Goal: Register for event/course

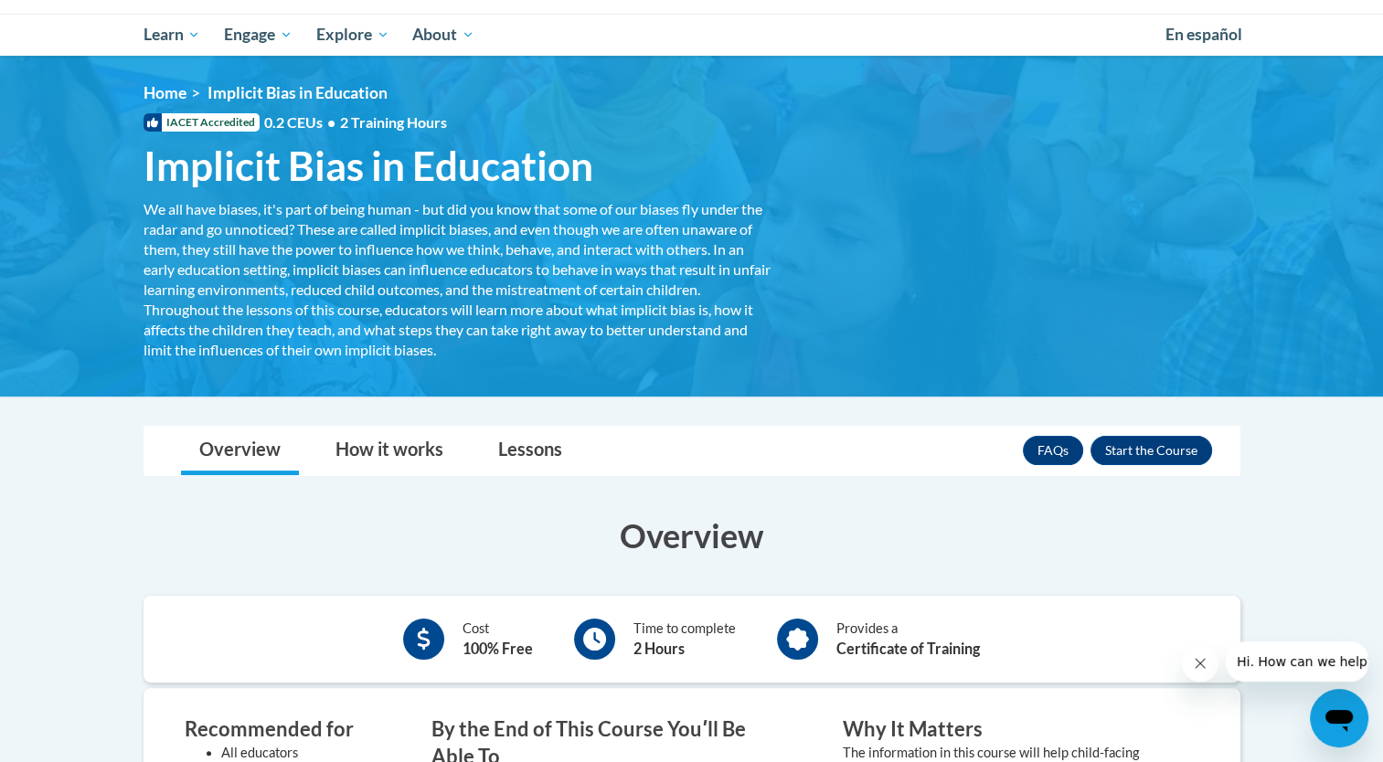
scroll to position [146, 0]
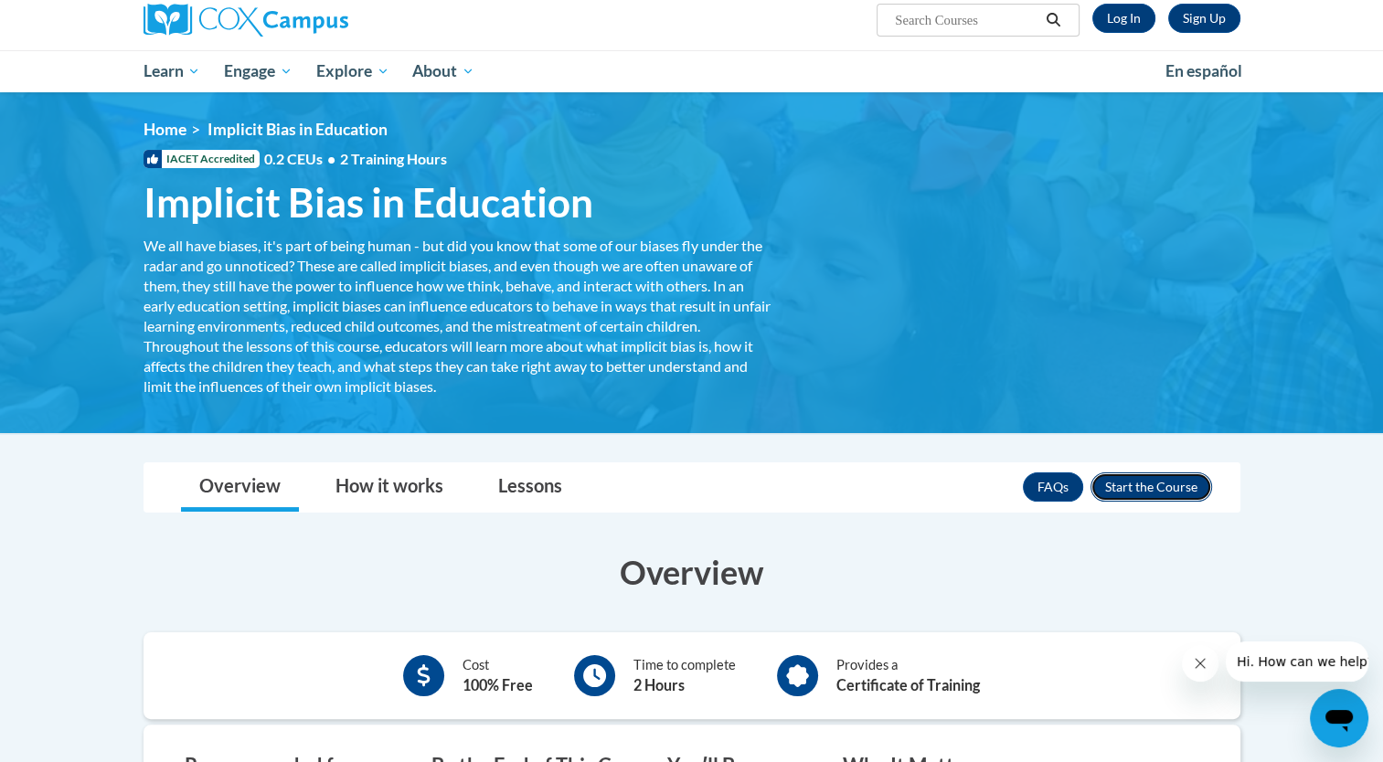
click at [1168, 483] on button "Enroll" at bounding box center [1152, 487] width 122 height 29
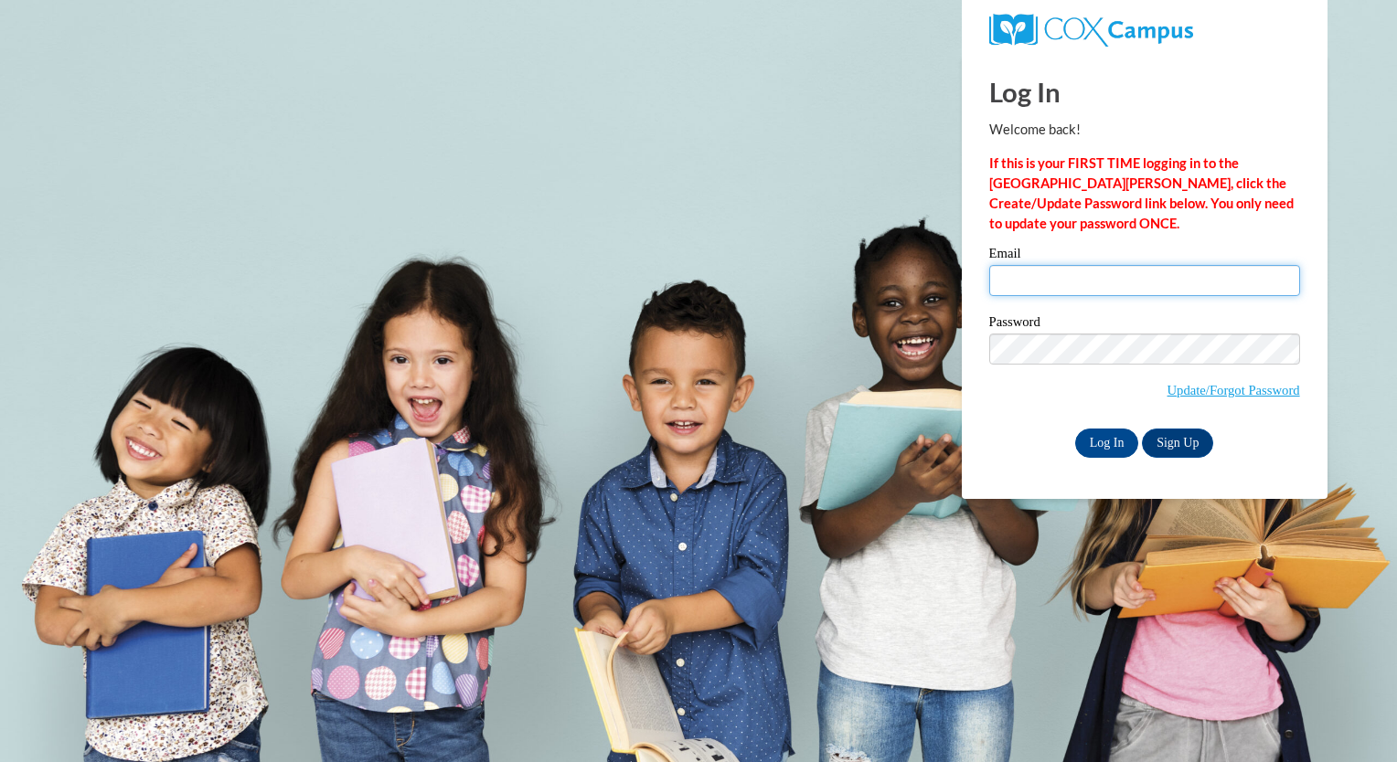
click at [1137, 280] on input "Email" at bounding box center [1144, 280] width 311 height 31
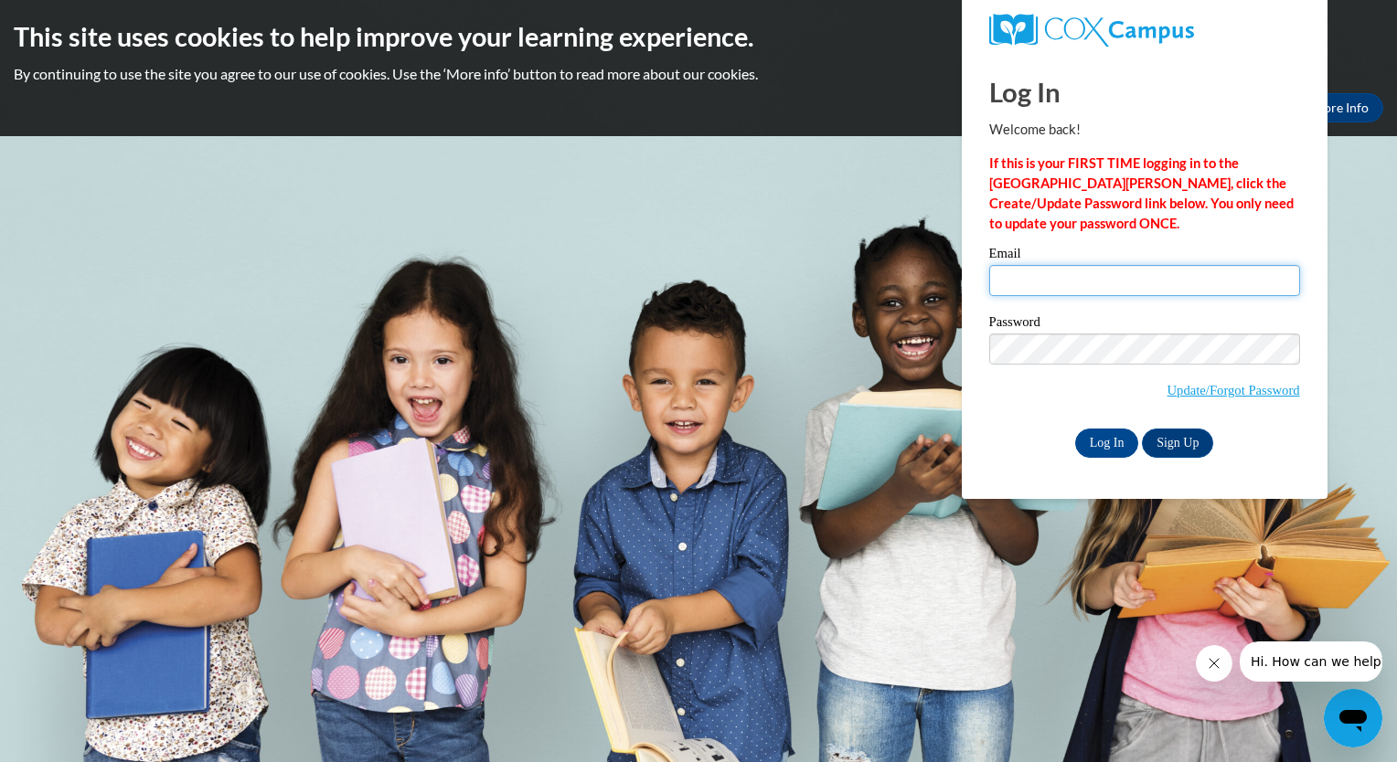
type input "e20236129@dekalbschoolsga.org"
click at [1181, 451] on link "Sign Up" at bounding box center [1177, 443] width 71 height 29
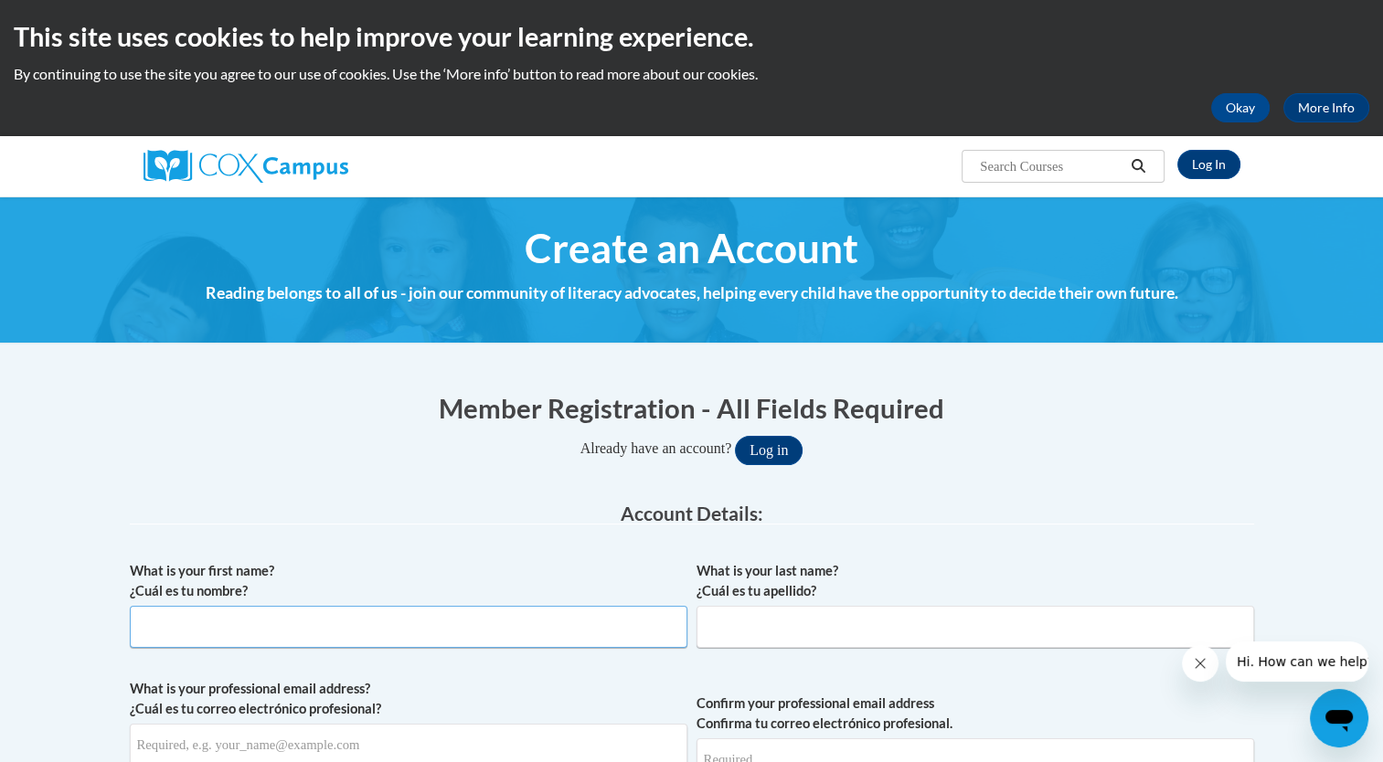
click at [410, 637] on input "What is your first name? ¿Cuál es tu nombre?" at bounding box center [409, 627] width 558 height 42
type input "Alaygra"
type input "Wells"
type input "[EMAIL_ADDRESS][DOMAIN_NAME]"
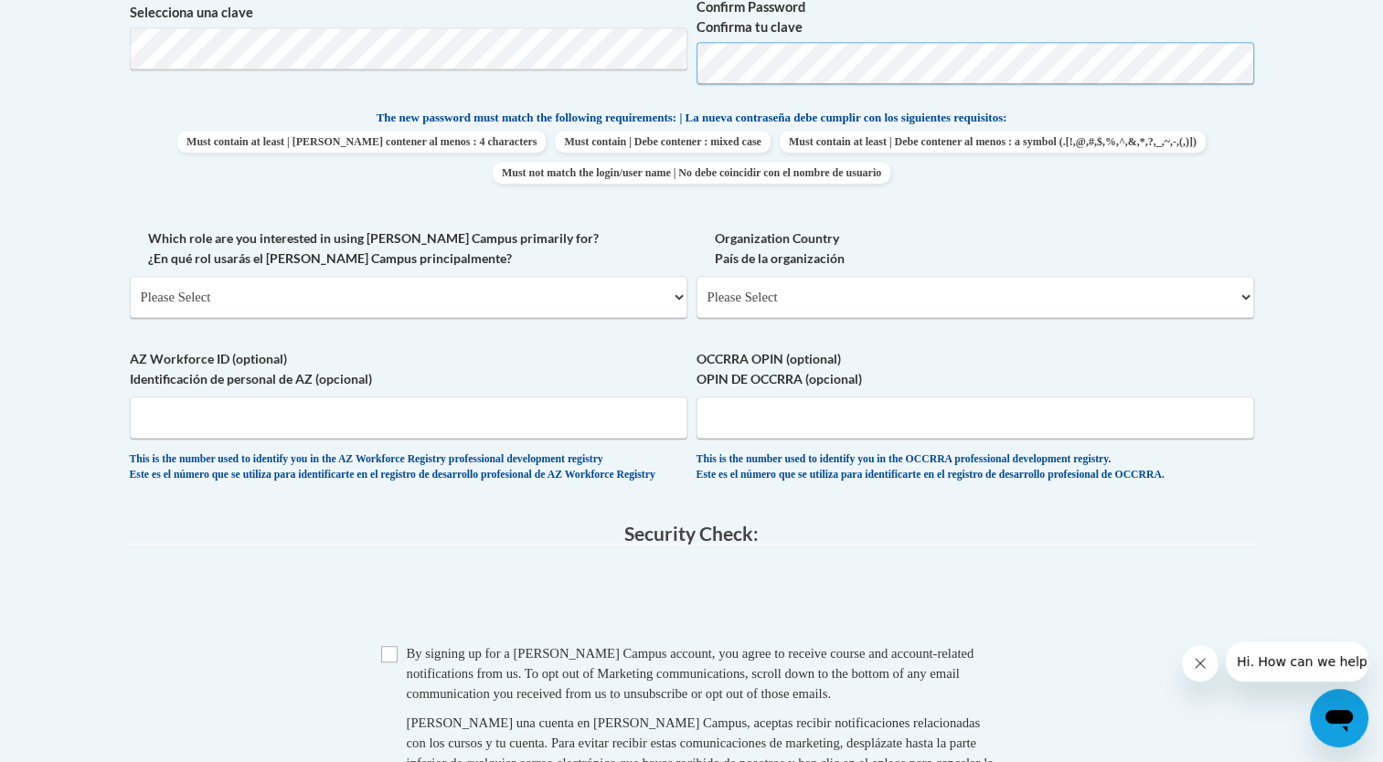
scroll to position [903, 0]
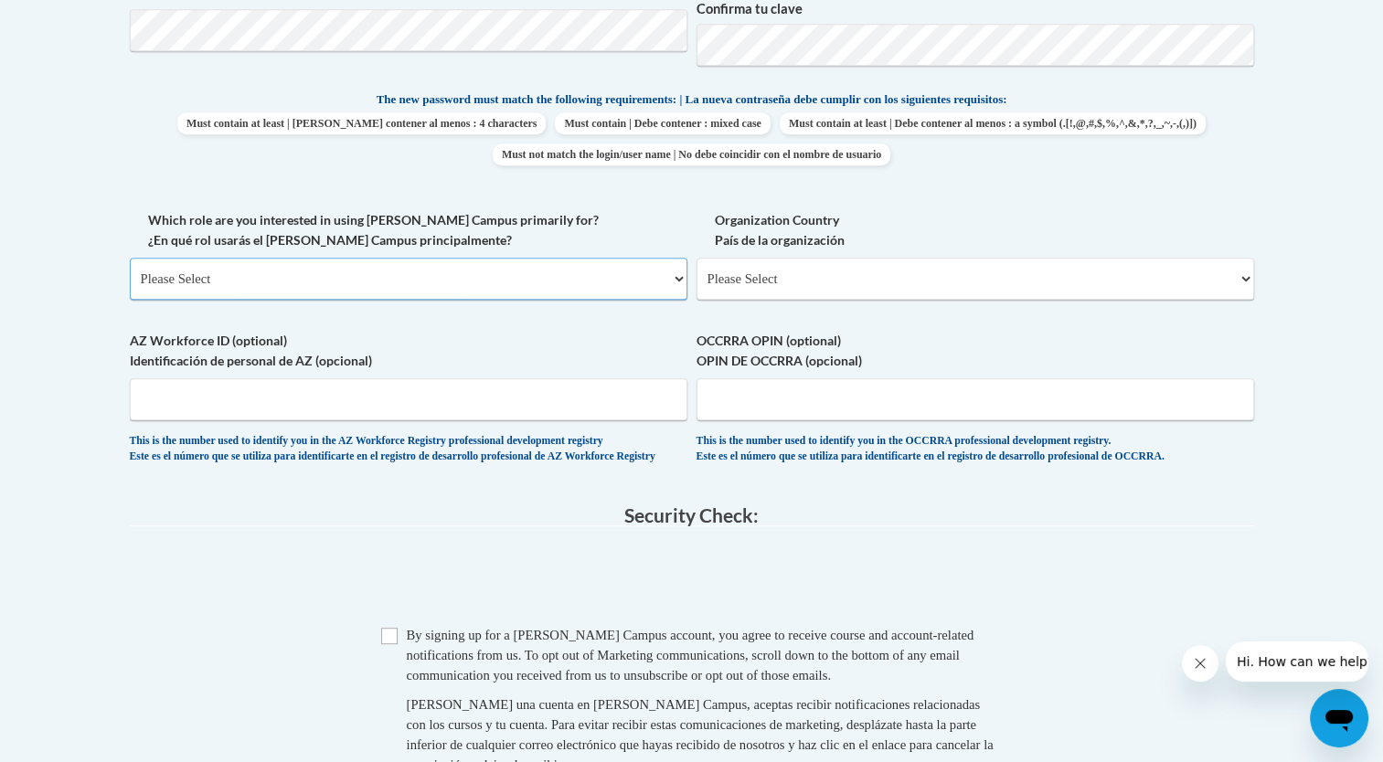
click at [399, 277] on select "Please Select College/University | Colegio/Universidad Community/Nonprofit Part…" at bounding box center [409, 279] width 558 height 42
click at [130, 258] on select "Please Select College/University | Colegio/Universidad Community/Nonprofit Part…" at bounding box center [409, 279] width 558 height 42
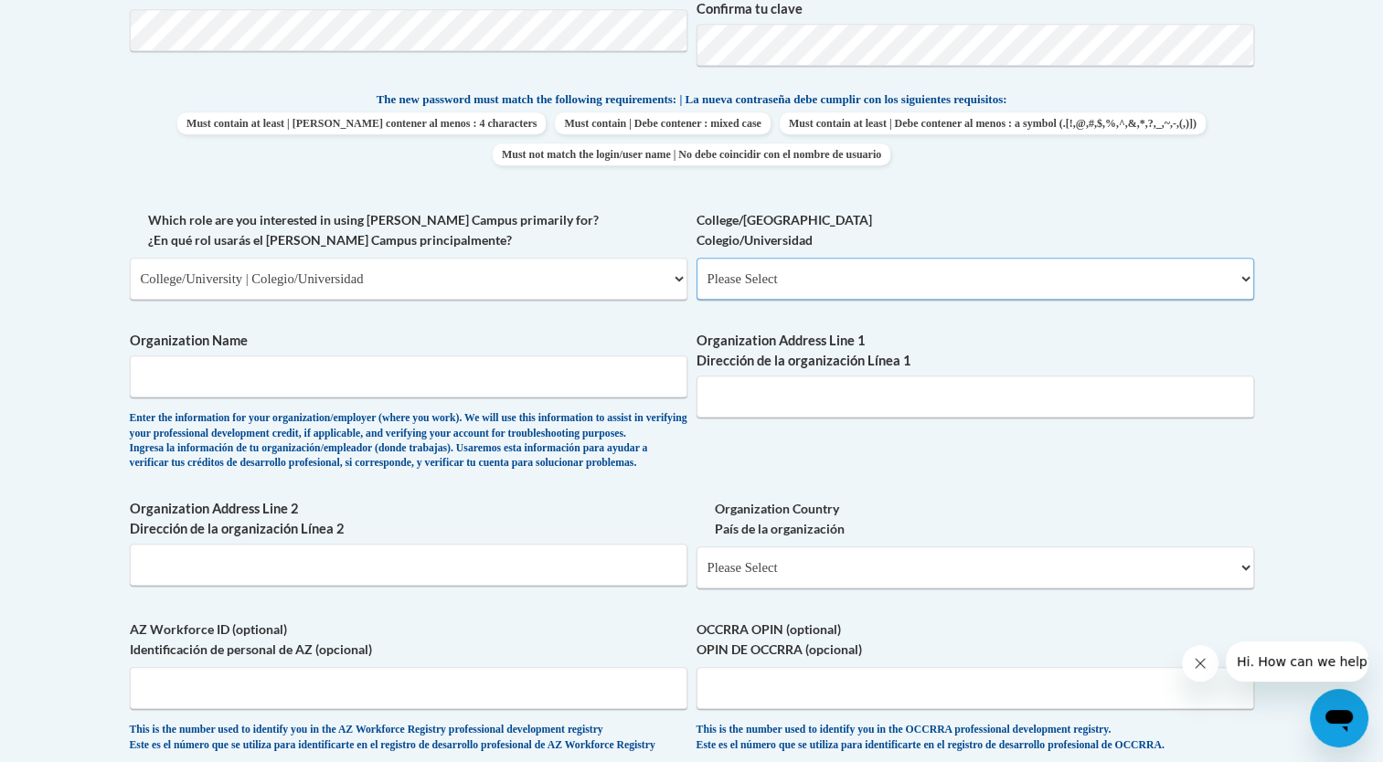
click at [760, 265] on select "Please Select College/University Staff | Empleado universitario College/Univers…" at bounding box center [976, 279] width 558 height 42
click at [403, 272] on select "Please Select College/University | Colegio/Universidad Community/Nonprofit Part…" at bounding box center [409, 279] width 558 height 42
select select "fbf2d438-af2f-41f8-98f1-81c410e29de3"
click at [130, 258] on select "Please Select College/University | Colegio/Universidad Community/Nonprofit Part…" at bounding box center [409, 279] width 558 height 42
click at [244, 375] on input "Organization Name" at bounding box center [409, 377] width 558 height 42
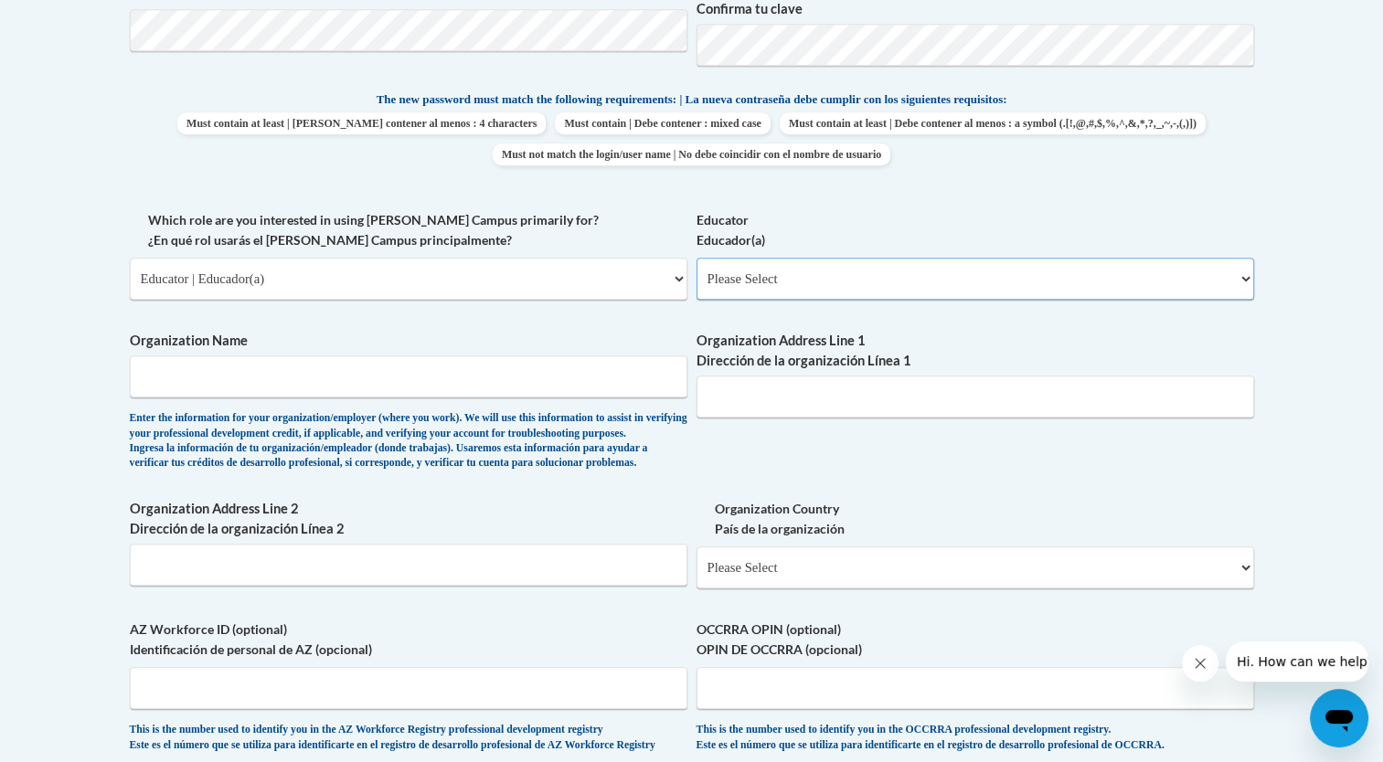
click at [749, 272] on select "Please Select Early Learning/Daycare Teacher/Family Home Care Provider | Maestr…" at bounding box center [976, 279] width 558 height 42
select select "8e40623d-54d0-45cd-9f92-5df65cd3f8cf"
click at [697, 258] on select "Please Select Early Learning/Daycare Teacher/Family Home Care Provider | Maestr…" at bounding box center [976, 279] width 558 height 42
click at [401, 371] on input "Organization Name" at bounding box center [409, 377] width 558 height 42
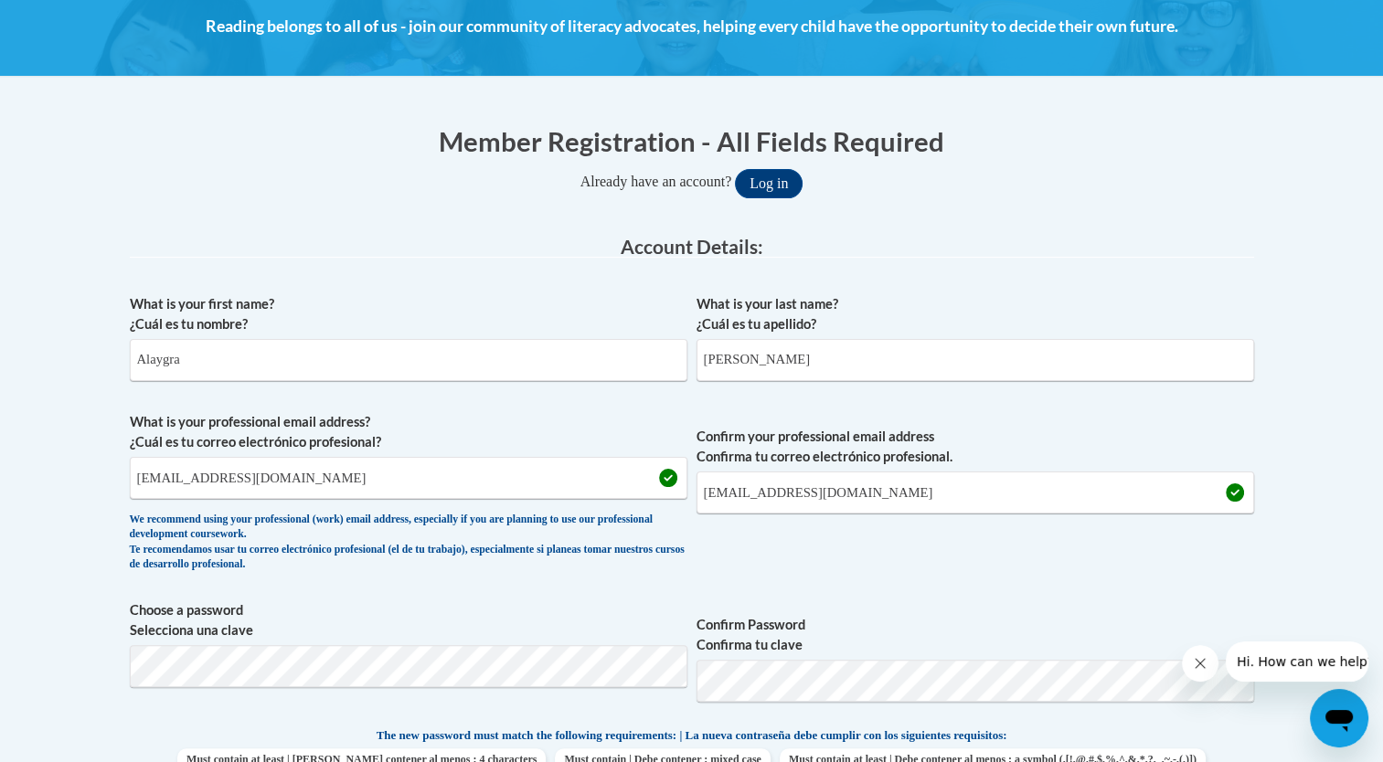
scroll to position [0, 0]
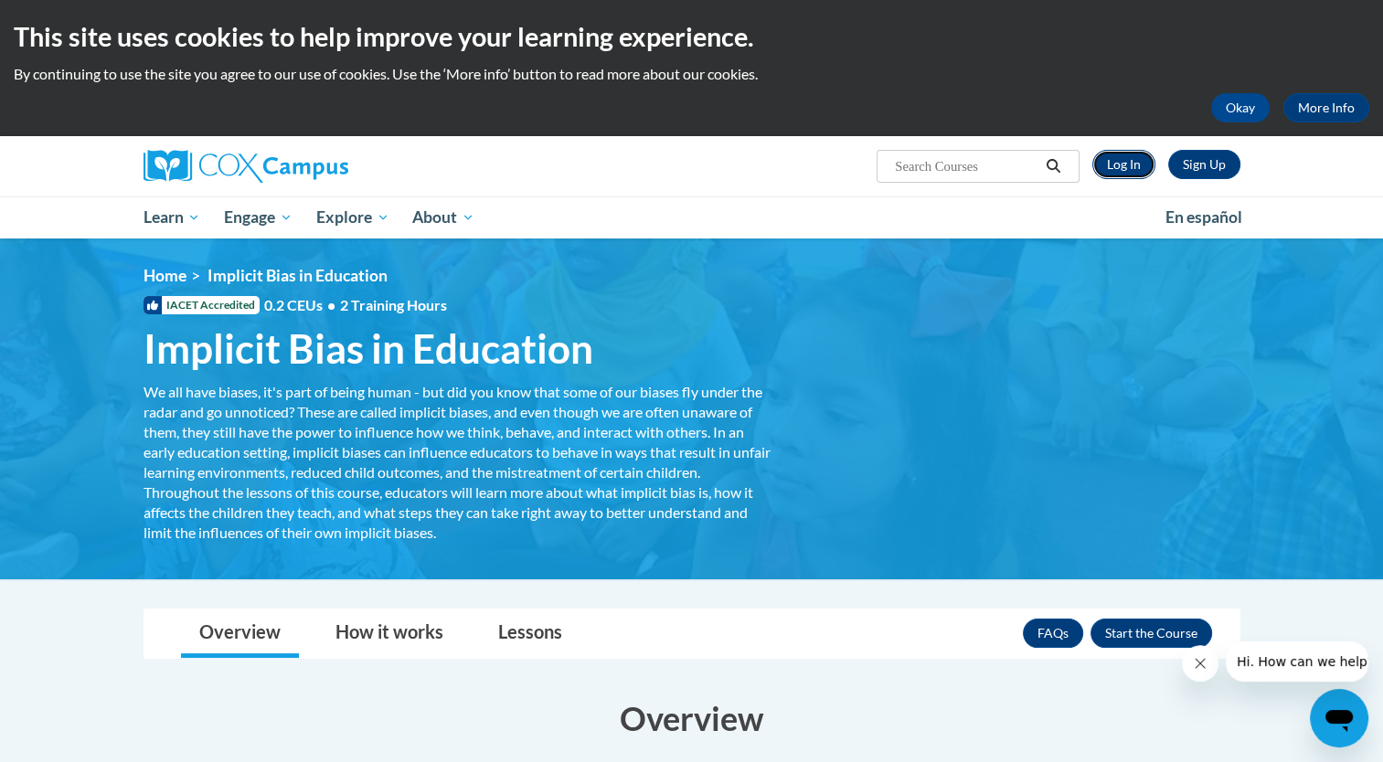
click at [1126, 158] on link "Log In" at bounding box center [1124, 164] width 63 height 29
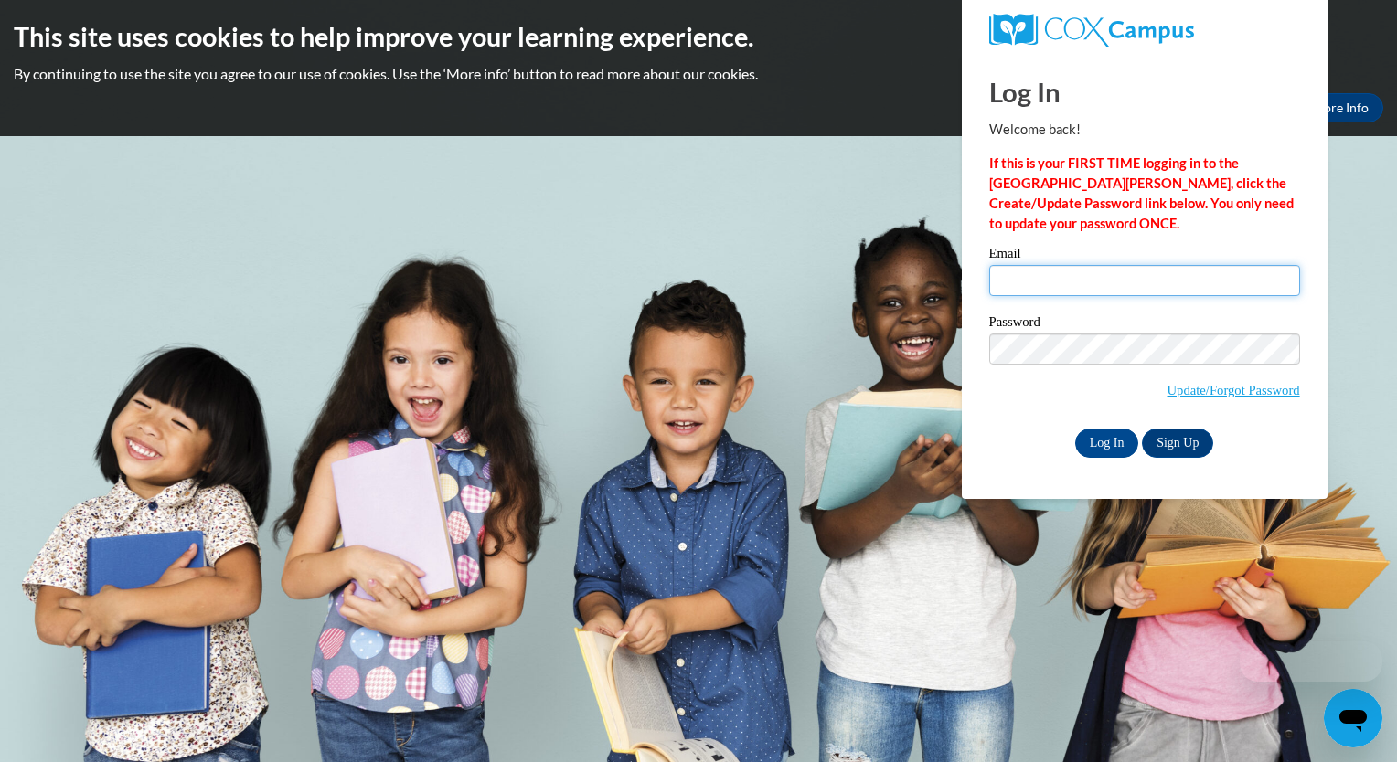
click at [1024, 292] on input "Email" at bounding box center [1144, 280] width 311 height 31
type input "[EMAIL_ADDRESS][DOMAIN_NAME]"
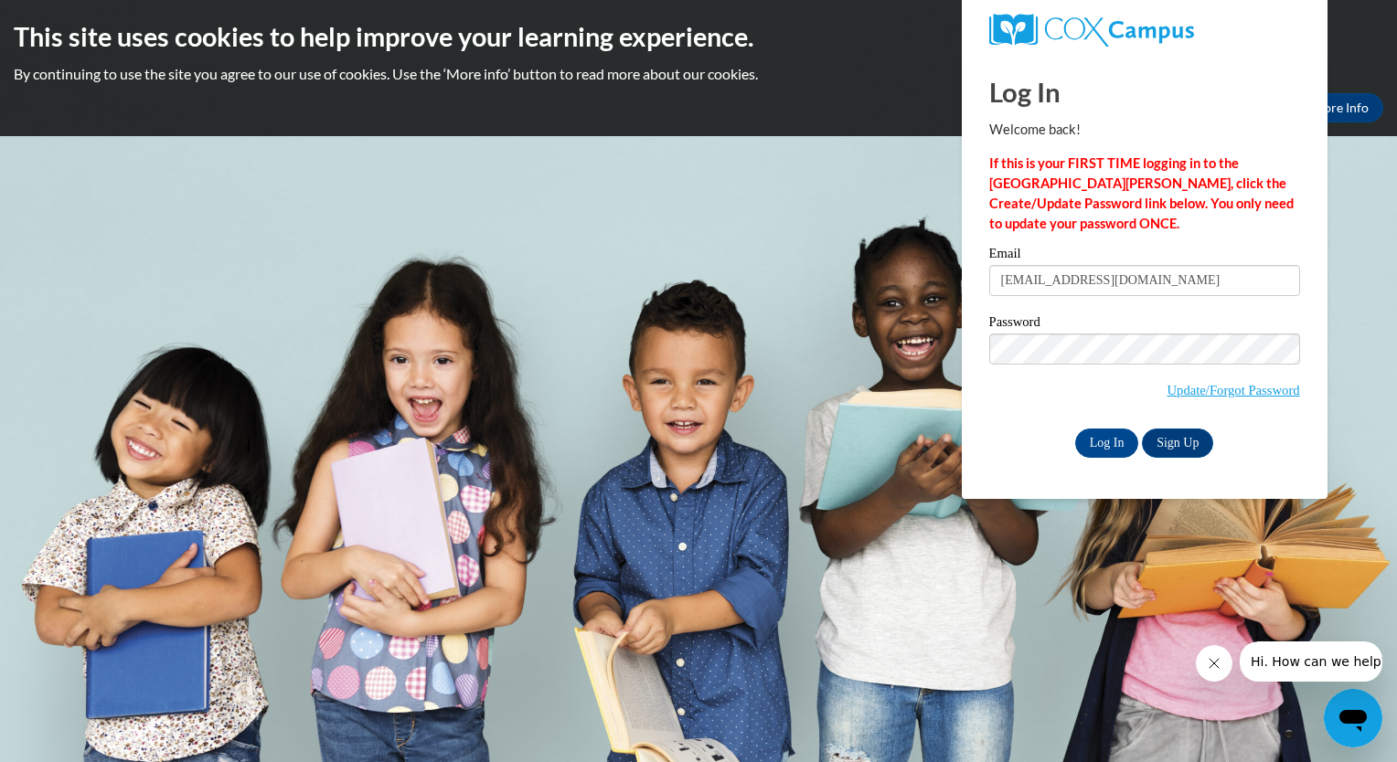
drag, startPoint x: 1276, startPoint y: 331, endPoint x: 1288, endPoint y: 331, distance: 11.9
click at [1288, 331] on label "Password" at bounding box center [1144, 324] width 311 height 18
click at [1104, 452] on input "Log In" at bounding box center [1107, 443] width 64 height 29
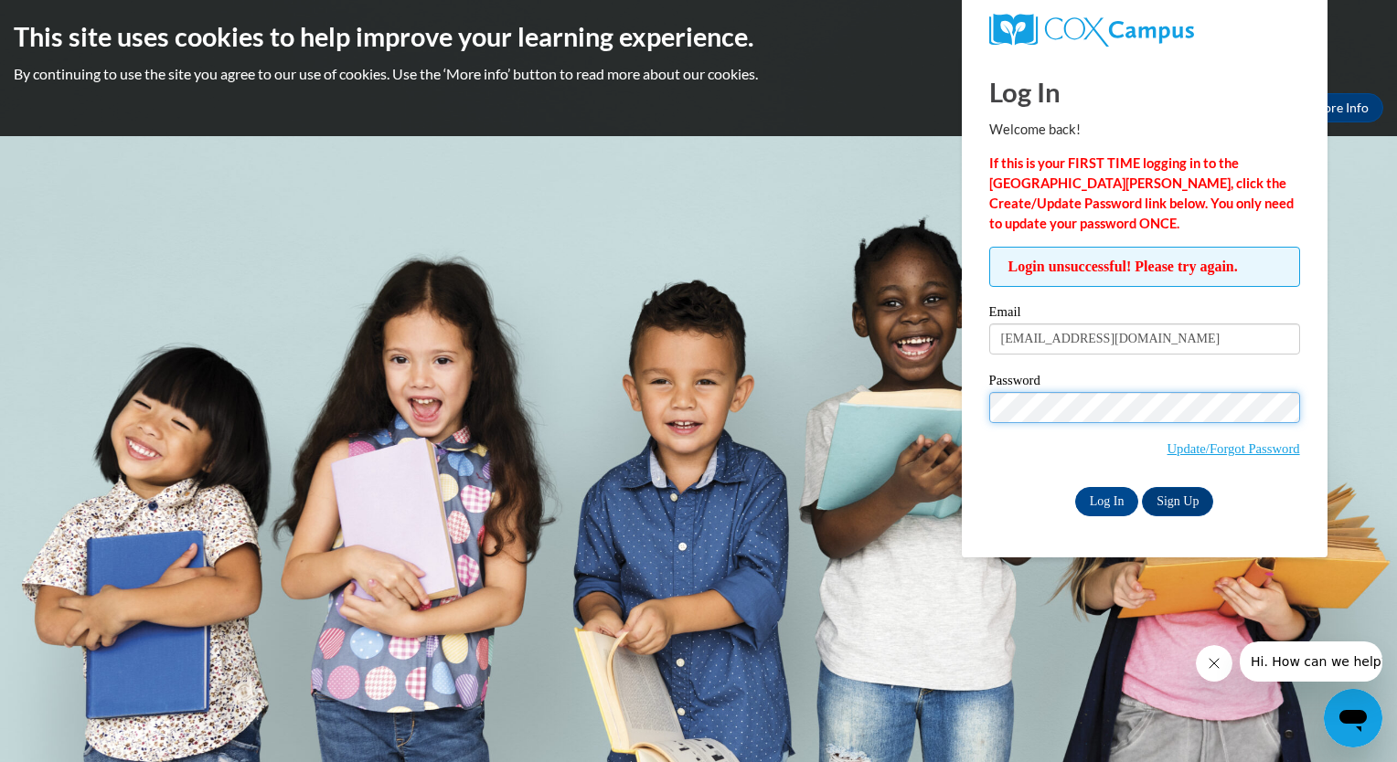
click at [1075, 487] on input "Log In" at bounding box center [1107, 501] width 64 height 29
click at [1106, 508] on input "Log In" at bounding box center [1107, 501] width 64 height 29
click at [1170, 503] on link "Sign Up" at bounding box center [1177, 501] width 71 height 29
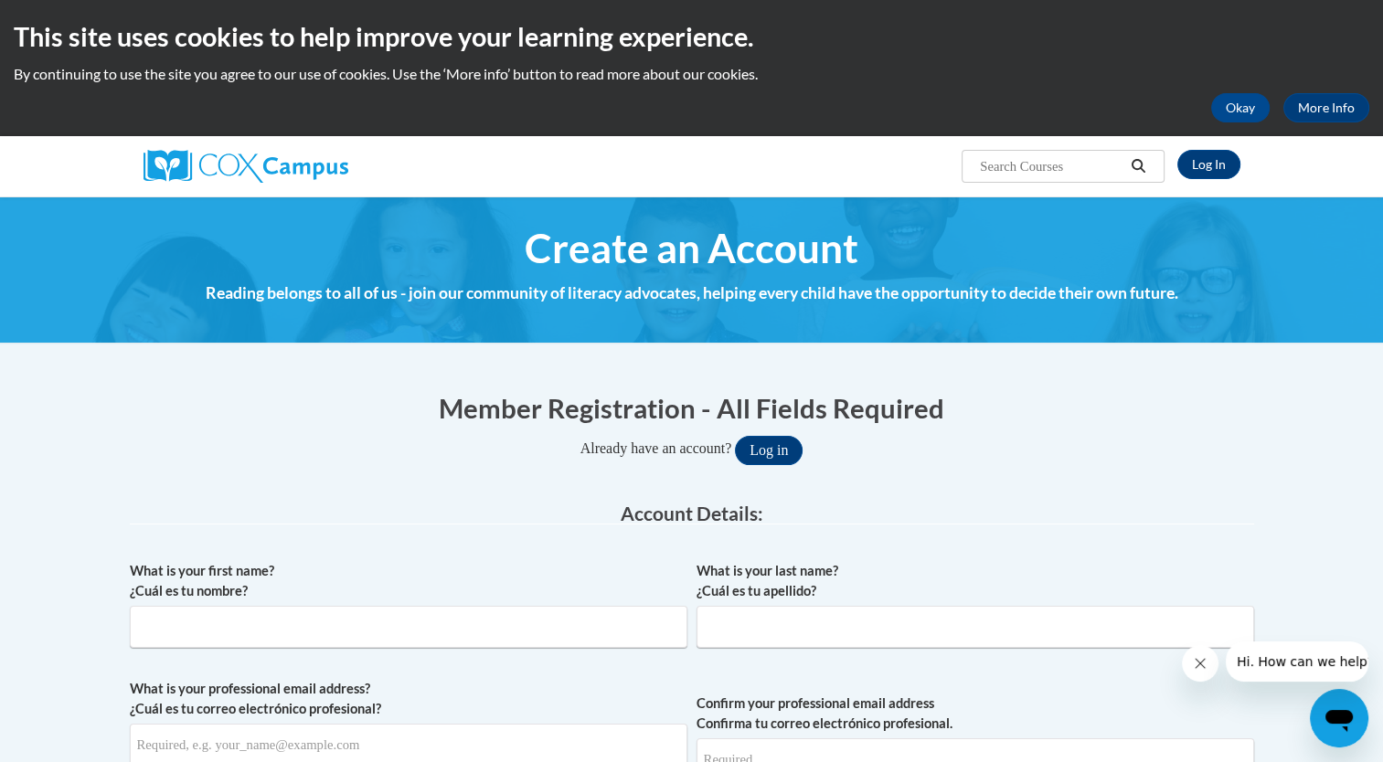
click at [1170, 504] on legend "Account Details:" at bounding box center [692, 514] width 1125 height 21
click at [540, 634] on input "What is your first name? ¿Cuál es tu nombre?" at bounding box center [409, 627] width 558 height 42
type input "Alaygra"
type input "Wells"
type input "[EMAIL_ADDRESS][DOMAIN_NAME]"
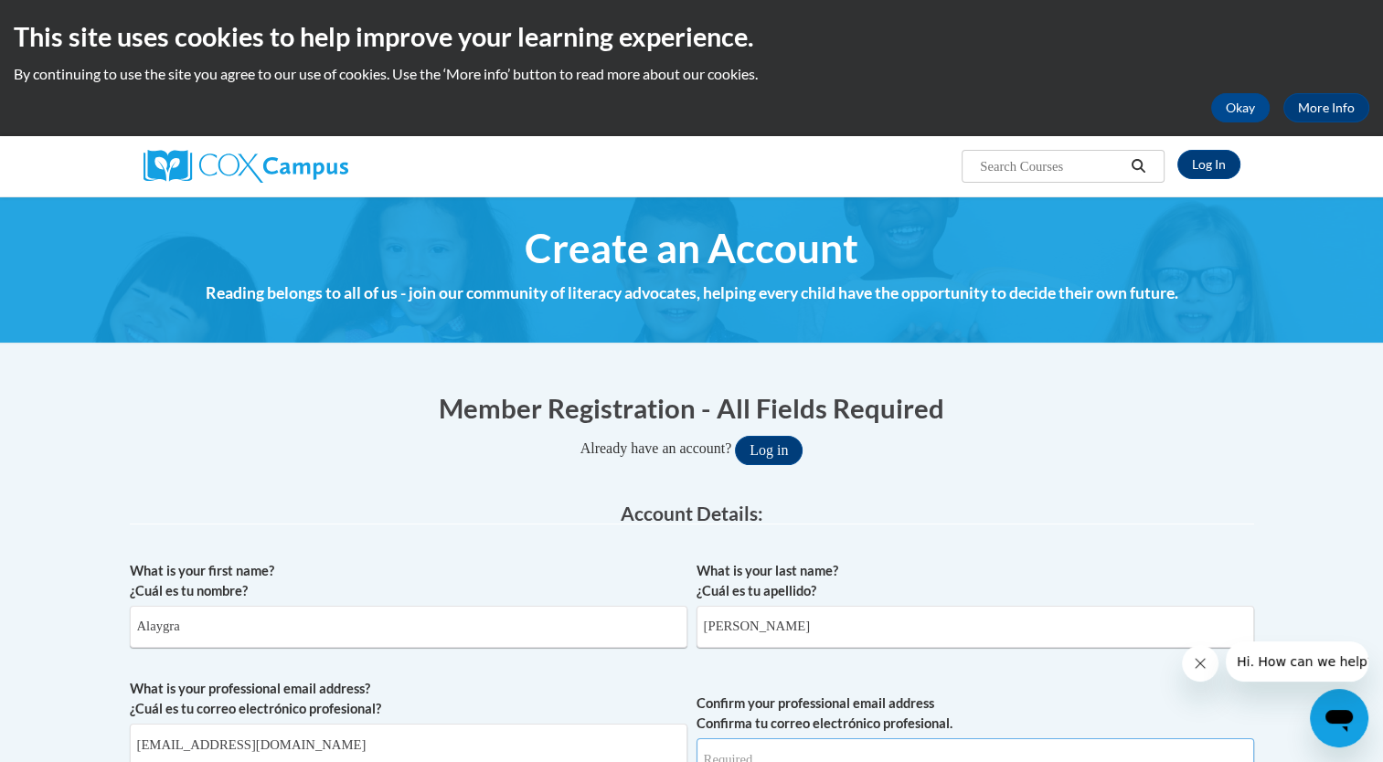
type input "[EMAIL_ADDRESS][DOMAIN_NAME]"
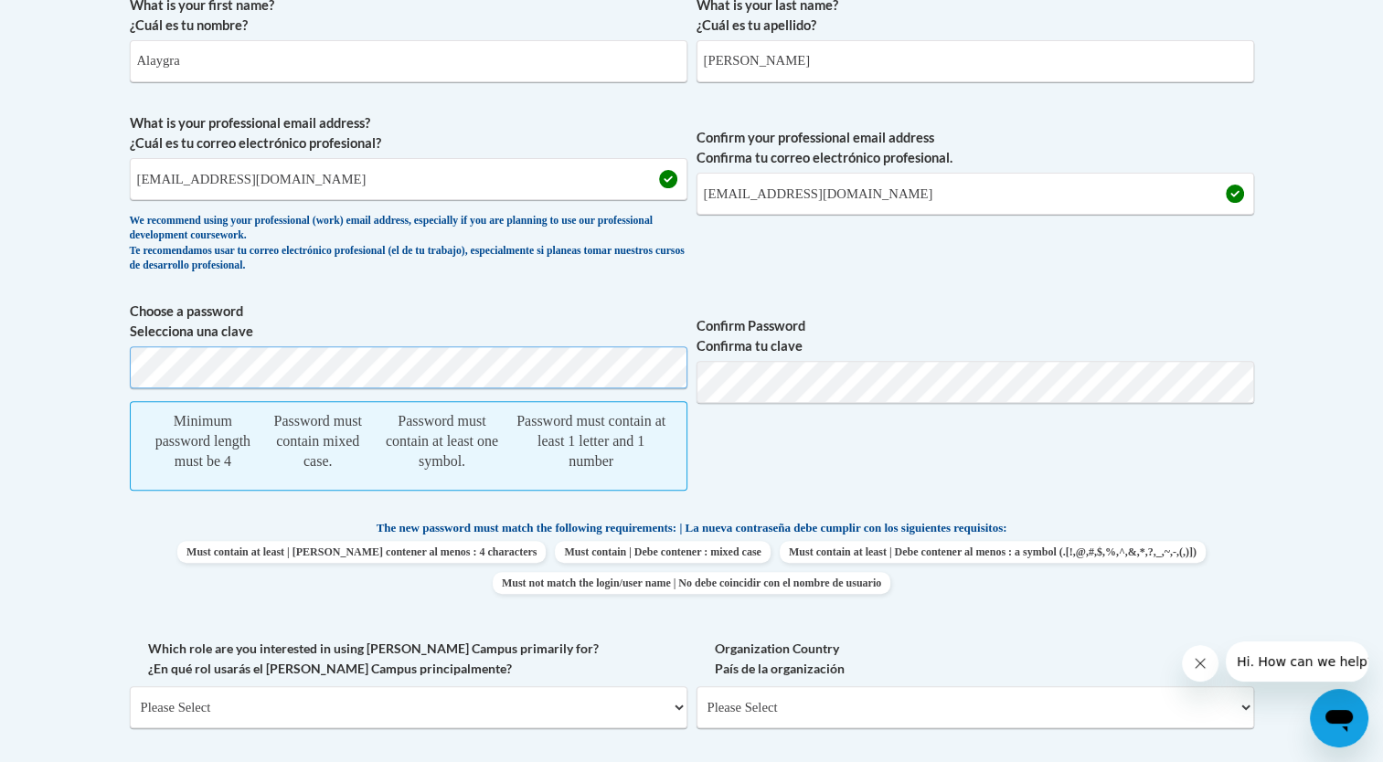
scroll to position [574, 0]
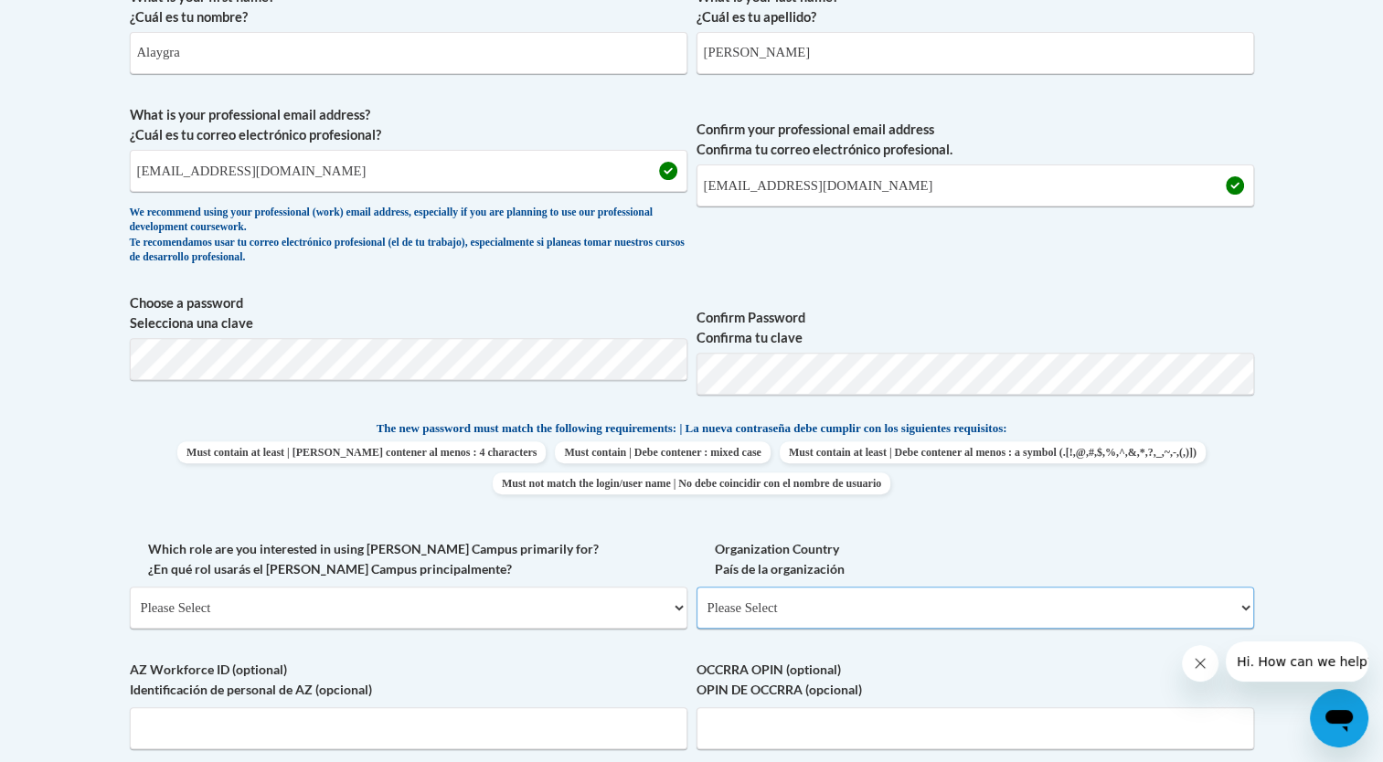
click at [870, 610] on select "Please Select United States | Estados Unidos Outside of the United States | Fue…" at bounding box center [976, 608] width 558 height 42
click at [575, 611] on select "Please Select College/University | Colegio/Universidad Community/Nonprofit Part…" at bounding box center [409, 608] width 558 height 42
select select "fbf2d438-af2f-41f8-98f1-81c410e29de3"
click at [130, 587] on select "Please Select College/University | Colegio/Universidad Community/Nonprofit Part…" at bounding box center [409, 608] width 558 height 42
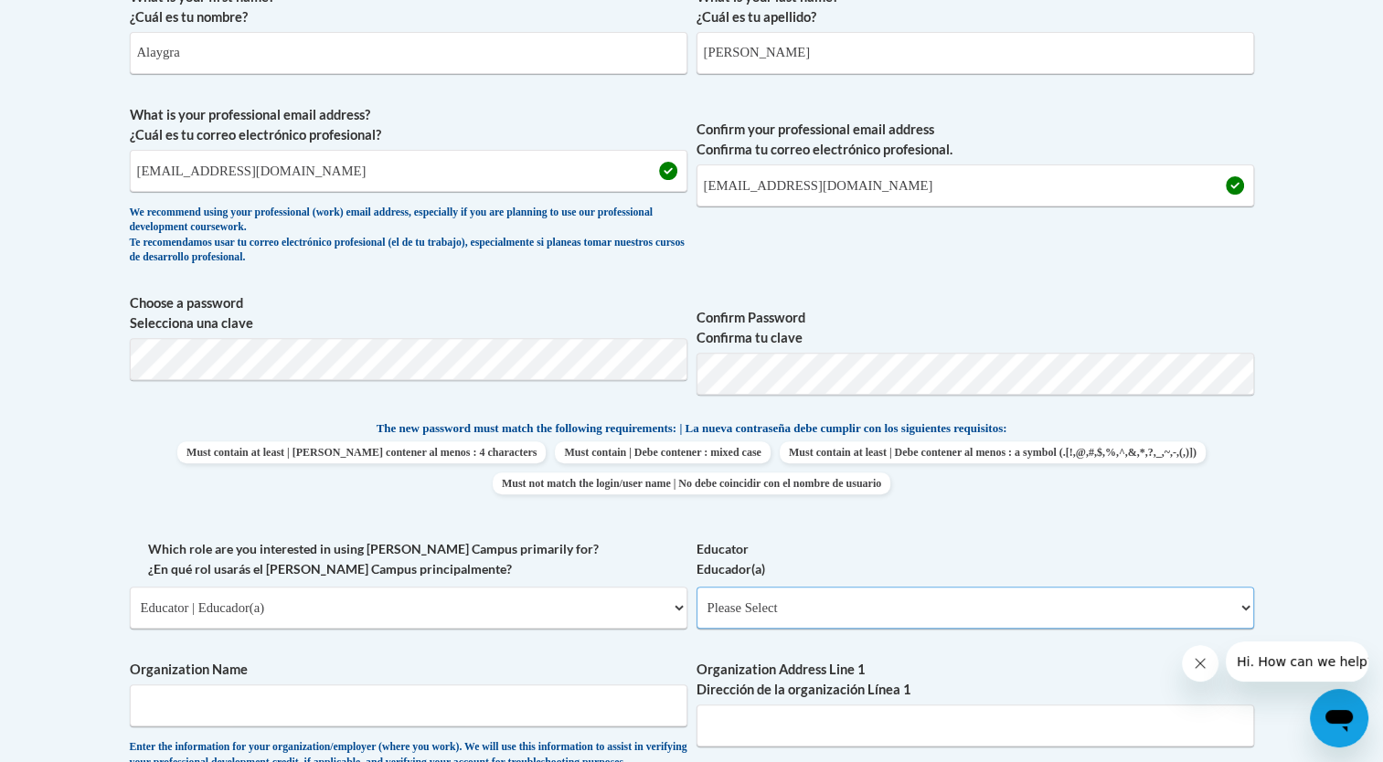
click at [756, 596] on select "Please Select Early Learning/Daycare Teacher/Family Home Care Provider | Maestr…" at bounding box center [976, 608] width 558 height 42
select select "8e40623d-54d0-45cd-9f92-5df65cd3f8cf"
click at [697, 587] on select "Please Select Early Learning/Daycare Teacher/Family Home Care Provider | Maestr…" at bounding box center [976, 608] width 558 height 42
click at [465, 697] on input "Organization Name" at bounding box center [409, 706] width 558 height 42
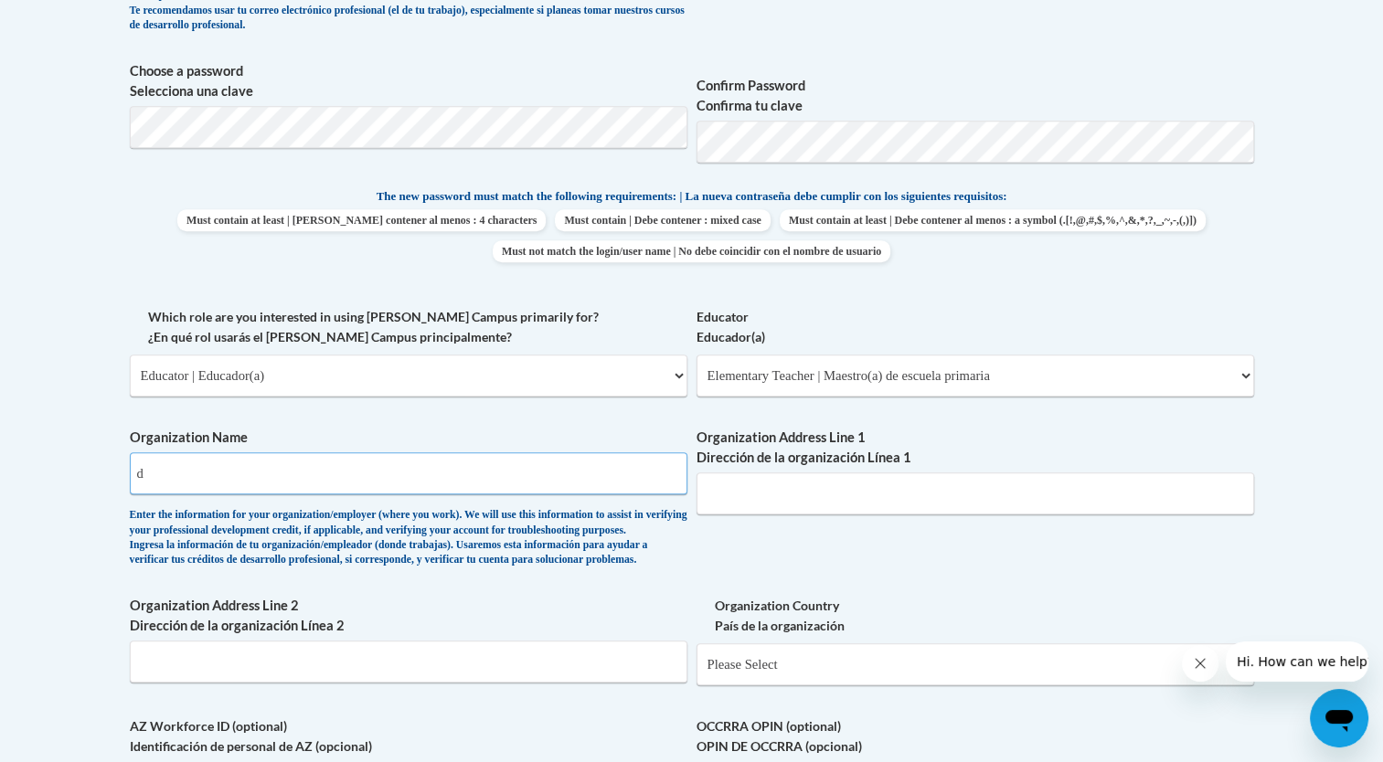
scroll to position [807, 0]
click at [741, 496] on input "Organization Address Line 1 Dirección de la organización Línea 1" at bounding box center [976, 493] width 558 height 42
click at [508, 479] on input "doraville united" at bounding box center [409, 473] width 558 height 42
type input "doraville united elementary"
click at [903, 487] on input "Organization Address Line 1 Dirección de la organización Línea 1" at bounding box center [976, 493] width 558 height 42
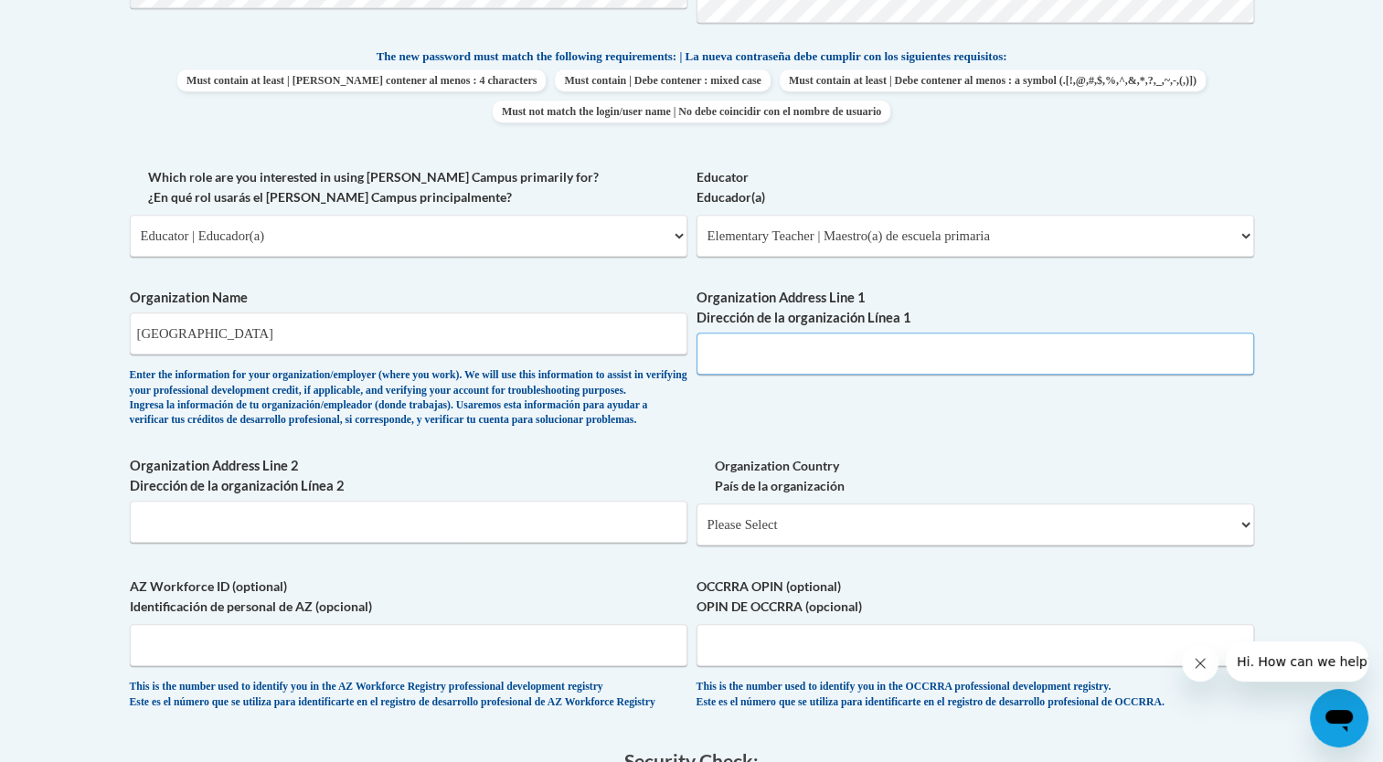
scroll to position [954, 0]
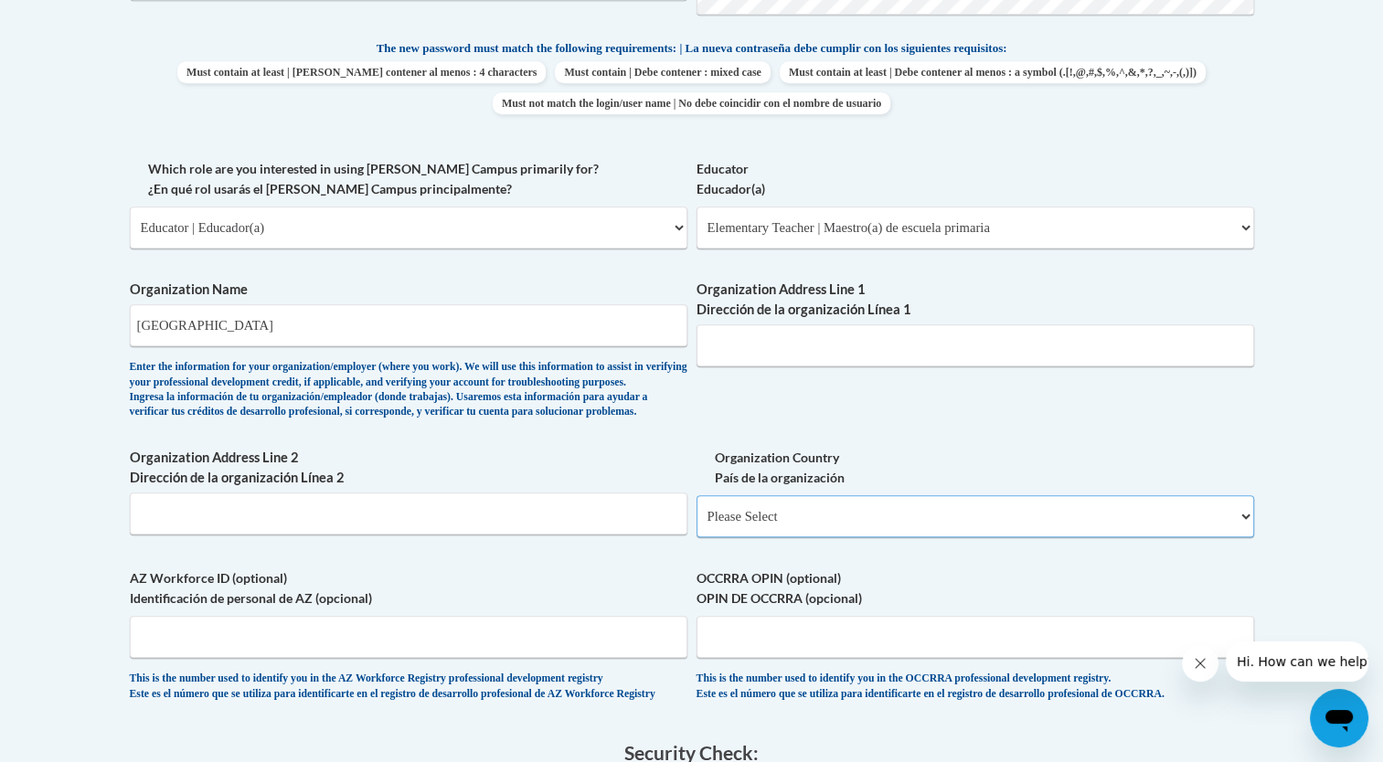
click at [720, 538] on select "Please Select United States | Estados Unidos Outside of the United States | Fue…" at bounding box center [976, 517] width 558 height 42
select select "ad49bcad-a171-4b2e-b99c-48b446064914"
click at [697, 525] on select "Please Select United States | Estados Unidos Outside of the United States | Fue…" at bounding box center [976, 517] width 558 height 42
select select
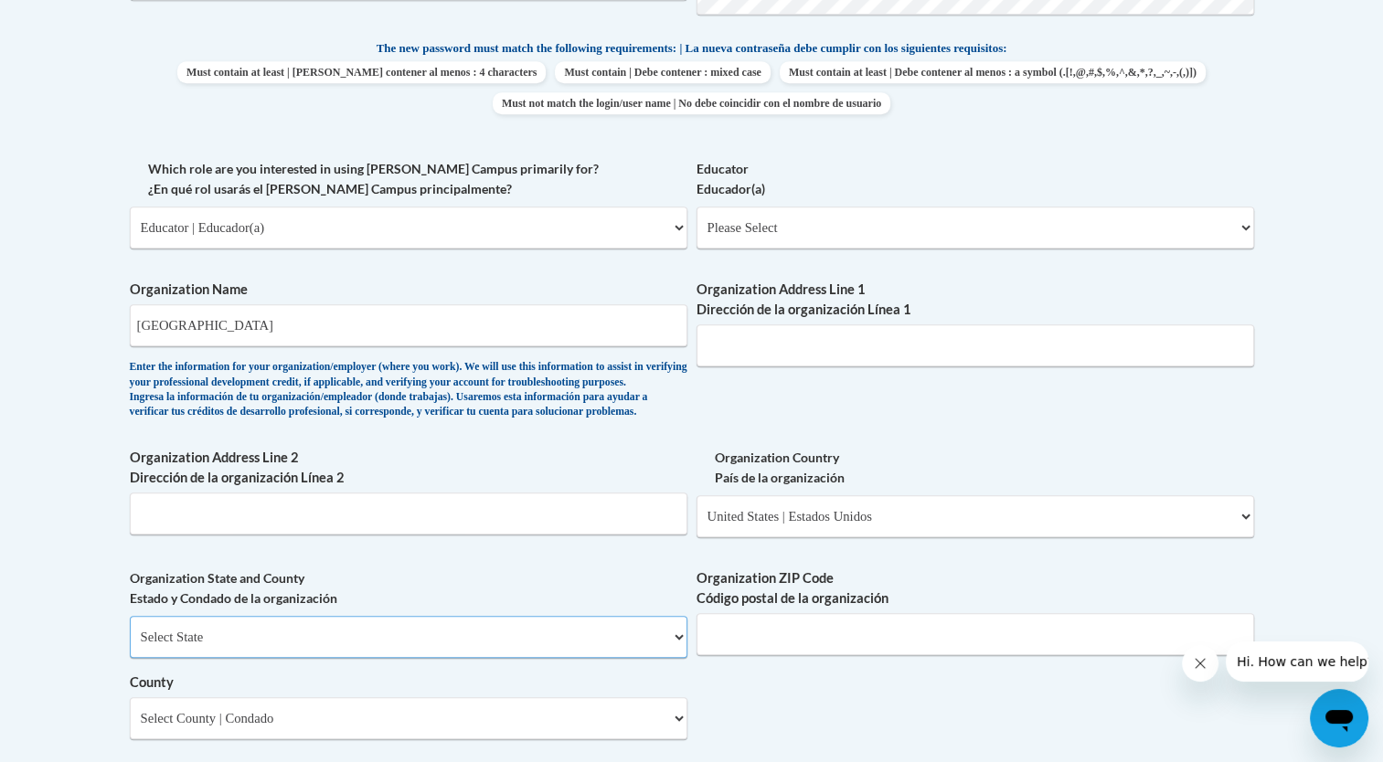
click at [542, 658] on select "Select State Alabama Alaska Arizona Arkansas California Colorado Connecticut De…" at bounding box center [409, 637] width 558 height 42
select select "Georgia"
click at [130, 646] on select "Select State Alabama Alaska Arizona Arkansas California Colorado Connecticut De…" at bounding box center [409, 637] width 558 height 42
click at [813, 655] on input "Organization ZIP Code Código postal de la organización" at bounding box center [976, 634] width 558 height 42
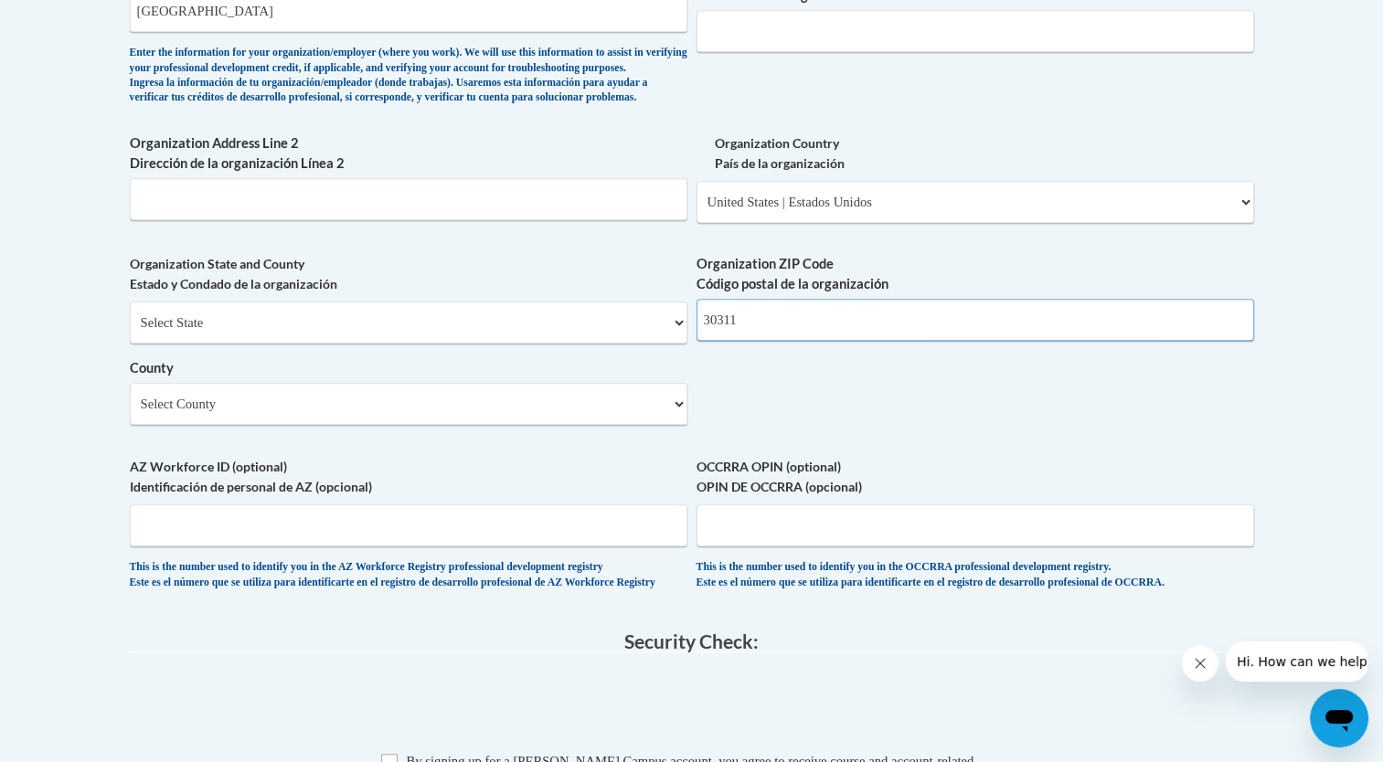
scroll to position [1284, 0]
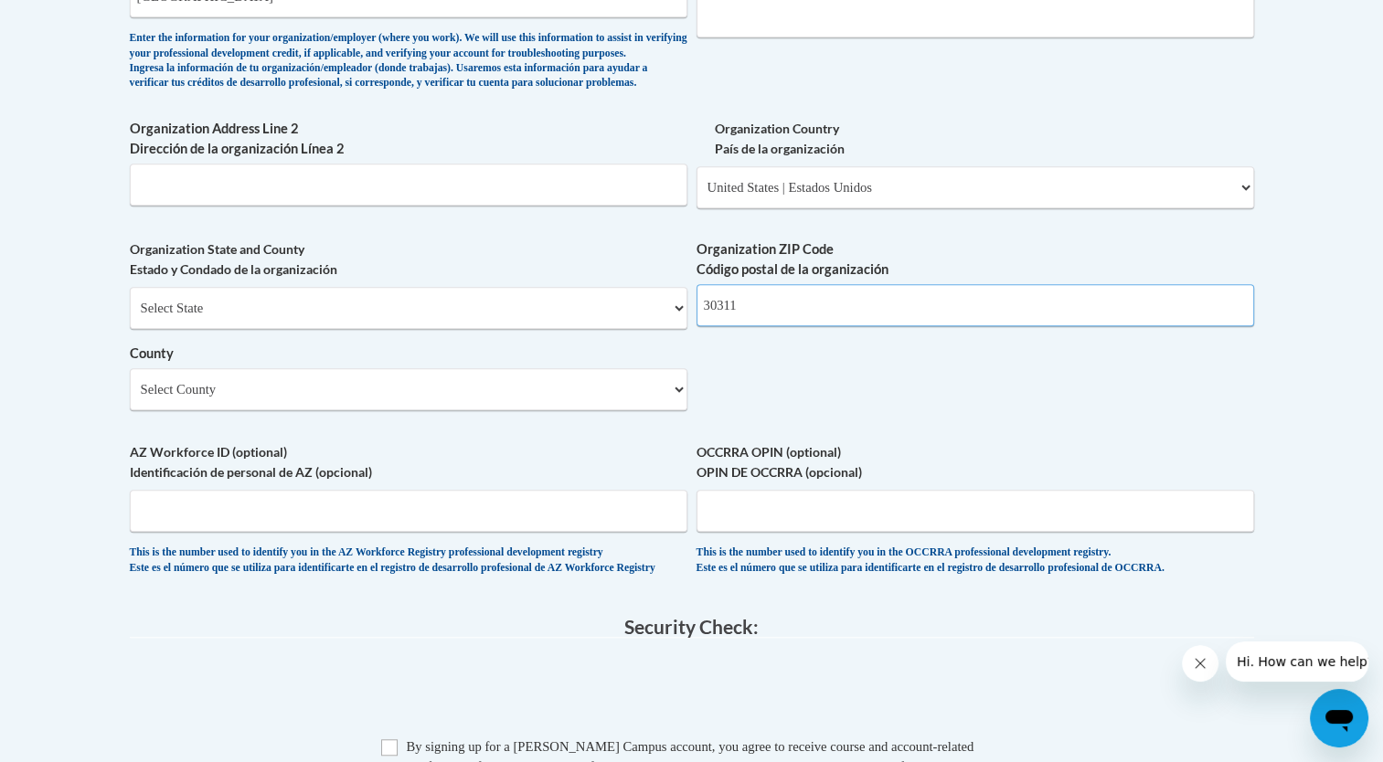
type input "30311"
click at [219, 410] on select "Select County Appling Atkinson Bacon Baker Baldwin Banks Barrow Bartow Ben Hill…" at bounding box center [409, 389] width 558 height 42
select select "Fulton"
click at [130, 399] on select "Select County Appling Atkinson Bacon Baker Baldwin Banks Barrow Bartow Ben Hill…" at bounding box center [409, 389] width 558 height 42
click at [274, 532] on input "AZ Workforce ID (optional) Identificación de personal de AZ (opcional)" at bounding box center [409, 511] width 558 height 42
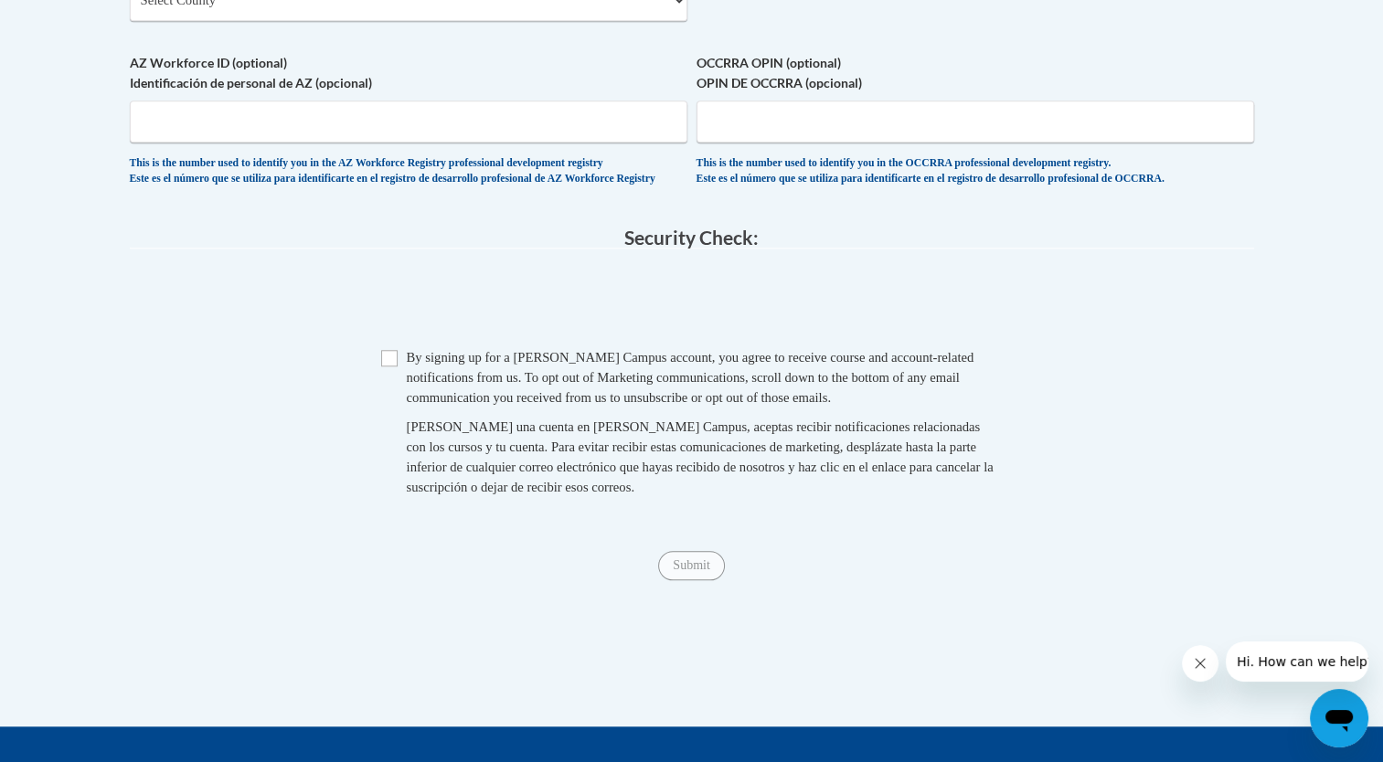
scroll to position [1675, 0]
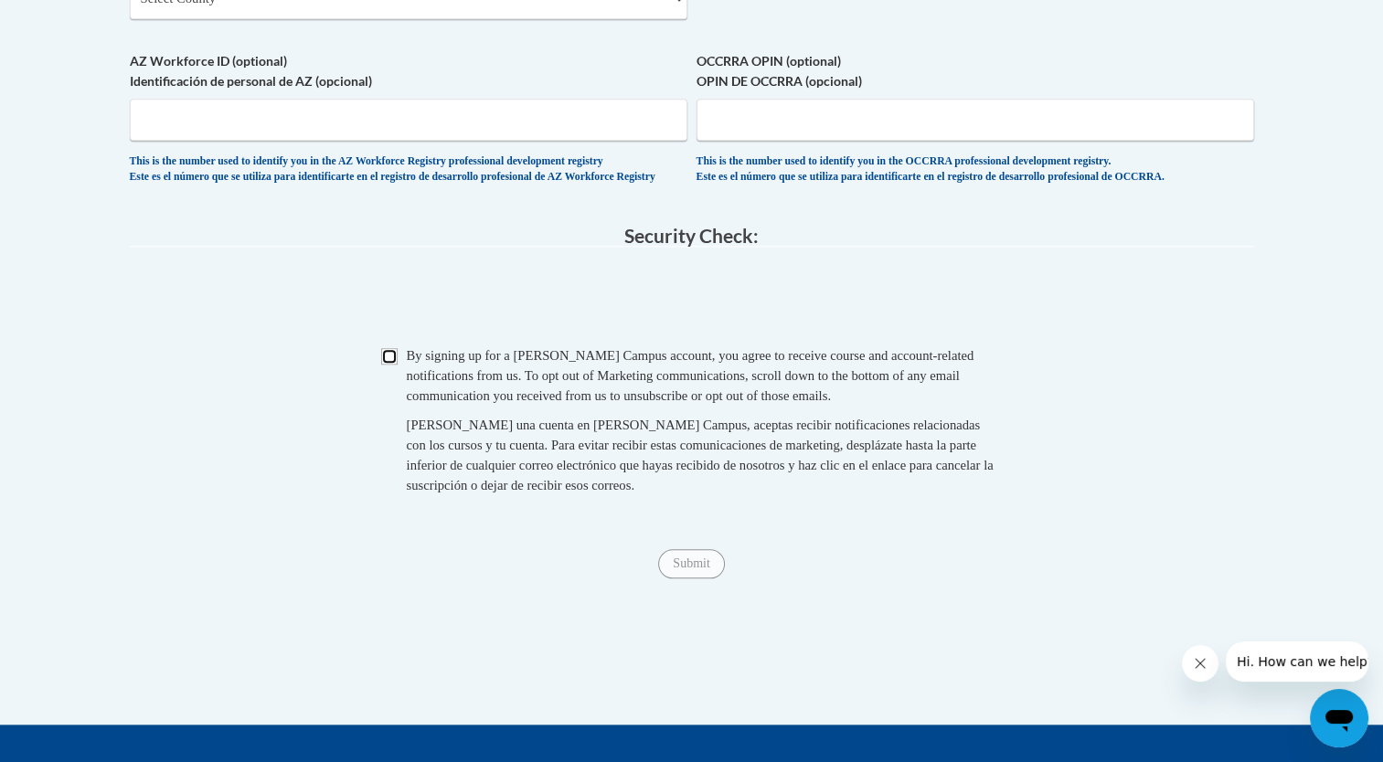
click at [389, 365] on input "Checkbox" at bounding box center [389, 356] width 16 height 16
checkbox input "true"
click at [717, 579] on input "Submit" at bounding box center [691, 563] width 66 height 29
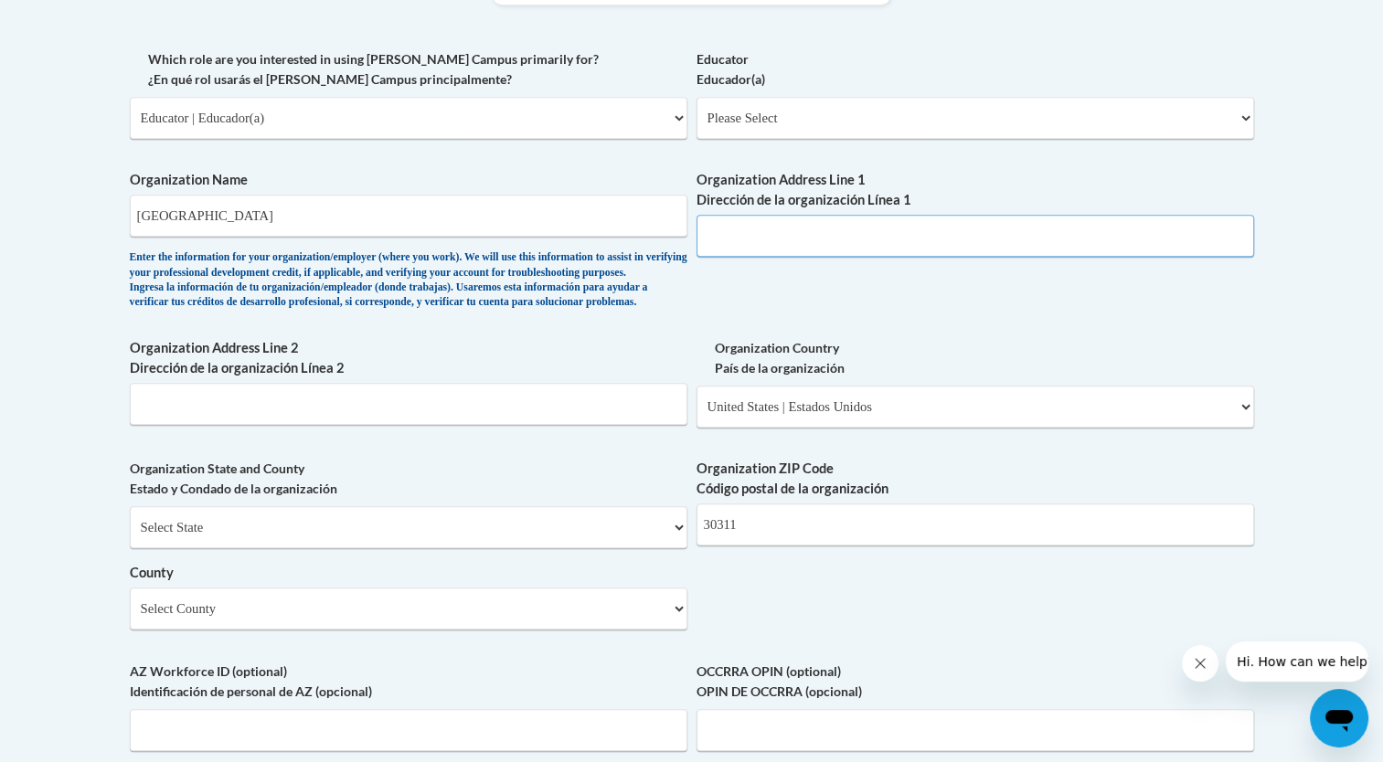
scroll to position [1056, 0]
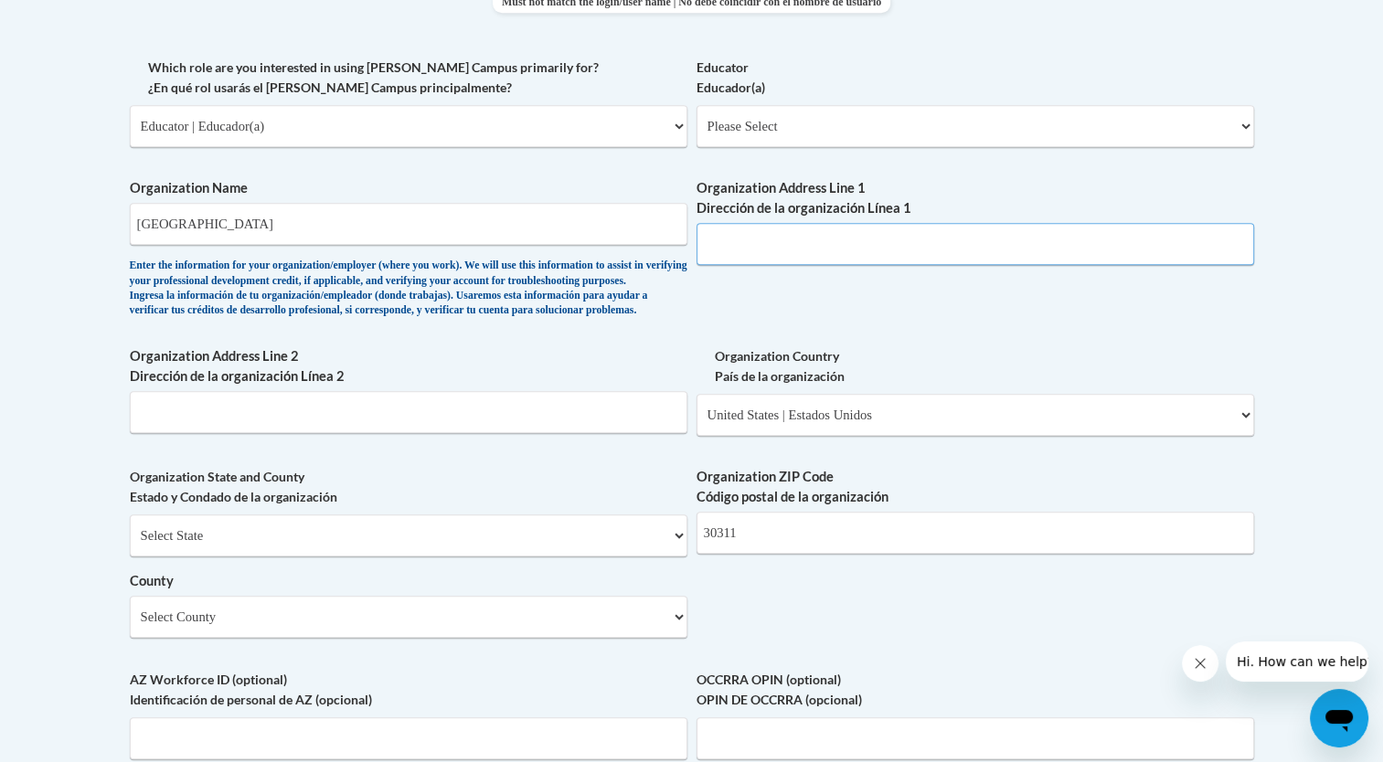
click at [752, 243] on input "Organization Address Line 1 Dirección de la organización Línea 1" at bounding box center [976, 244] width 558 height 42
click at [799, 119] on select "Please Select Early Learning/Daycare Teacher/Family Home Care Provider | Maestr…" at bounding box center [976, 126] width 558 height 42
select select "8e1a676a-2f1d-4924-8ba1-6ffde03e8dcb"
click at [697, 105] on select "Please Select Early Learning/Daycare Teacher/Family Home Care Provider | Maestr…" at bounding box center [976, 126] width 558 height 42
select select "null"
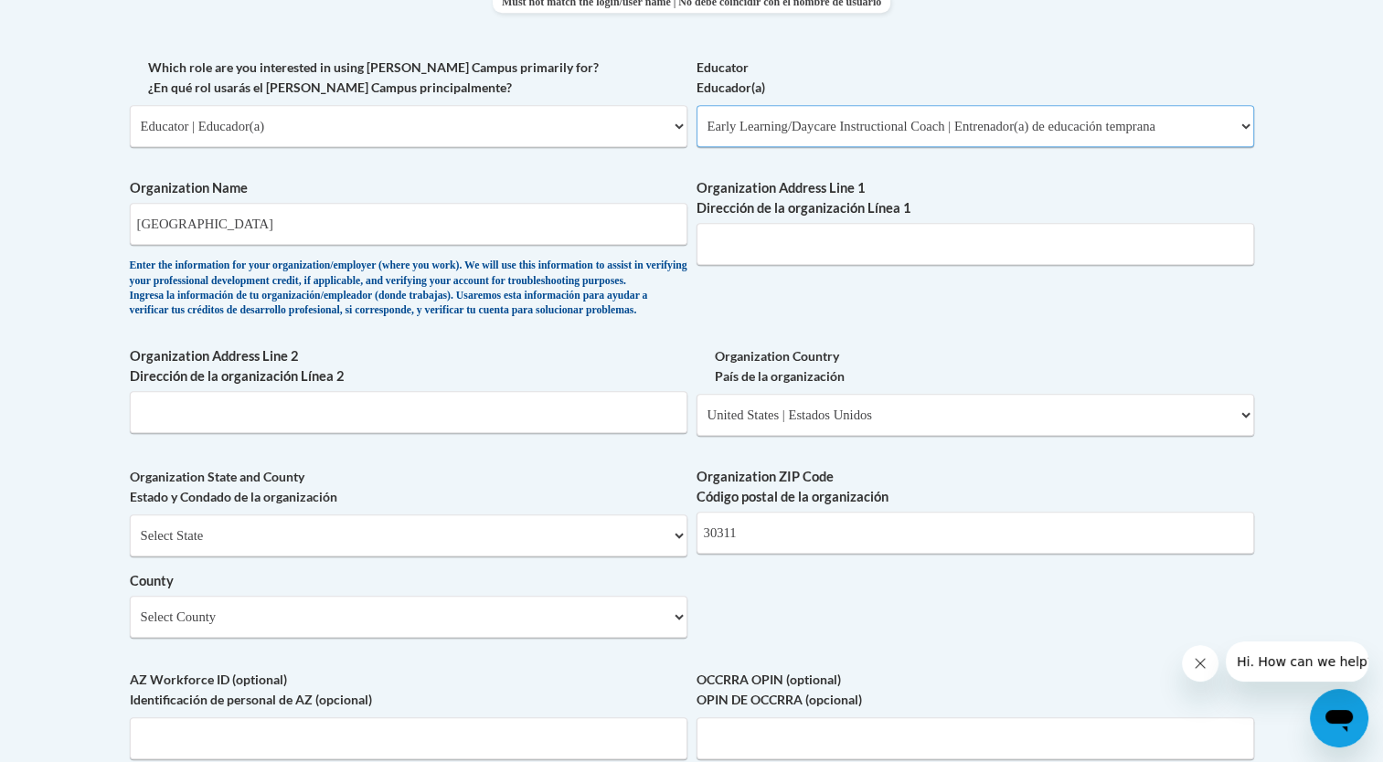
select select "null"
click at [815, 119] on select "Please Select Early Learning/Daycare Teacher/Family Home Care Provider | Maestr…" at bounding box center [976, 126] width 558 height 42
select select "8e40623d-54d0-45cd-9f92-5df65cd3f8cf"
click at [697, 105] on select "Please Select Early Learning/Daycare Teacher/Family Home Care Provider | Maestr…" at bounding box center [976, 126] width 558 height 42
click at [794, 249] on input "Organization Address Line 1 Dirección de la organización Línea 1" at bounding box center [976, 244] width 558 height 42
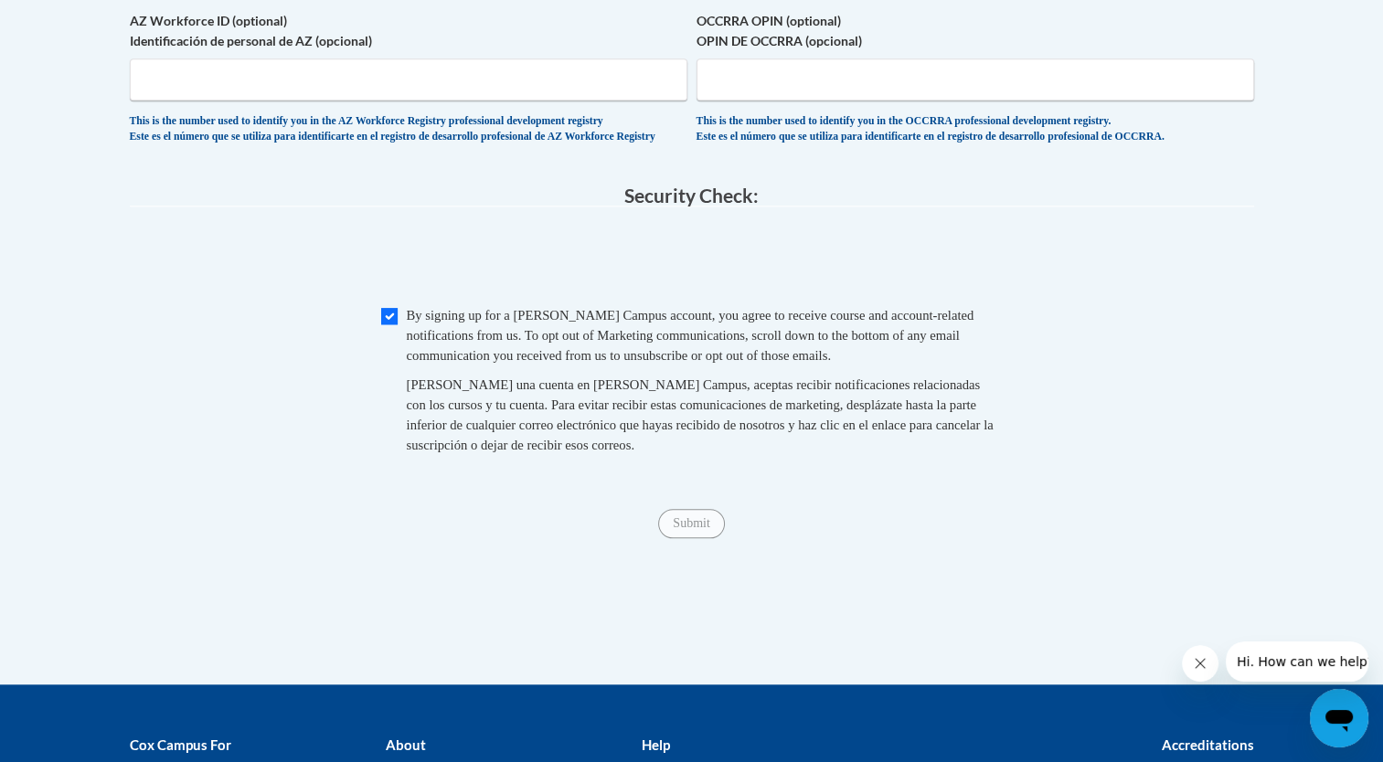
scroll to position [1732, 0]
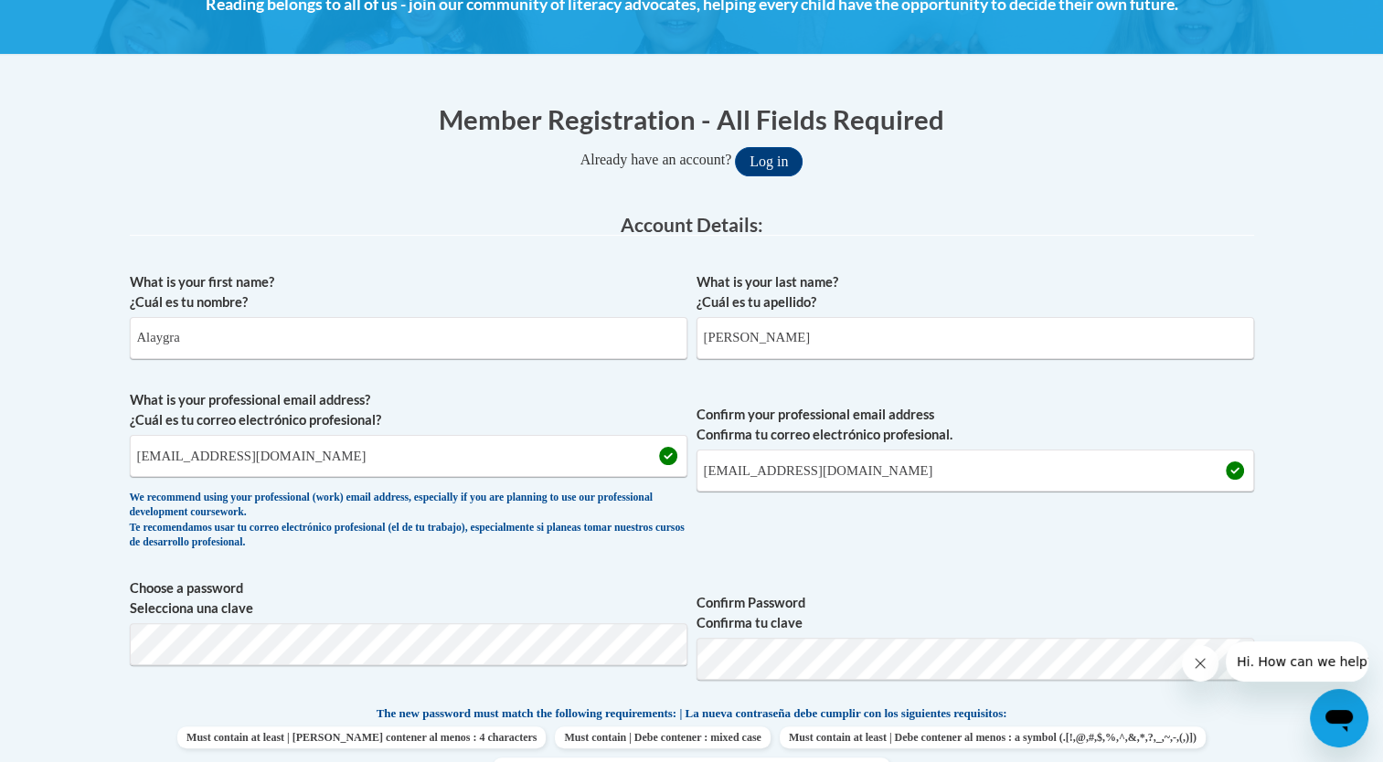
scroll to position [308, 0]
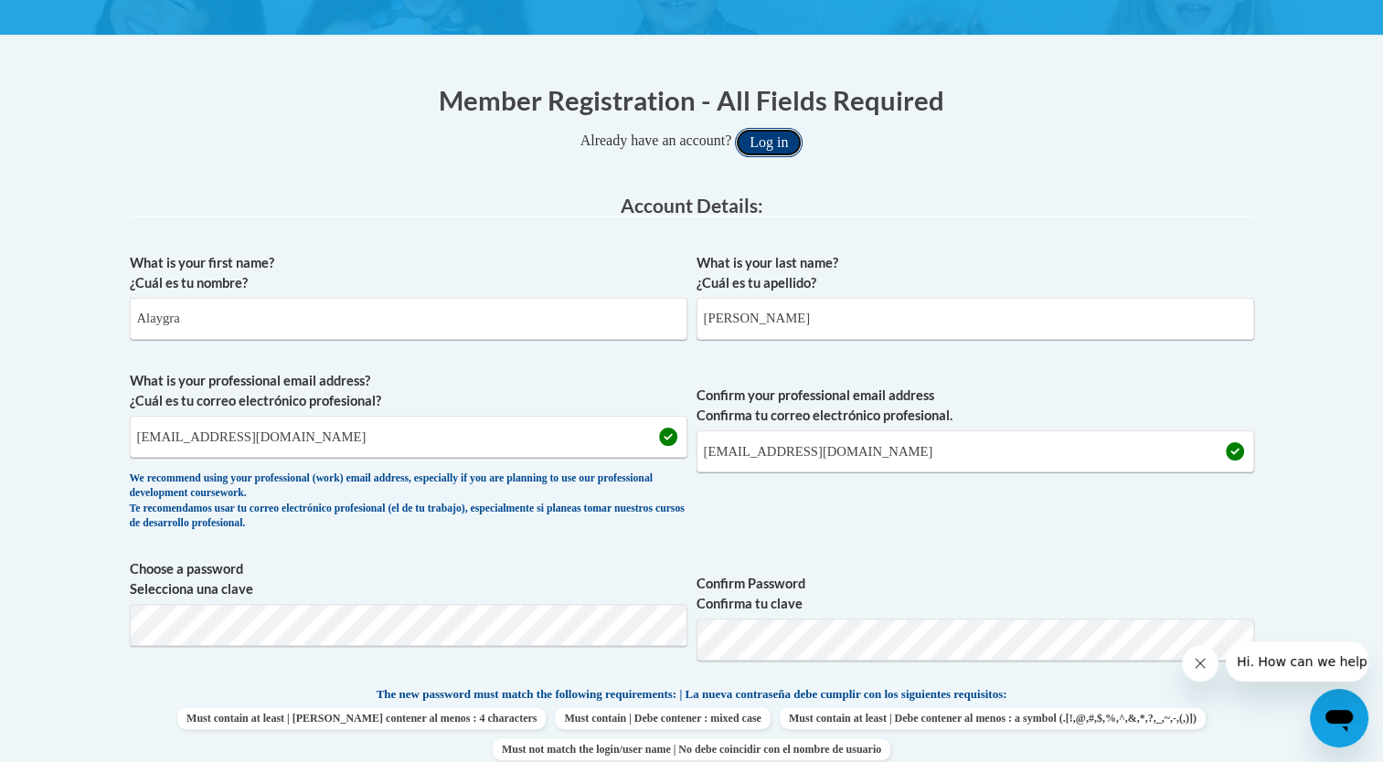
click at [775, 145] on button "Log in" at bounding box center [769, 142] width 68 height 29
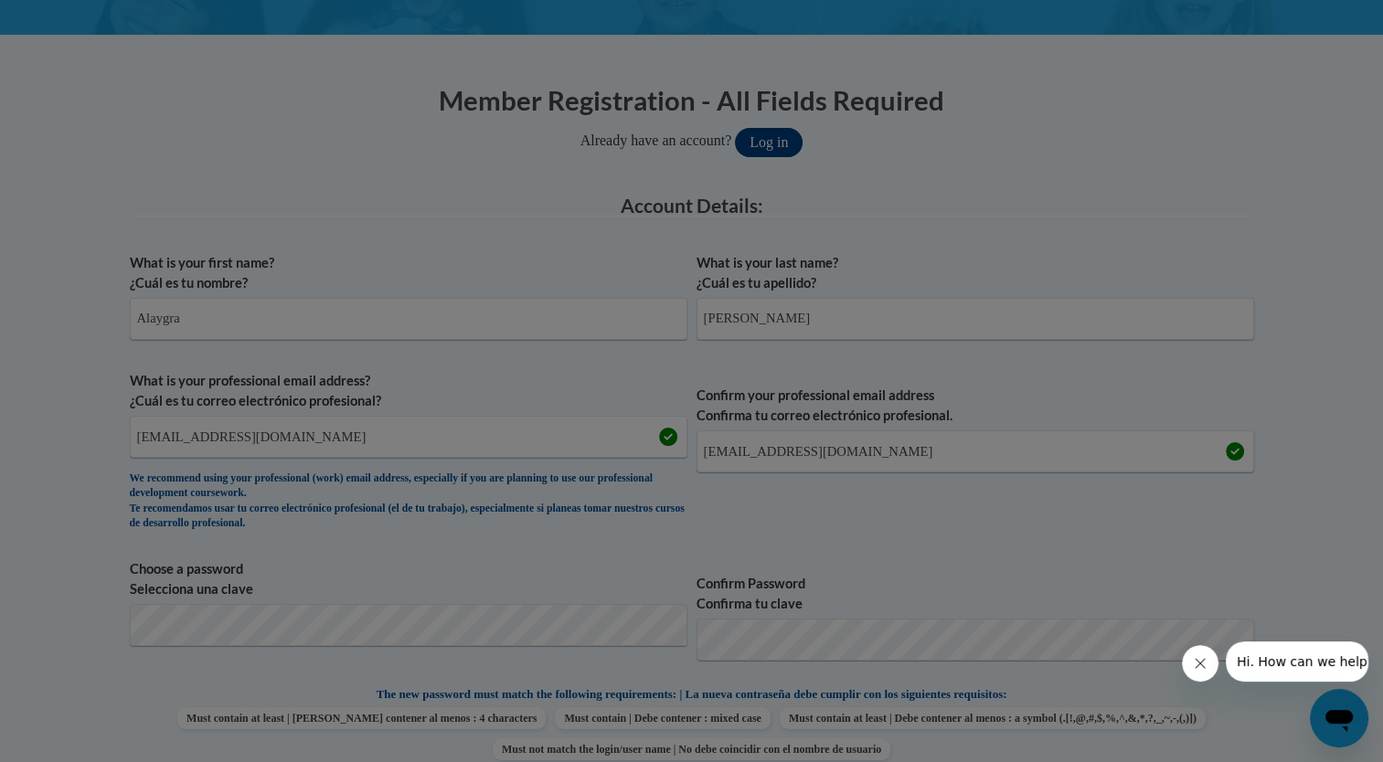
scroll to position [559, 0]
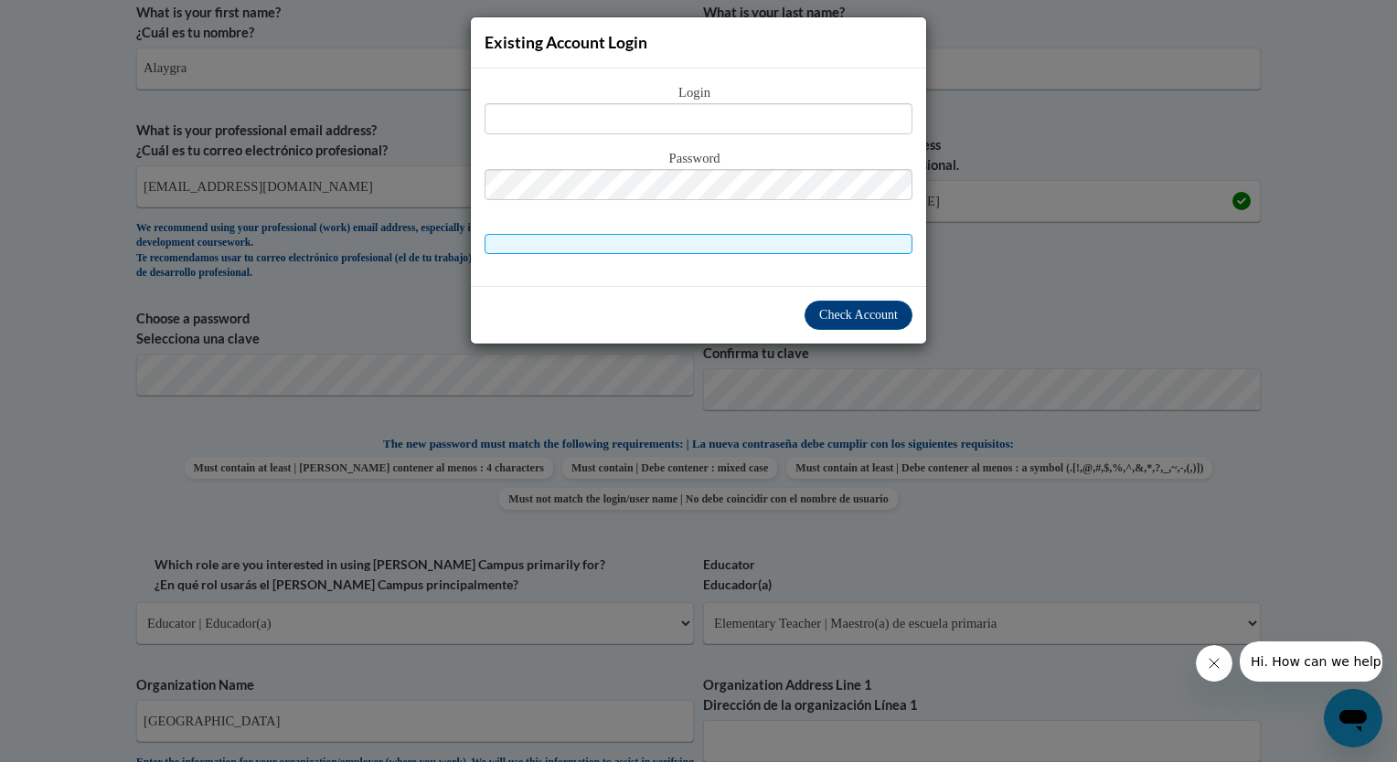
click at [978, 264] on div "Existing Account Login Login Password" at bounding box center [698, 381] width 1397 height 762
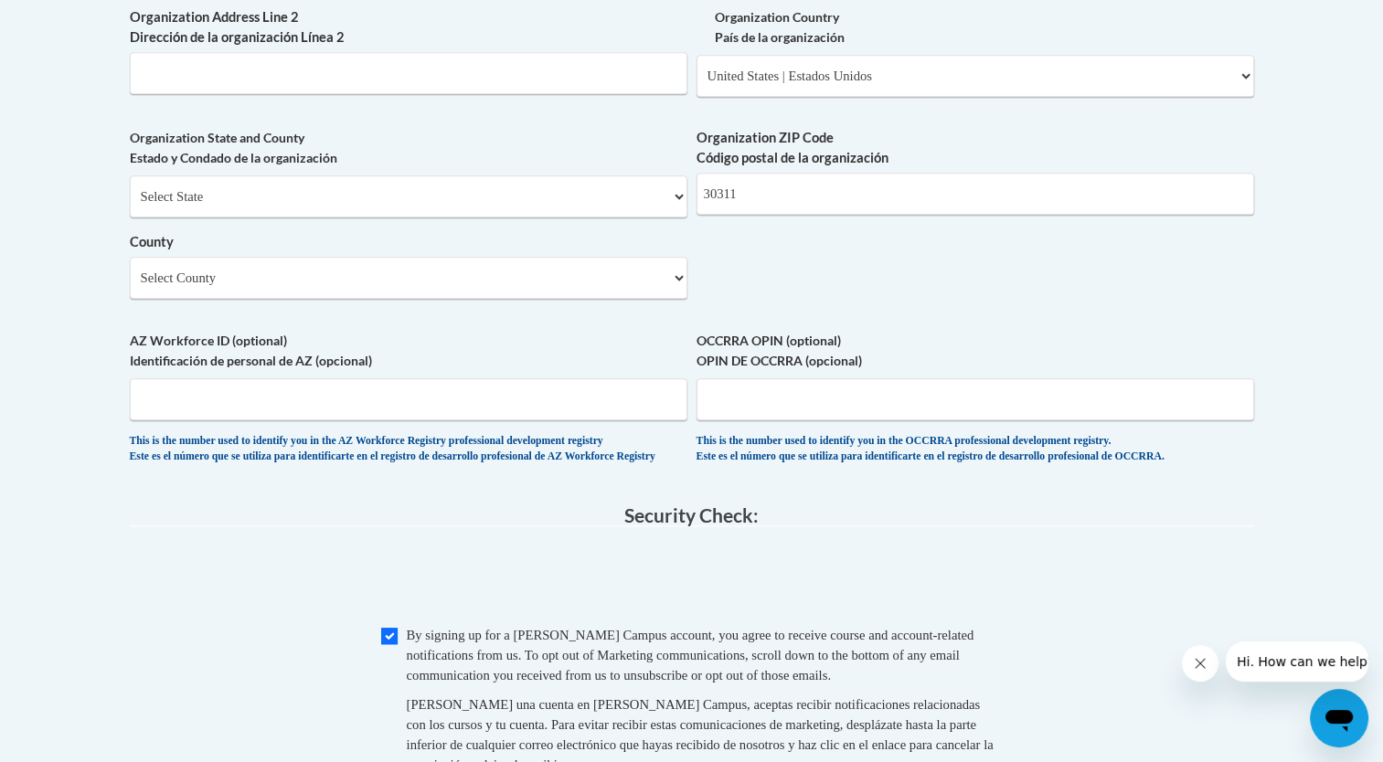
scroll to position [1359, 0]
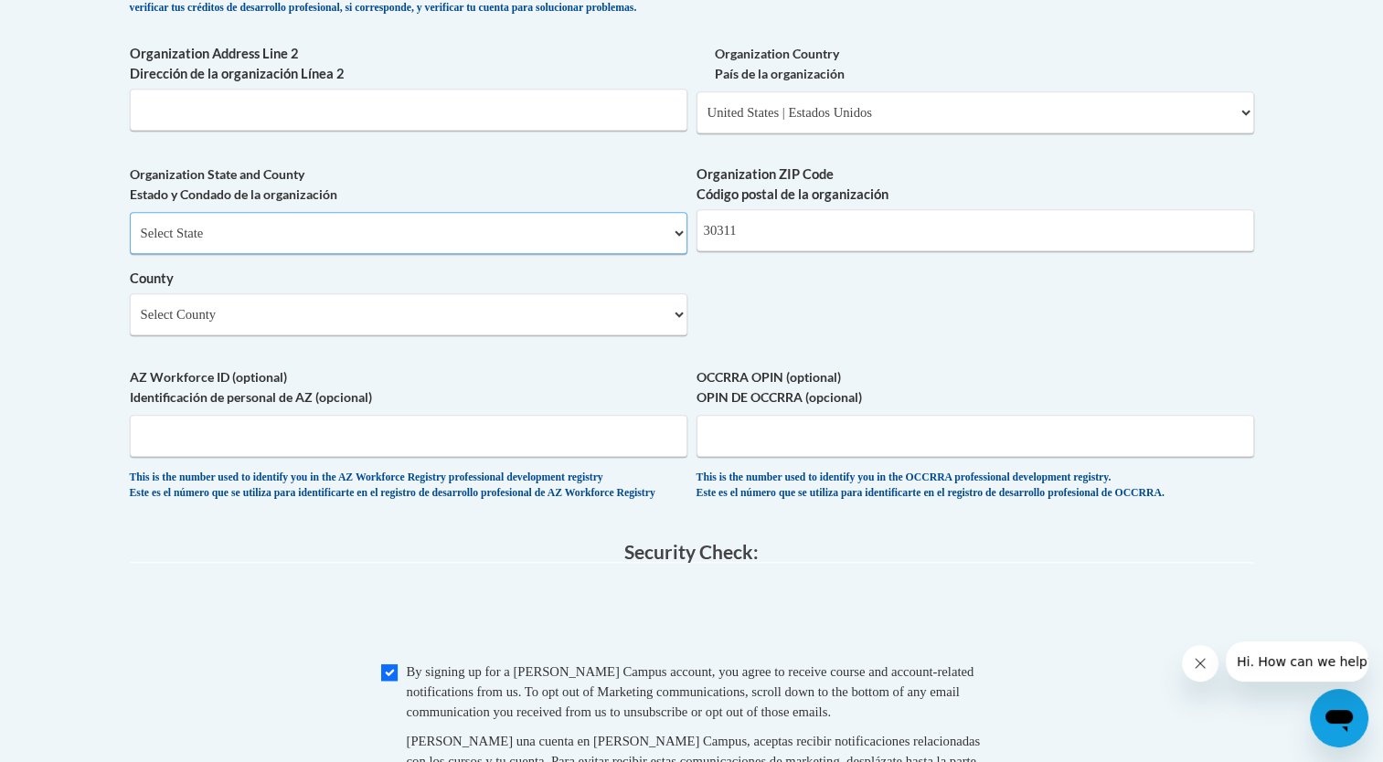
click at [517, 254] on select "Select State Alabama Alaska Arizona Arkansas California Colorado Connecticut De…" at bounding box center [409, 233] width 558 height 42
select select "Georgia"
click at [130, 241] on select "Select State Alabama Alaska Arizona Arkansas California Colorado Connecticut De…" at bounding box center [409, 233] width 558 height 42
click at [437, 336] on select "Select County Appling Atkinson Bacon Baker Baldwin Banks Barrow Bartow Ben Hill…" at bounding box center [409, 314] width 558 height 42
click at [438, 289] on label "County" at bounding box center [409, 279] width 558 height 20
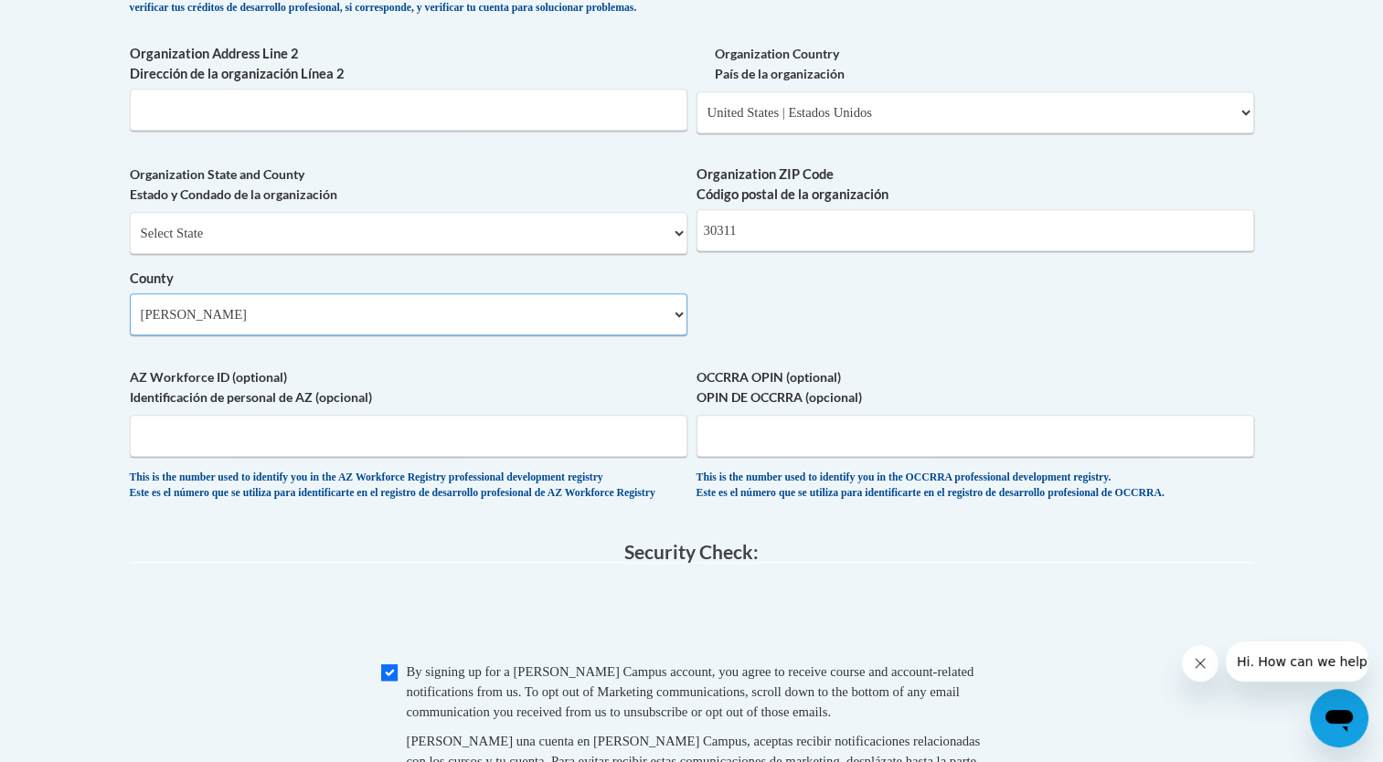
click at [438, 305] on select "Select County Appling Atkinson Bacon Baker Baldwin Banks Barrow Bartow Ben Hill…" at bounding box center [409, 314] width 558 height 42
click at [560, 131] on input "Organization Address Line 2 Dirección de la organización Línea 2" at bounding box center [409, 110] width 558 height 42
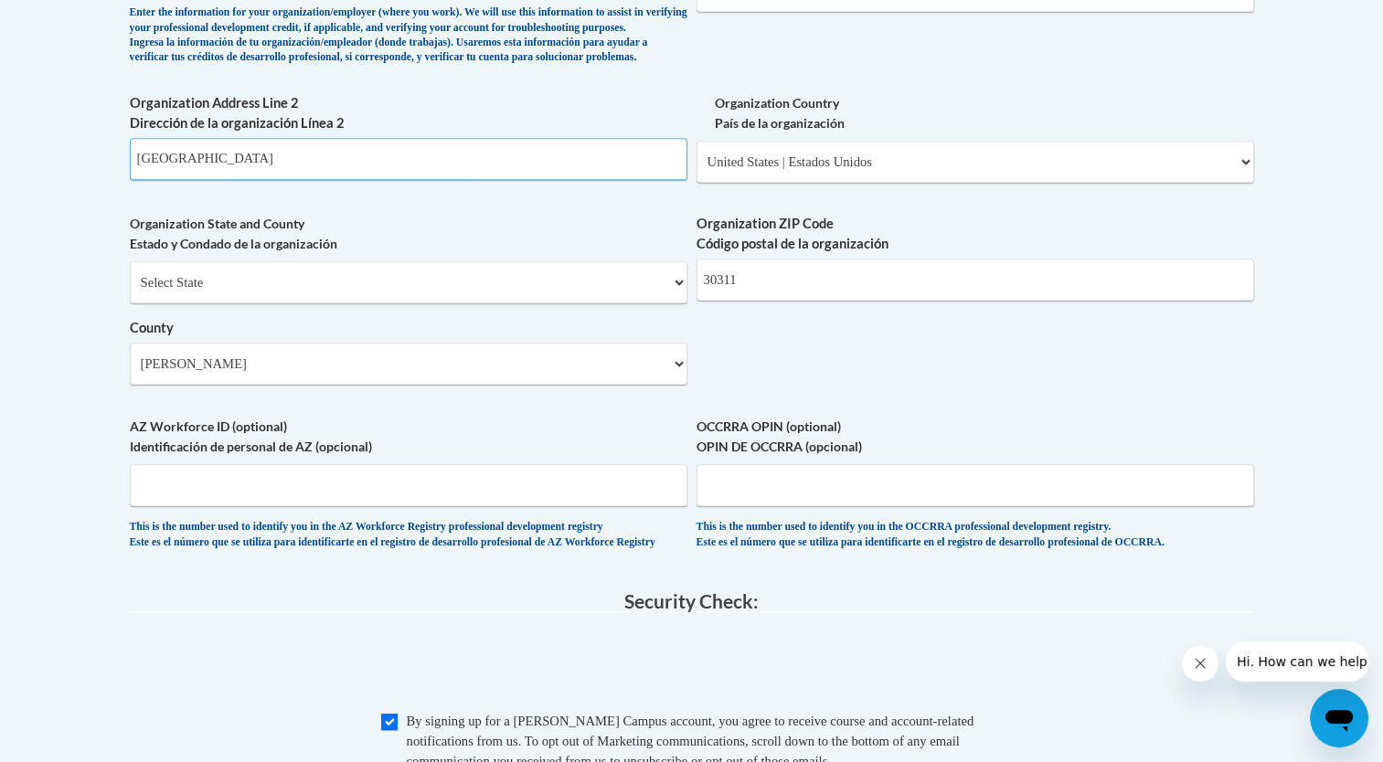
scroll to position [1310, 0]
type input "u"
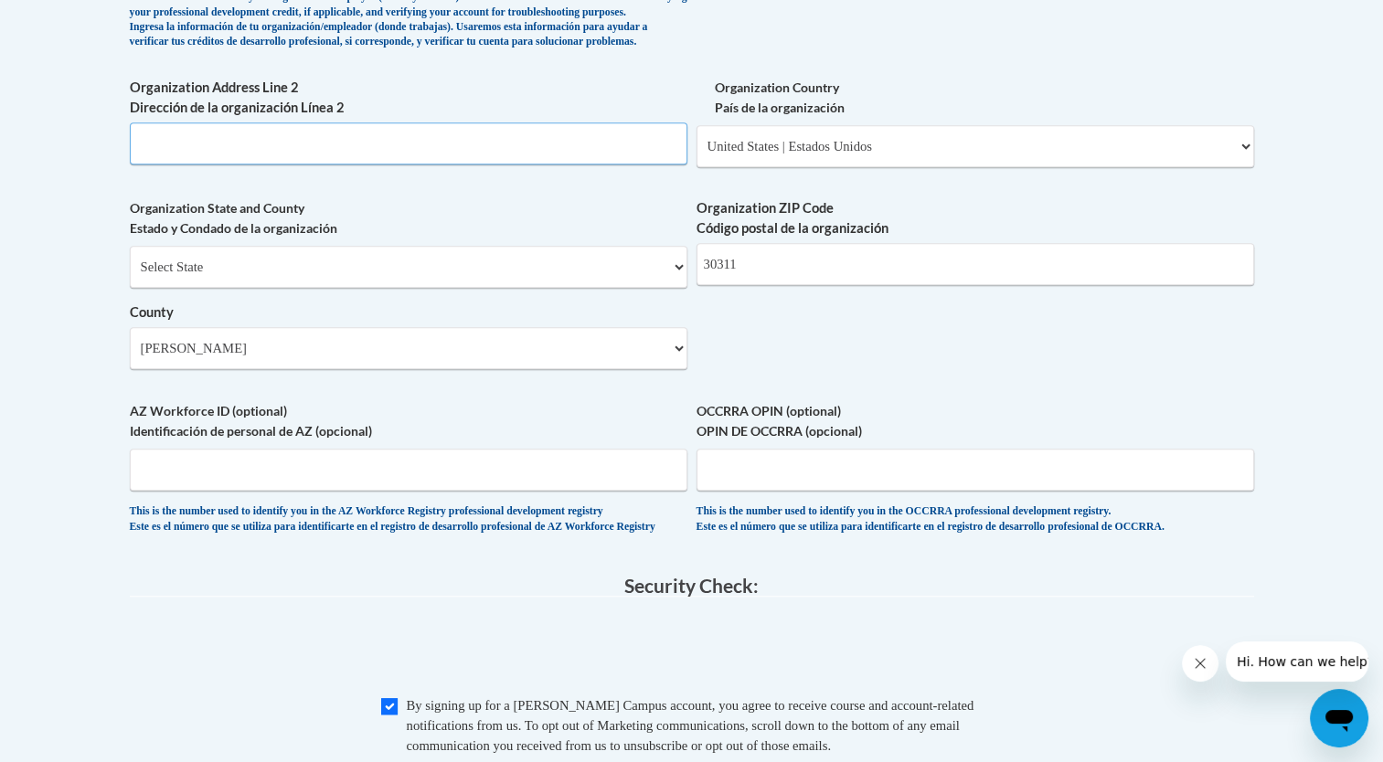
scroll to position [1329, 0]
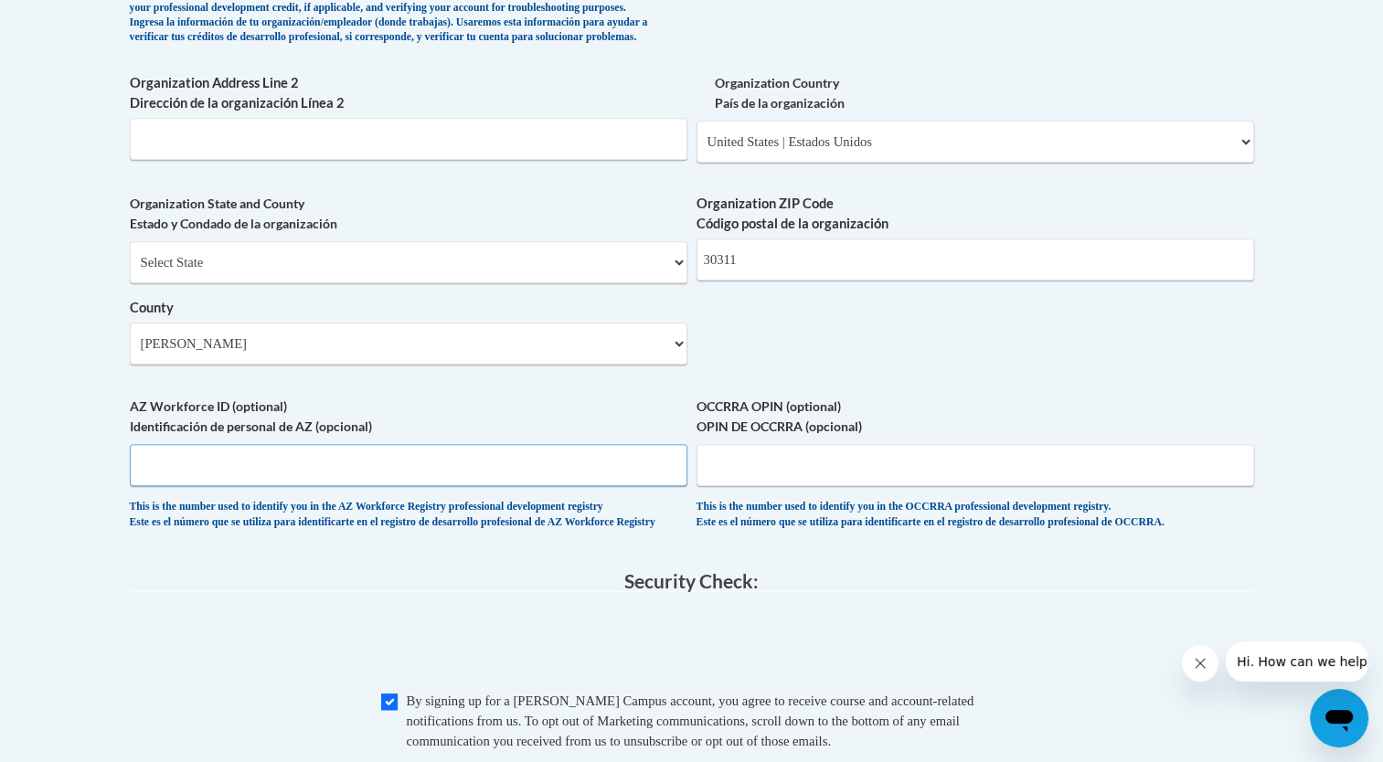
click at [545, 486] on input "AZ Workforce ID (optional) Identificación de personal de AZ (opcional)" at bounding box center [409, 465] width 558 height 42
click at [745, 486] on input "OCCRRA OPIN (optional) OPIN DE OCCRRA (opcional)" at bounding box center [976, 465] width 558 height 42
click at [544, 486] on input "AZ Workforce ID (optional) Identificación de personal de AZ (opcional)" at bounding box center [409, 465] width 558 height 42
type input "P"
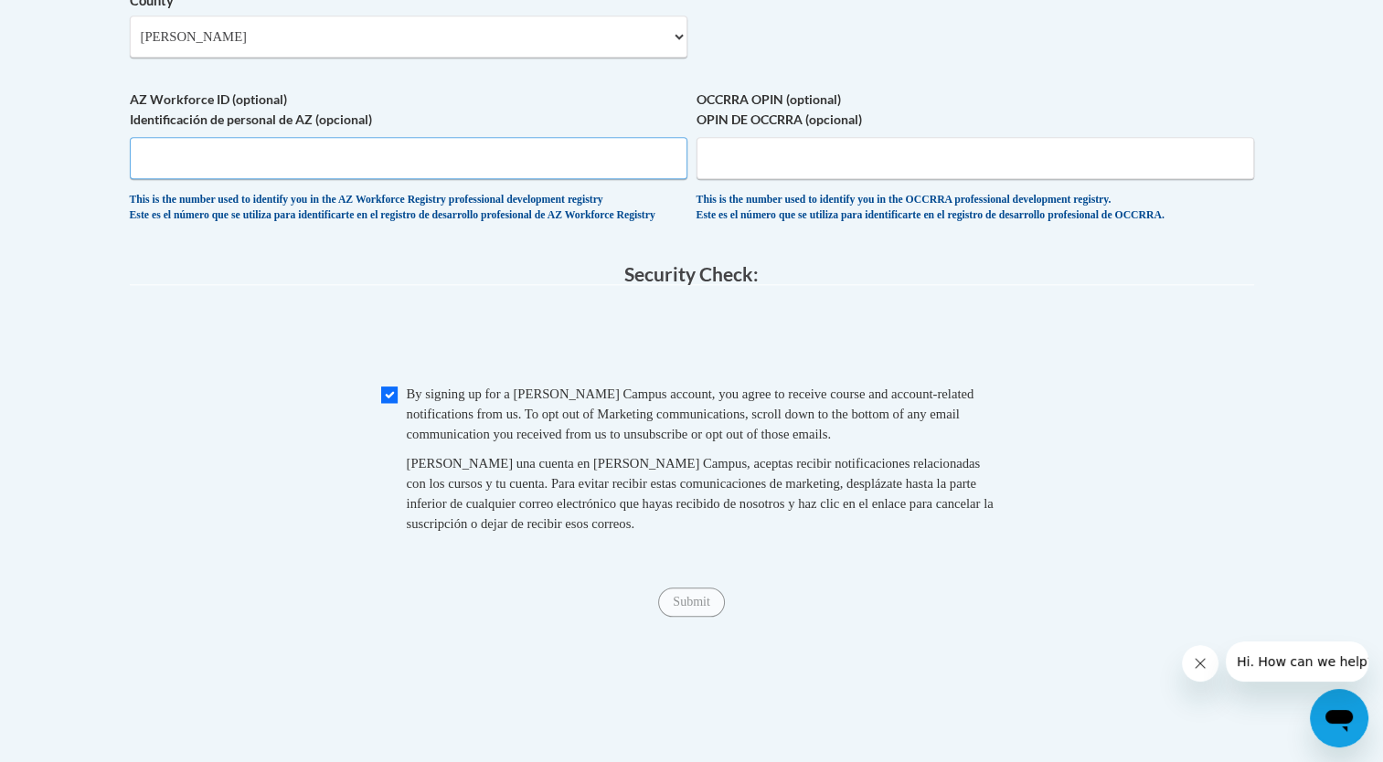
scroll to position [1638, 0]
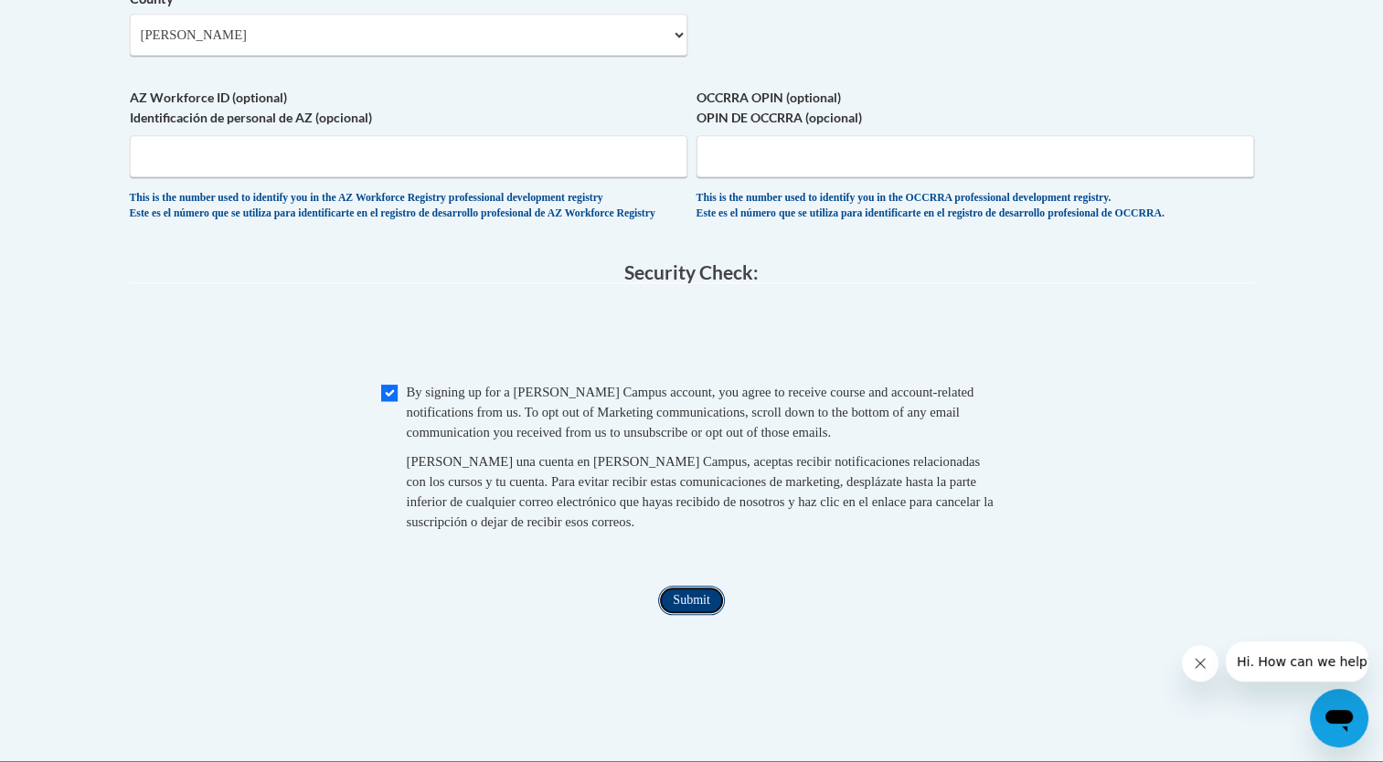
click at [695, 615] on input "Submit" at bounding box center [691, 600] width 66 height 29
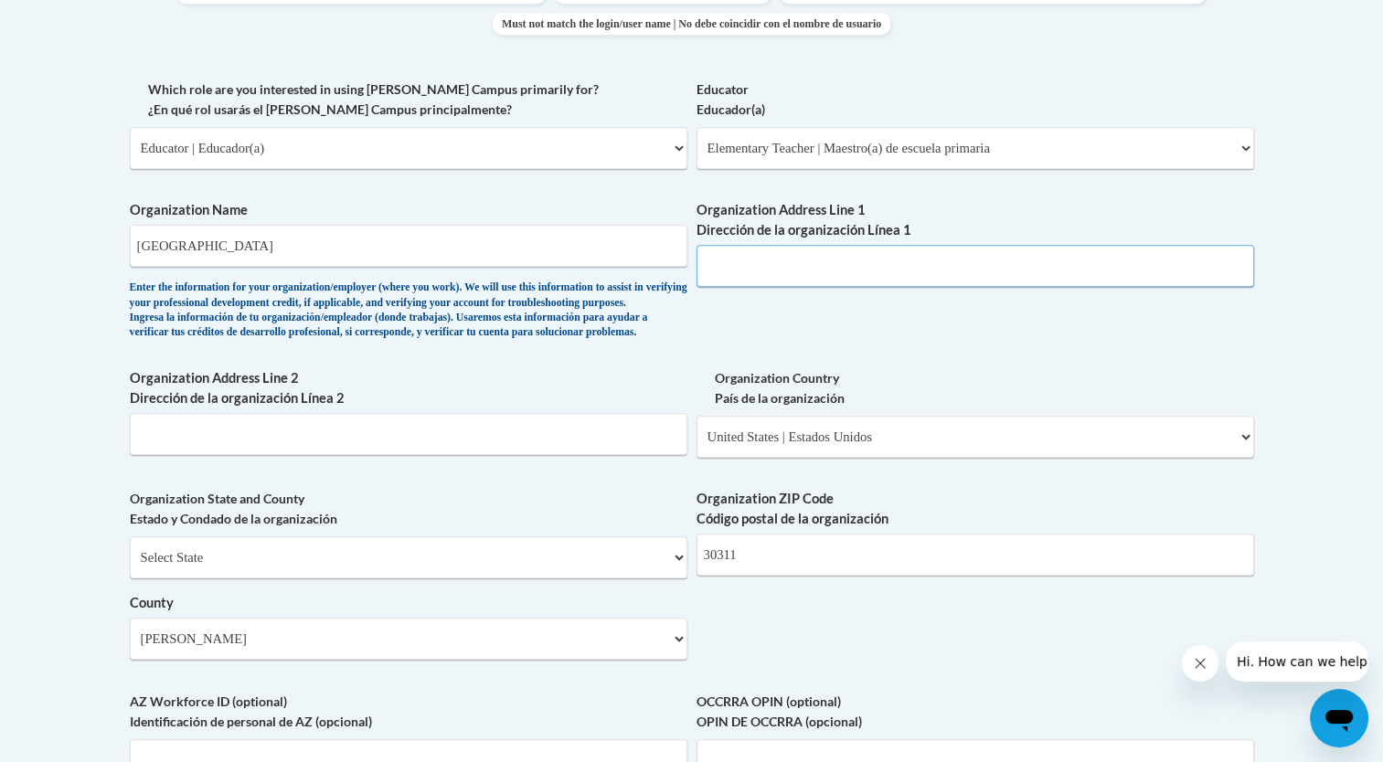
scroll to position [1035, 0]
click at [976, 273] on input "Organization Address Line 1 Dirección de la organización Línea 1" at bounding box center [976, 265] width 558 height 42
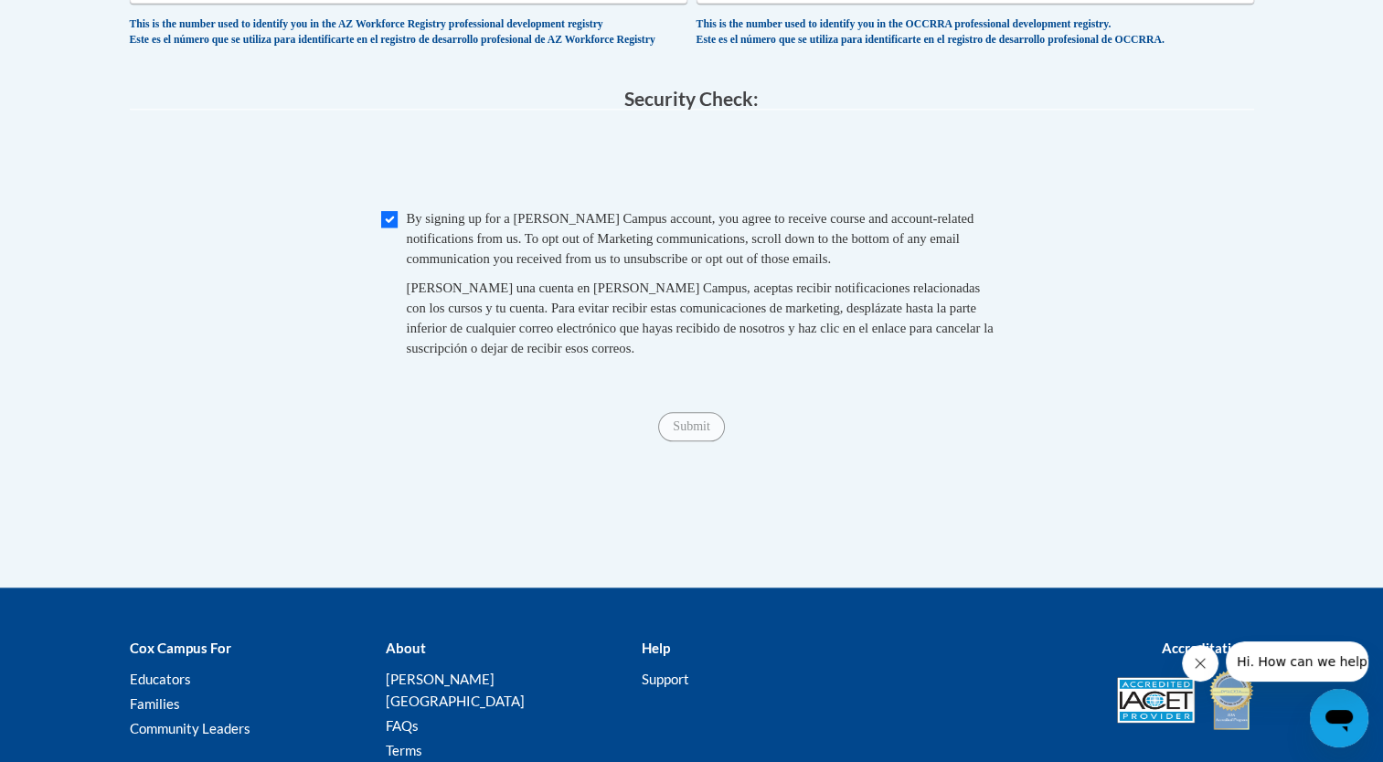
scroll to position [1799, 0]
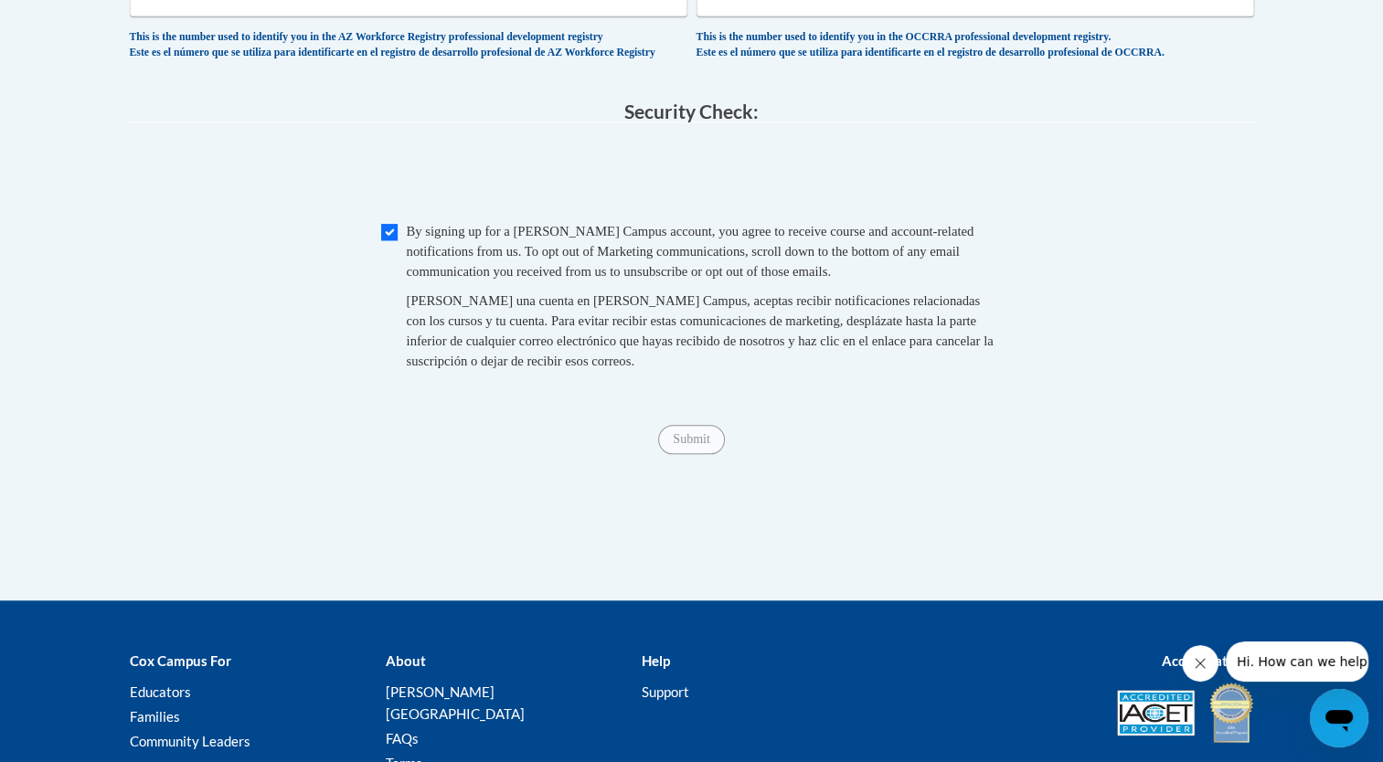
type input "Doraville united elementary"
click at [1252, 389] on div "Checkbox By signing up for a Cox Campus account, you agree to receive course an…" at bounding box center [692, 305] width 1125 height 168
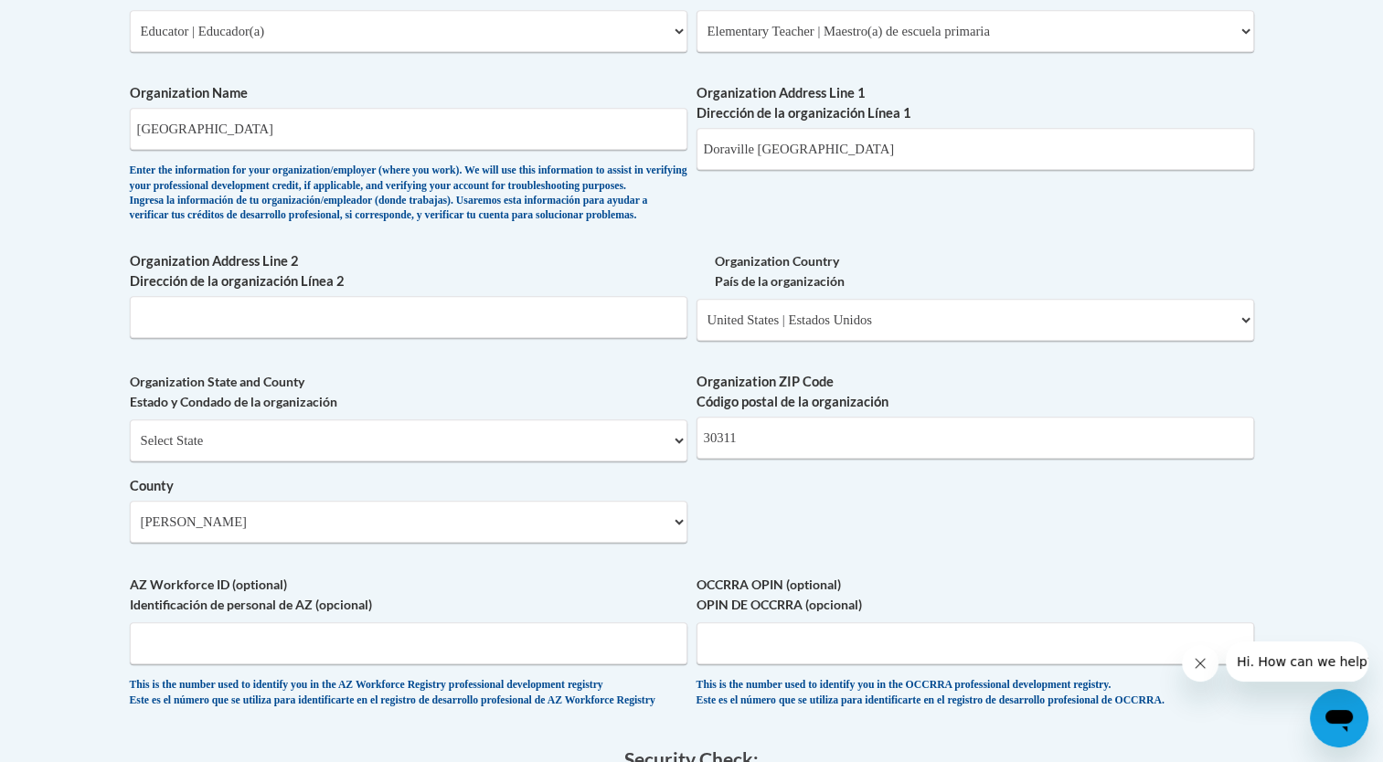
scroll to position [1142, 0]
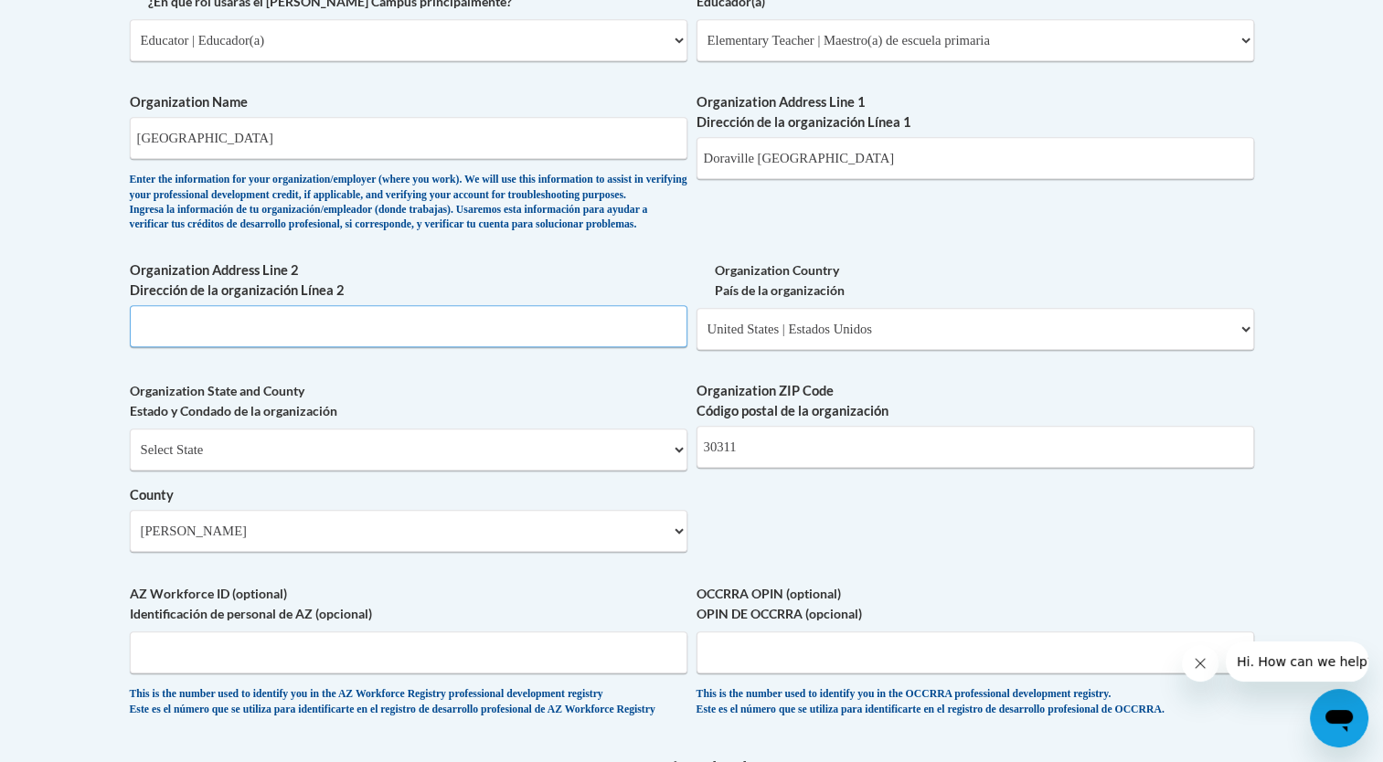
click at [596, 347] on input "Organization Address Line 2 Dirección de la organización Línea 2" at bounding box center [409, 326] width 558 height 42
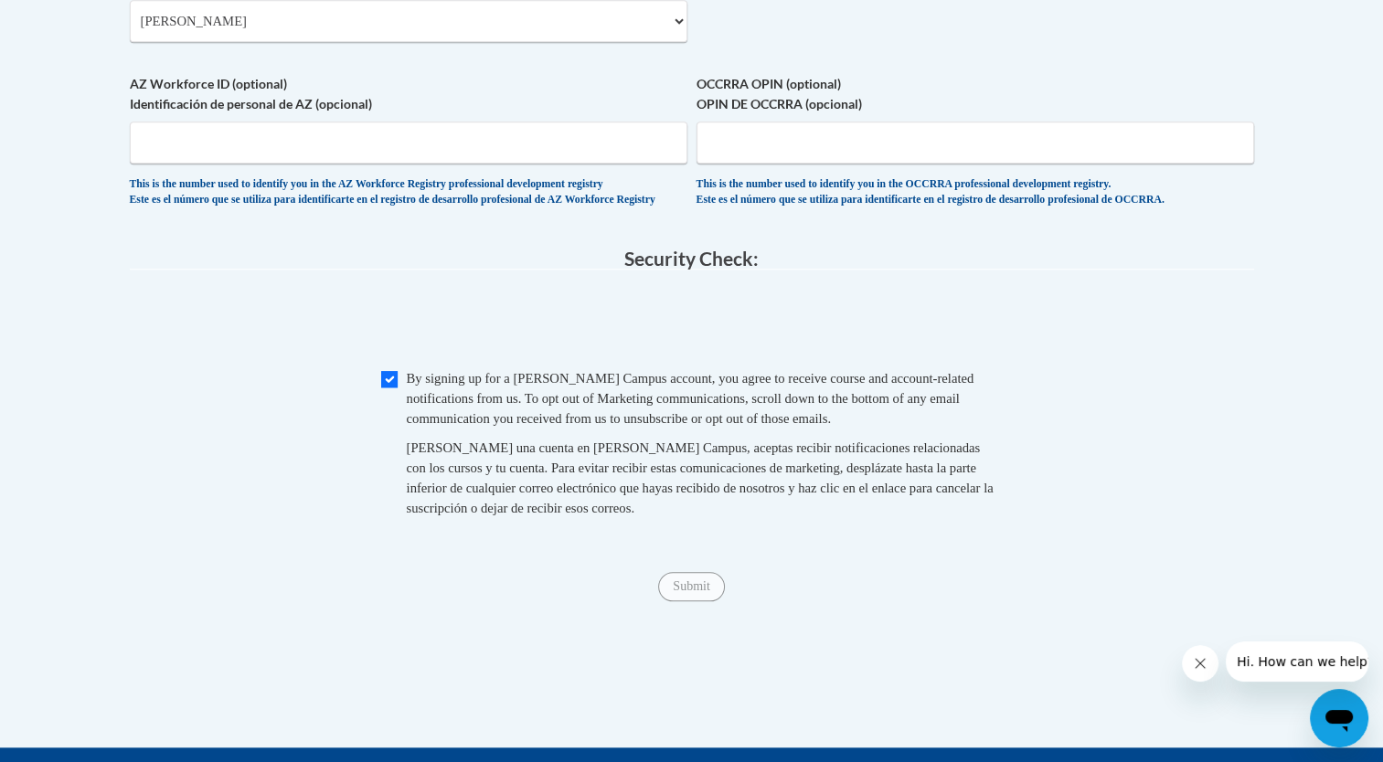
scroll to position [1982, 0]
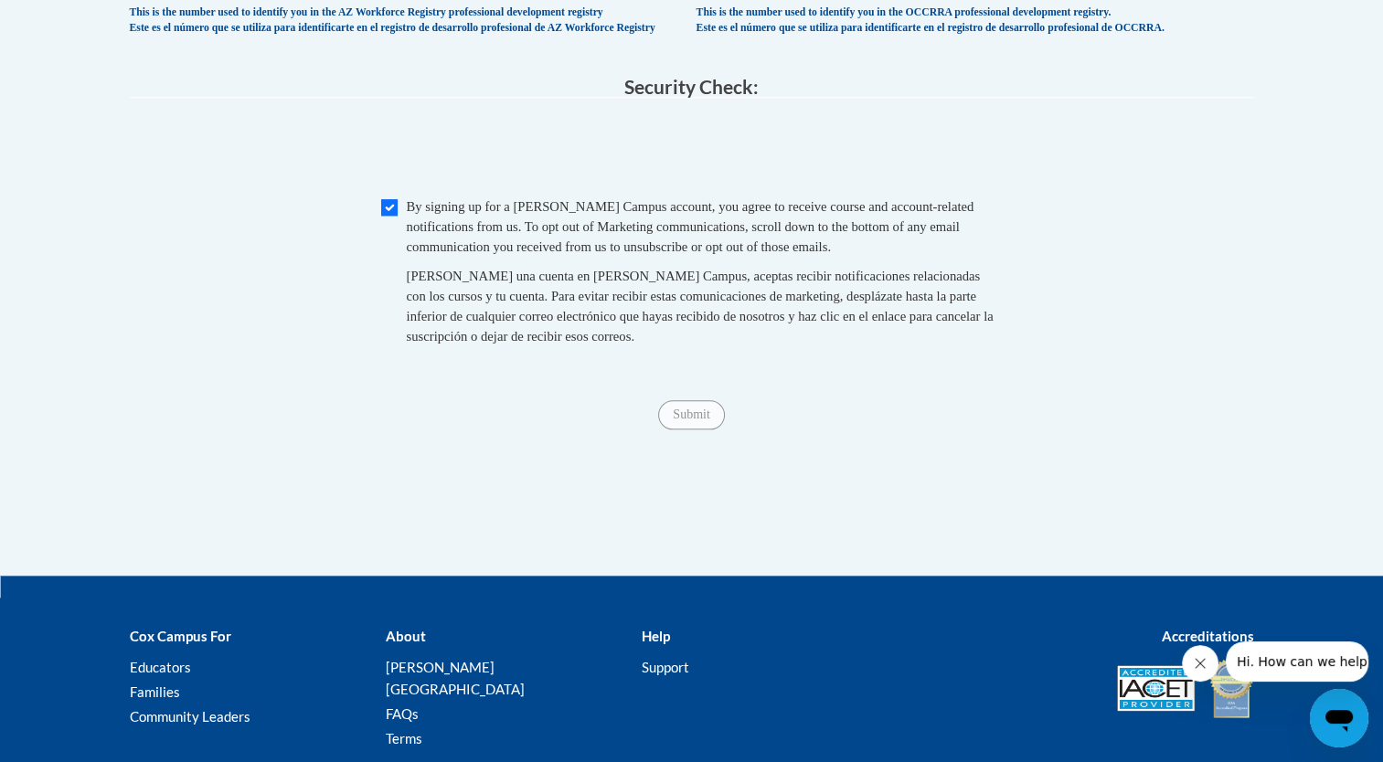
scroll to position [1786, 0]
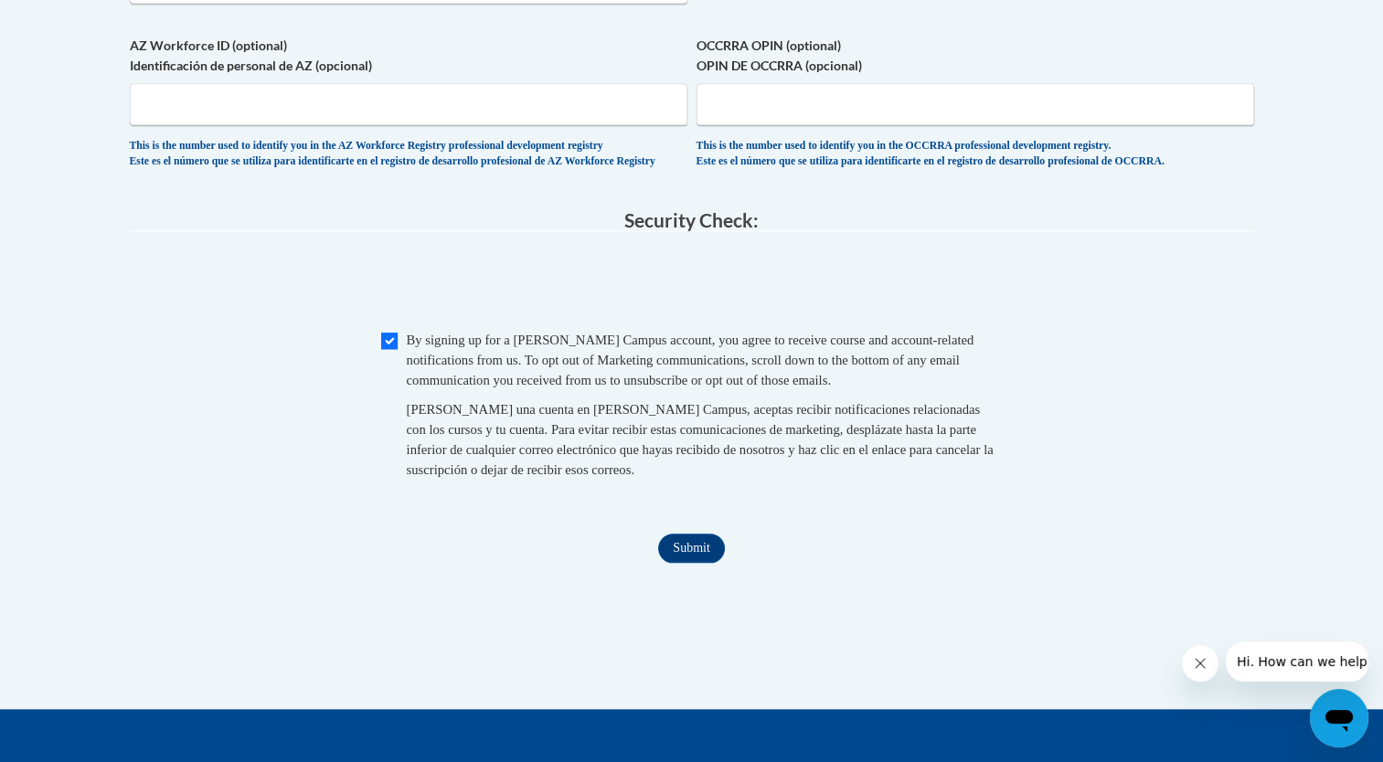
scroll to position [1692, 0]
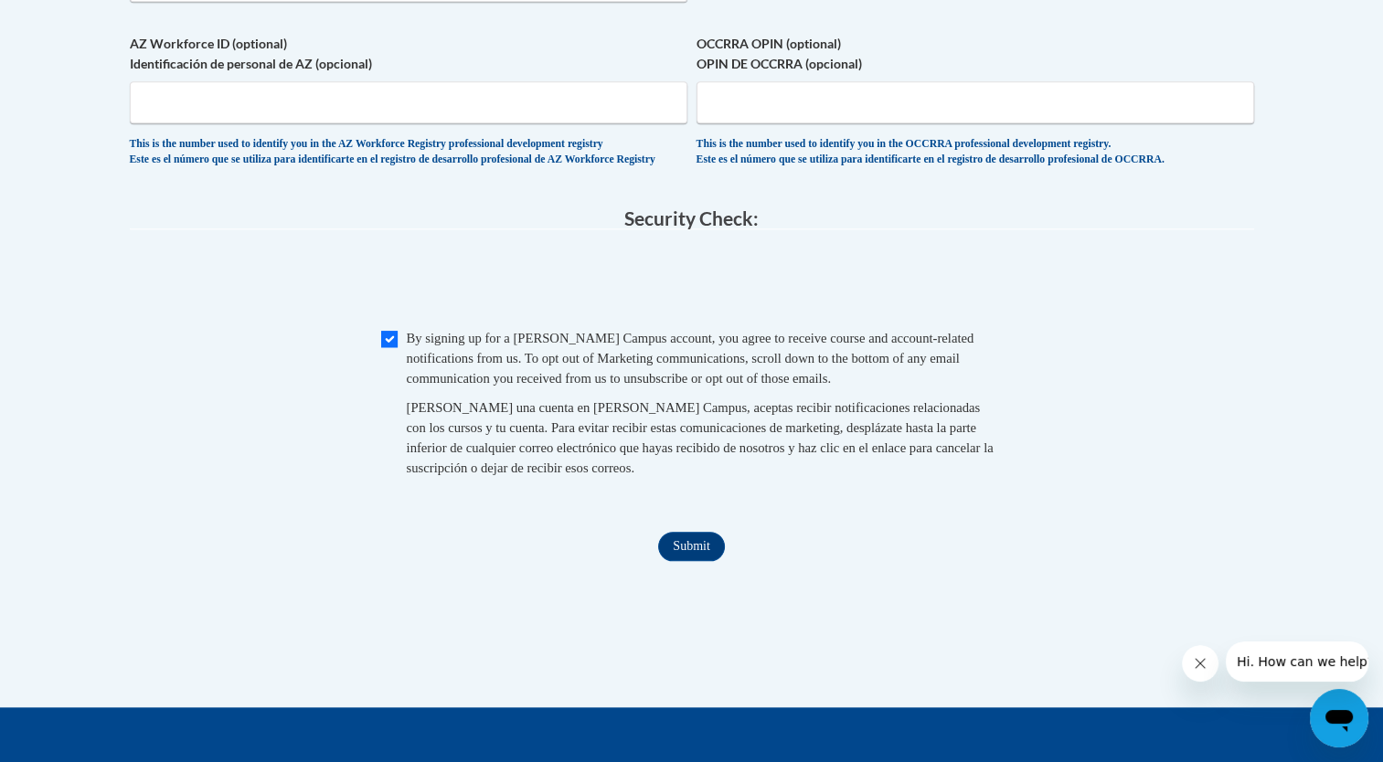
click at [684, 561] on input "Submit" at bounding box center [691, 546] width 66 height 29
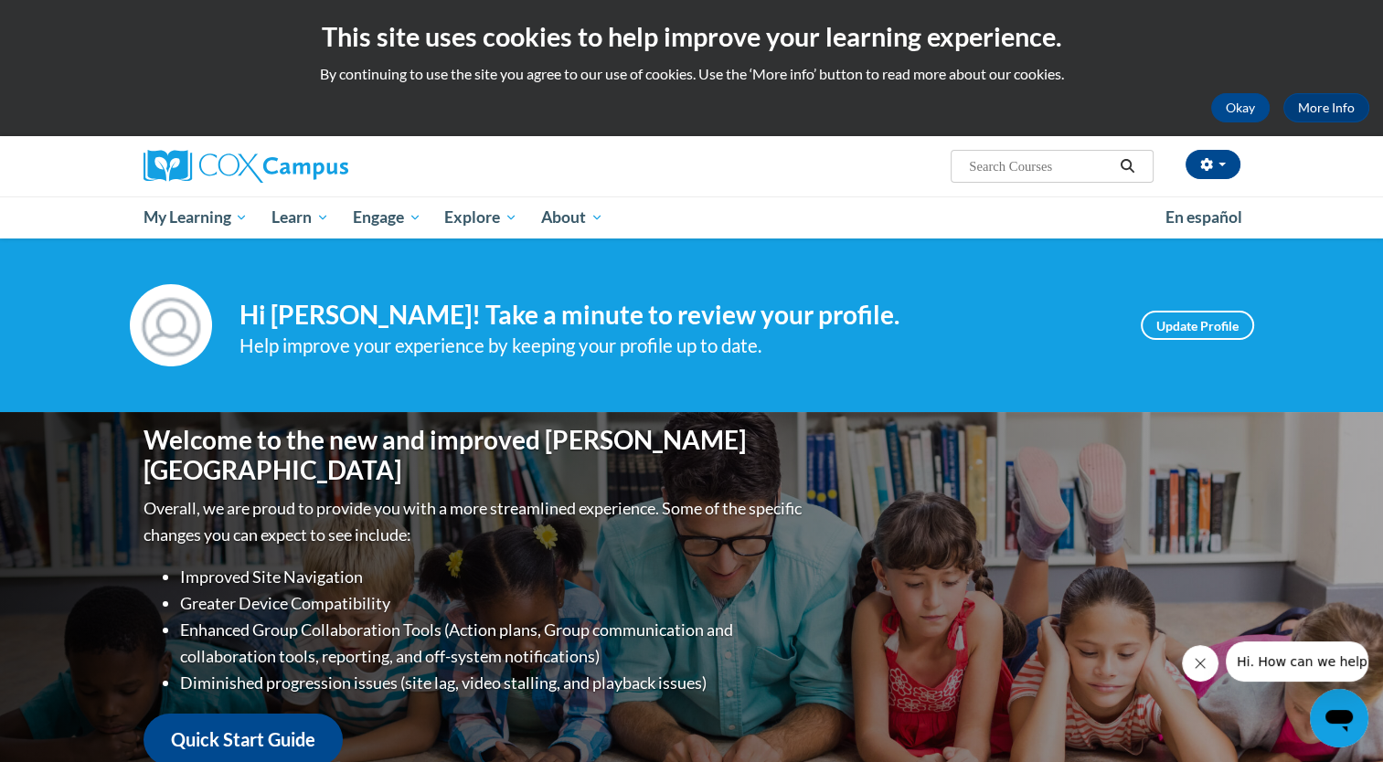
click at [1009, 170] on input "Search..." at bounding box center [1040, 166] width 146 height 22
type input "implicit bias"
click at [1122, 166] on icon "Search" at bounding box center [1128, 166] width 14 height 14
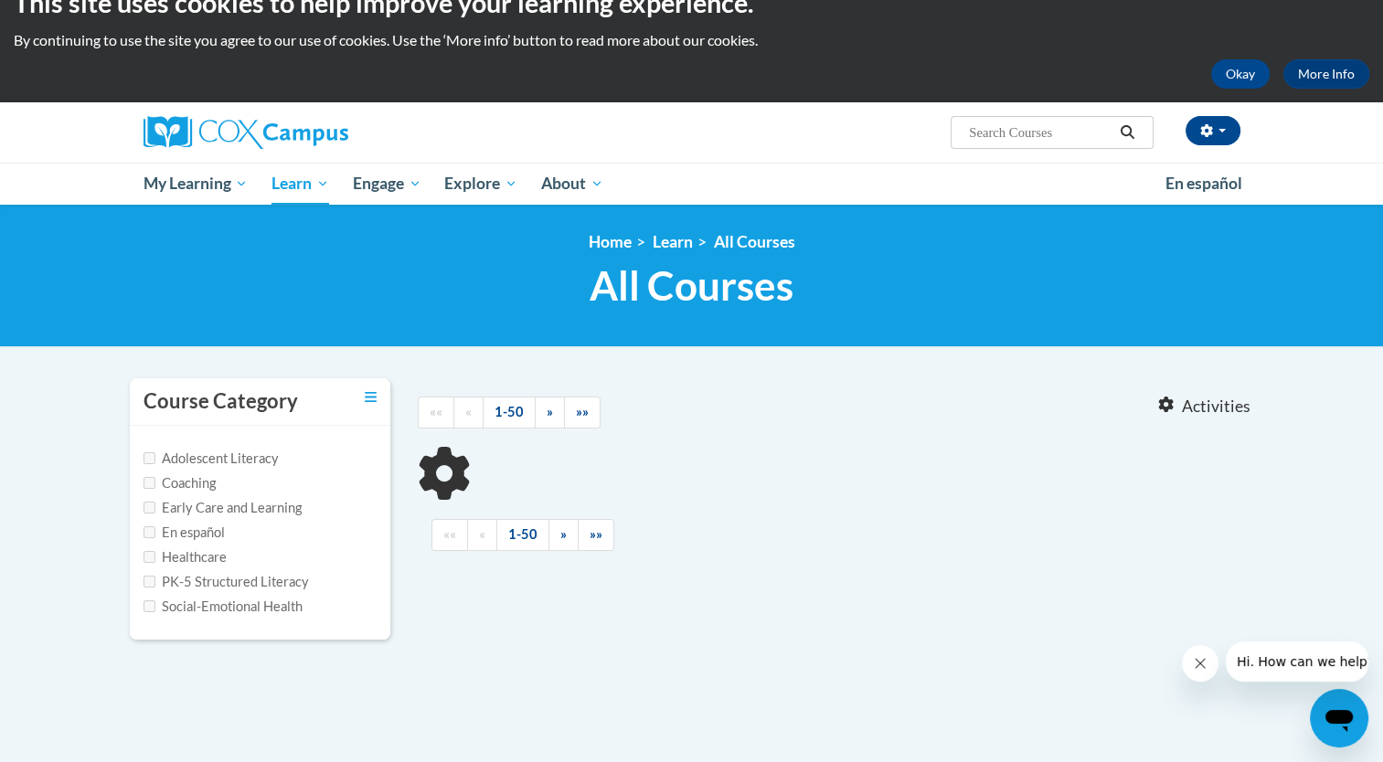
type input "implicit bias"
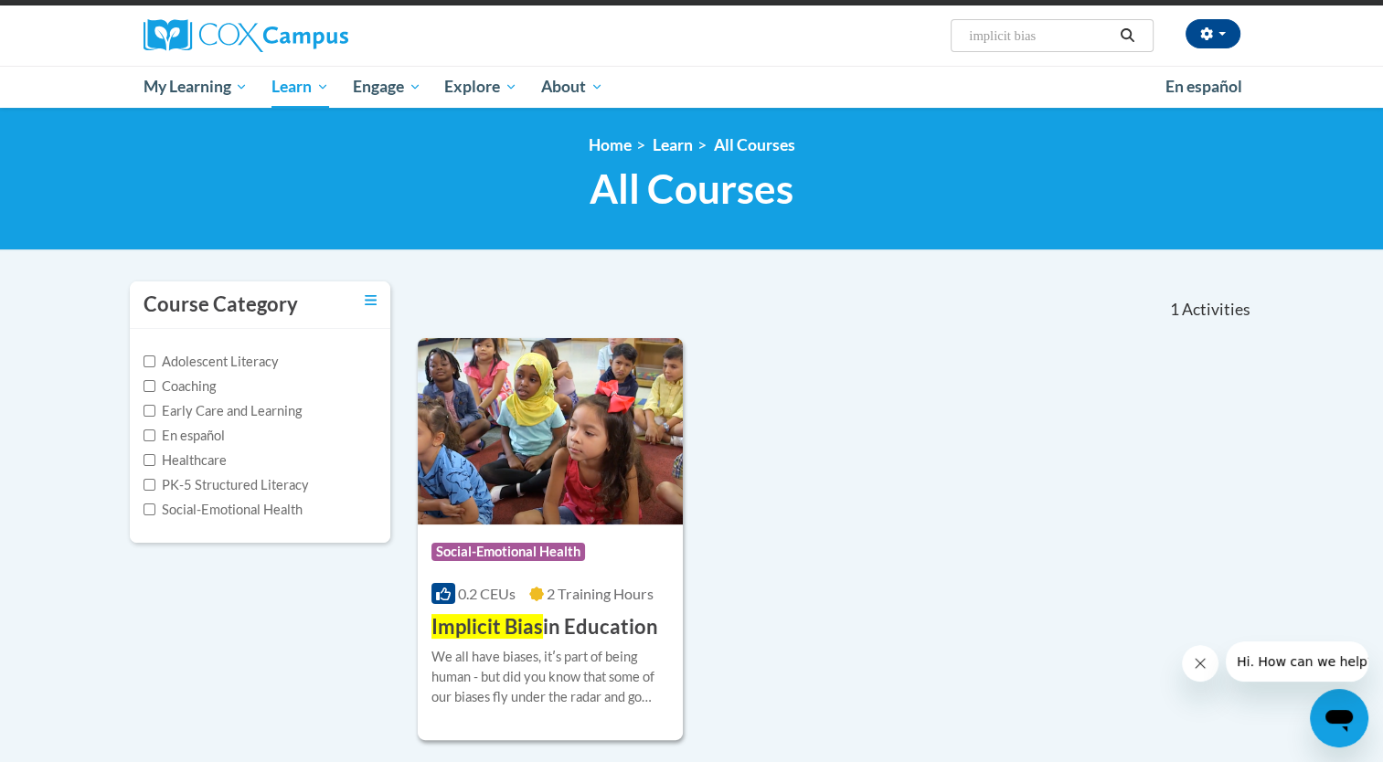
scroll to position [138, 0]
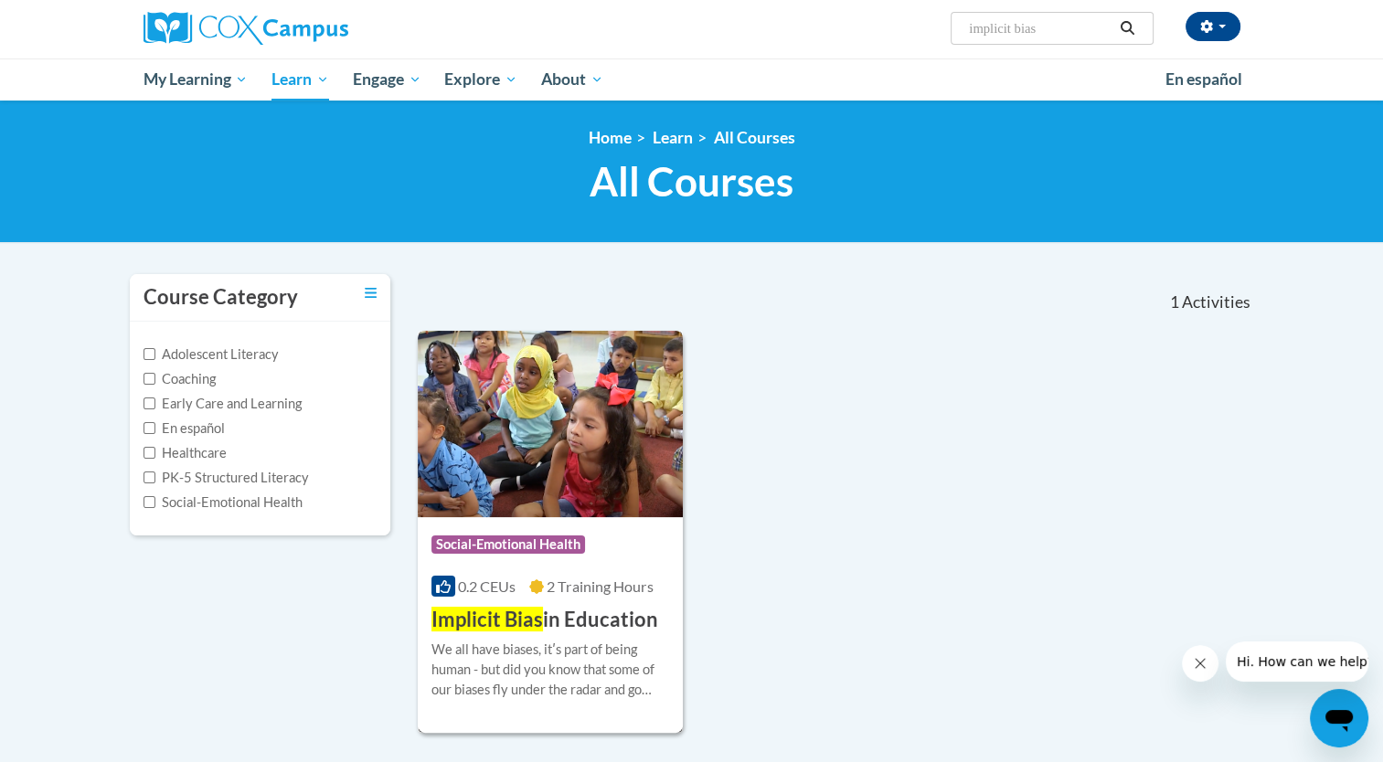
click at [564, 640] on div "We all have biases, itʹs part of being human - but did you know that some of ou…" at bounding box center [551, 670] width 239 height 60
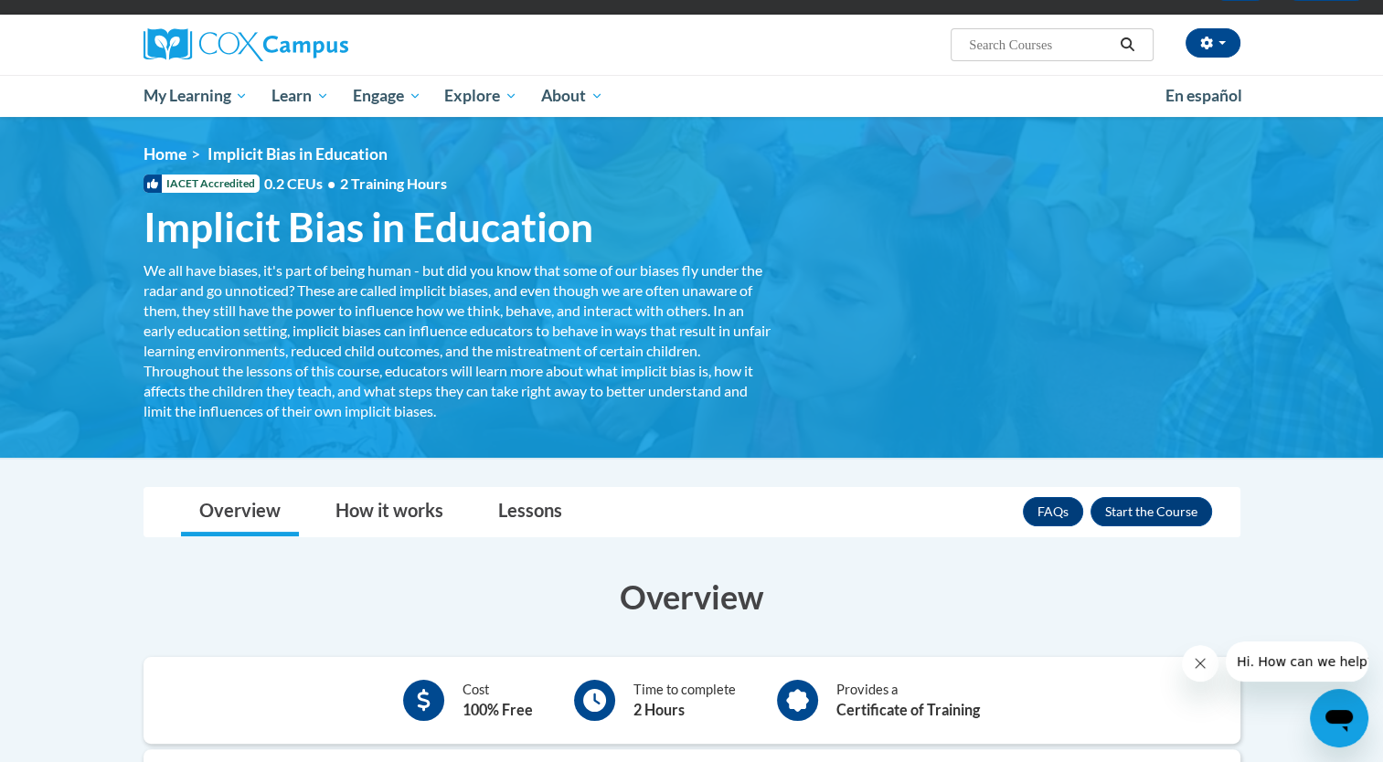
scroll to position [128, 0]
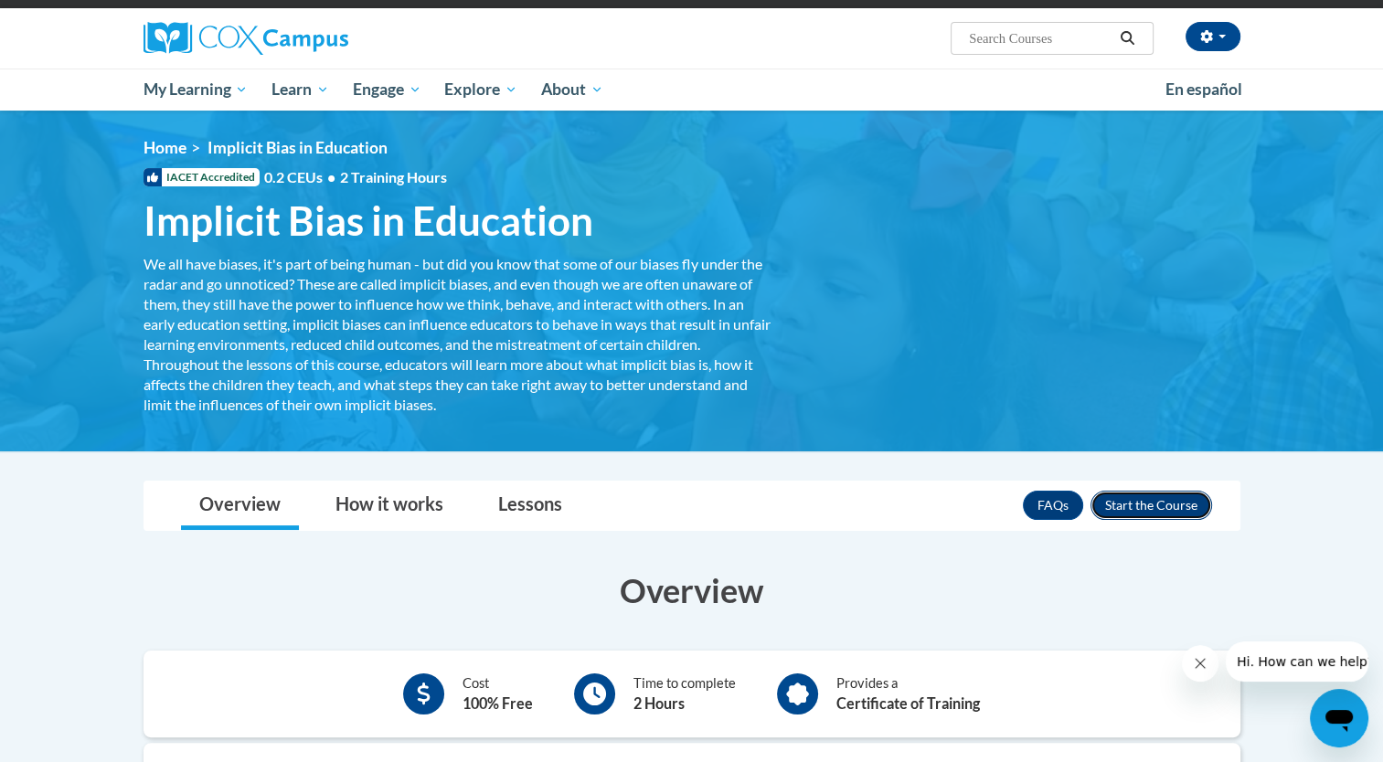
click at [1191, 511] on button "Enroll" at bounding box center [1152, 505] width 122 height 29
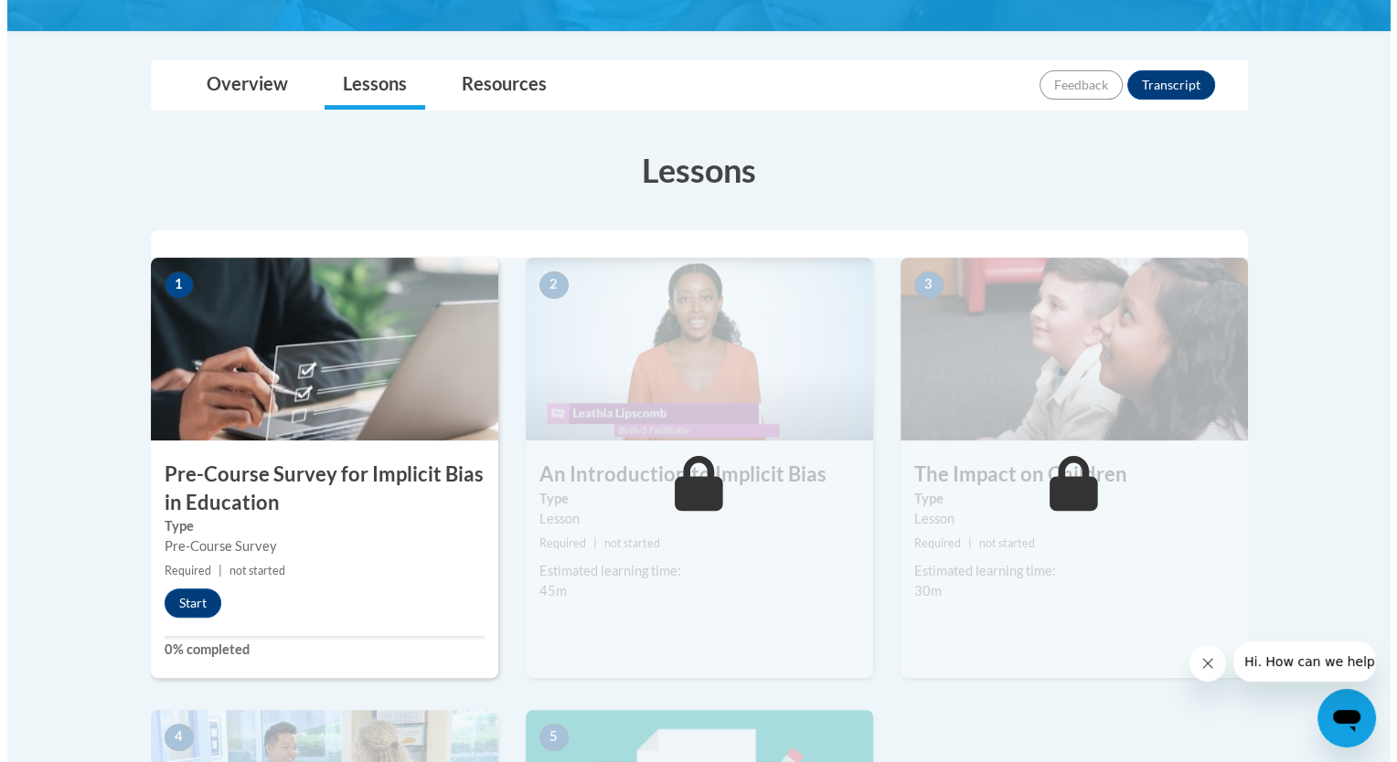
scroll to position [393, 0]
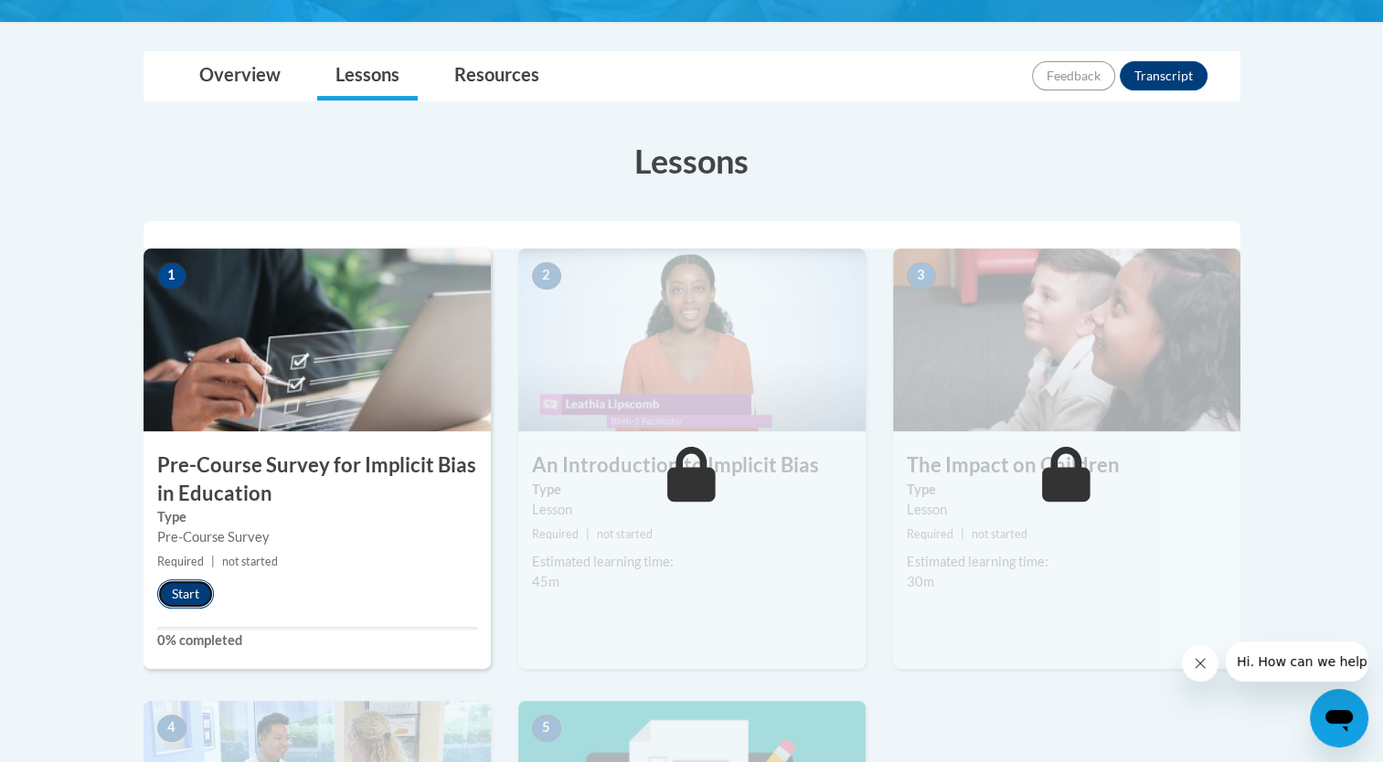
click at [190, 585] on button "Start" at bounding box center [185, 594] width 57 height 29
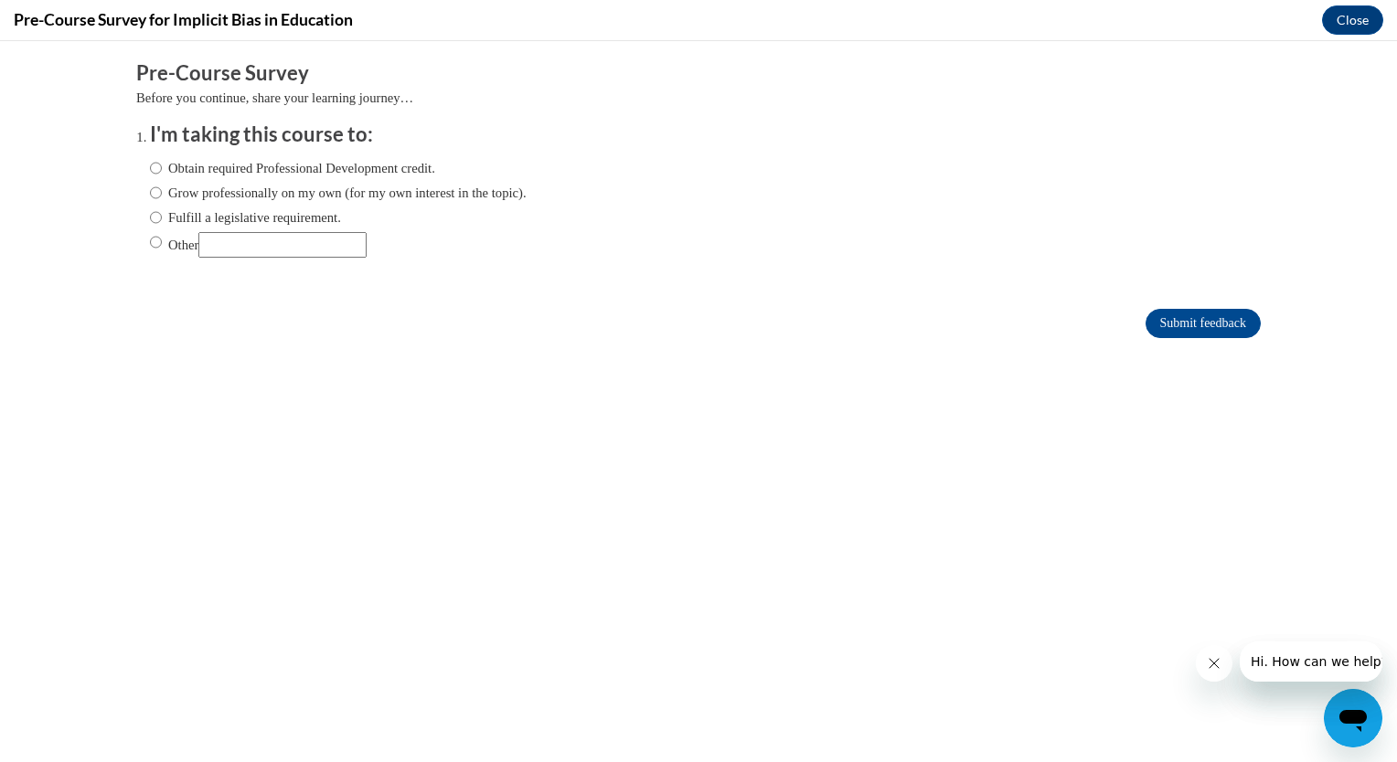
scroll to position [0, 0]
click at [233, 247] on input "Other" at bounding box center [282, 245] width 168 height 26
click at [150, 171] on input "Obtain required Professional Development credit." at bounding box center [156, 168] width 12 height 20
radio input "true"
click at [1185, 336] on input "Submit feedback" at bounding box center [1203, 323] width 115 height 29
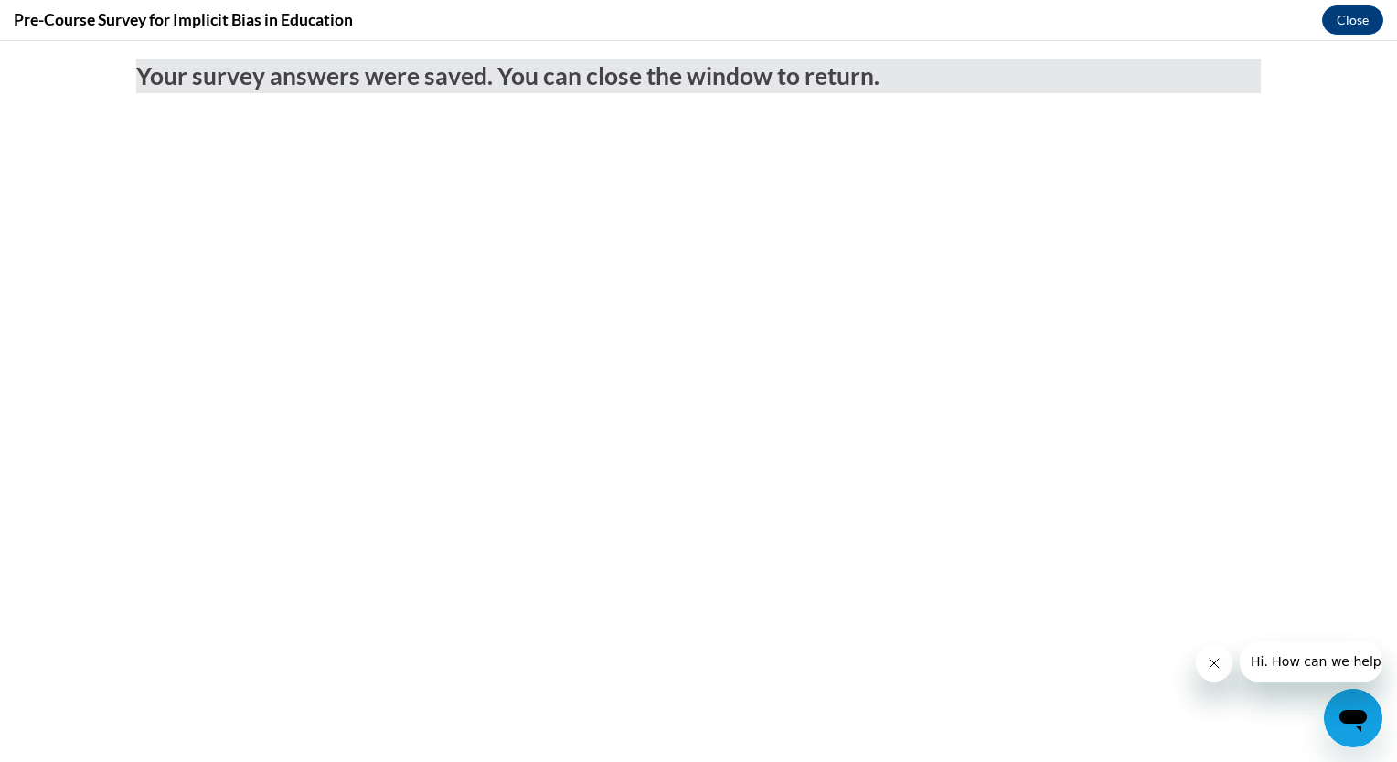
click at [1213, 664] on icon "Close message from company" at bounding box center [1213, 663] width 9 height 9
click at [1213, 663] on icon "Close message from company" at bounding box center [1213, 663] width 9 height 9
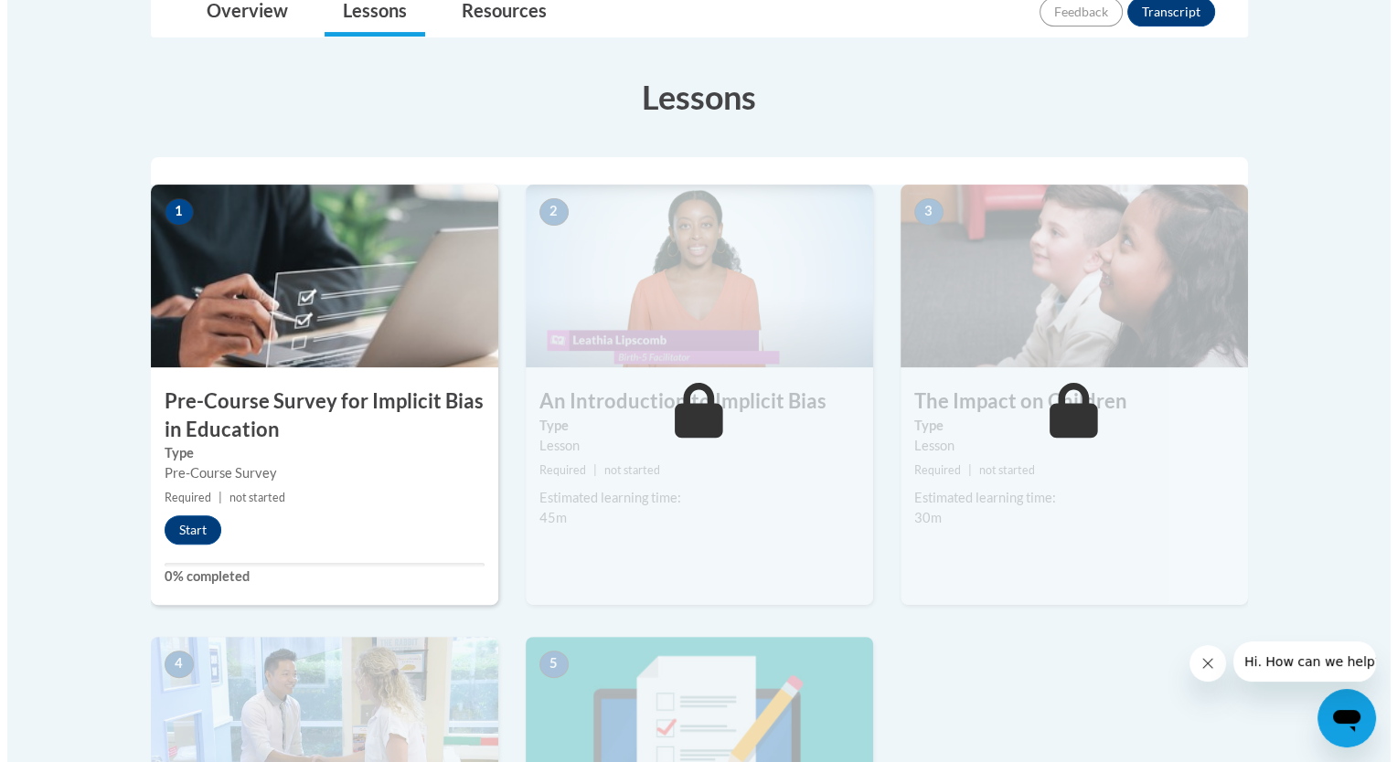
scroll to position [538, 0]
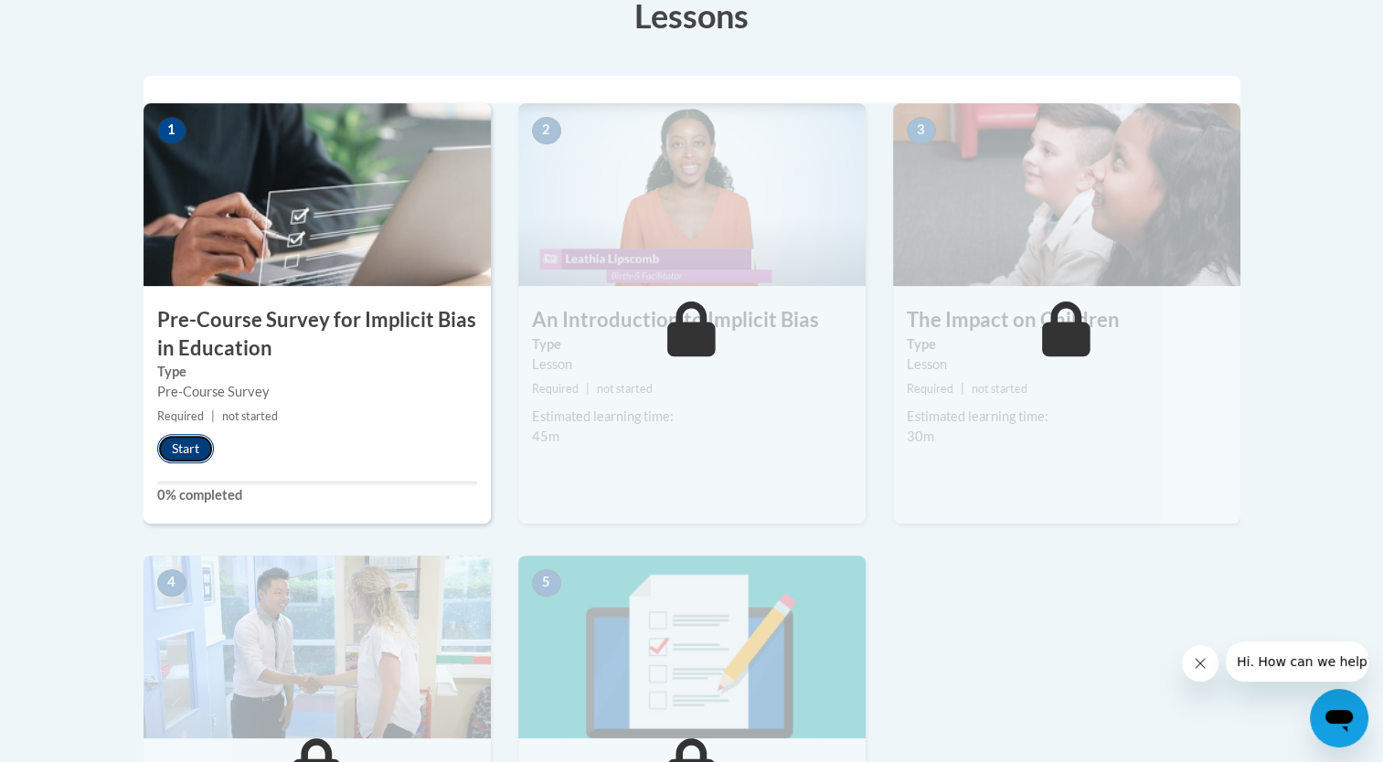
click at [182, 439] on button "Start" at bounding box center [185, 448] width 57 height 29
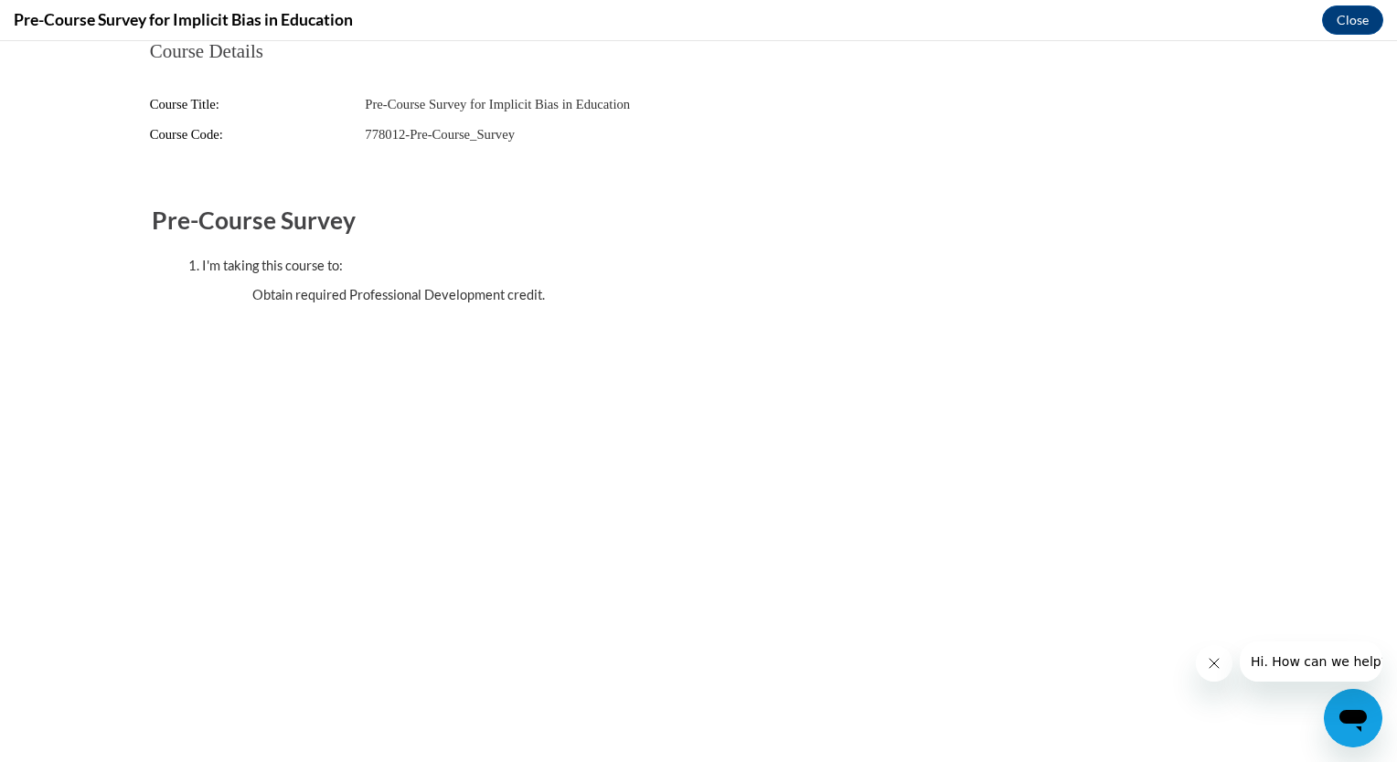
scroll to position [0, 0]
click at [1346, 27] on button "Close" at bounding box center [1352, 19] width 61 height 29
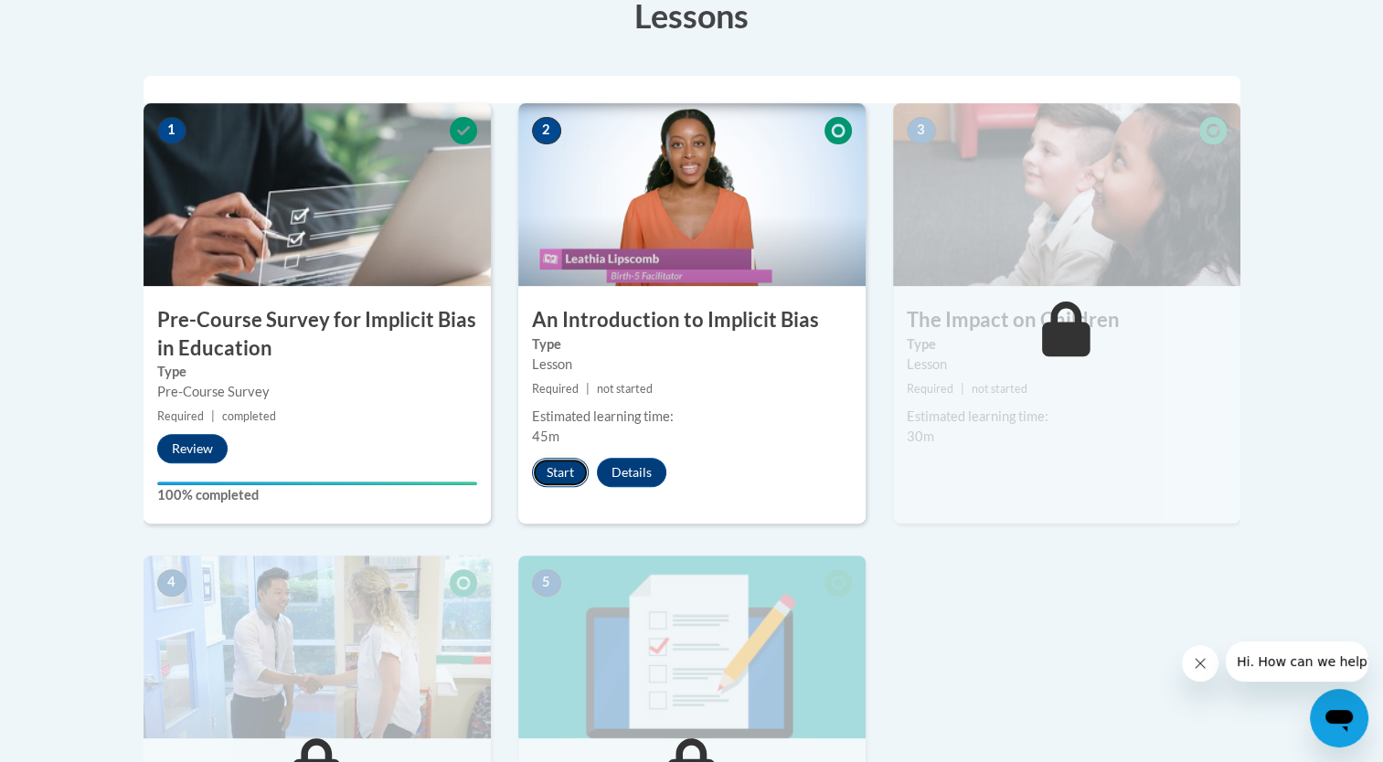
click at [559, 482] on button "Start" at bounding box center [560, 472] width 57 height 29
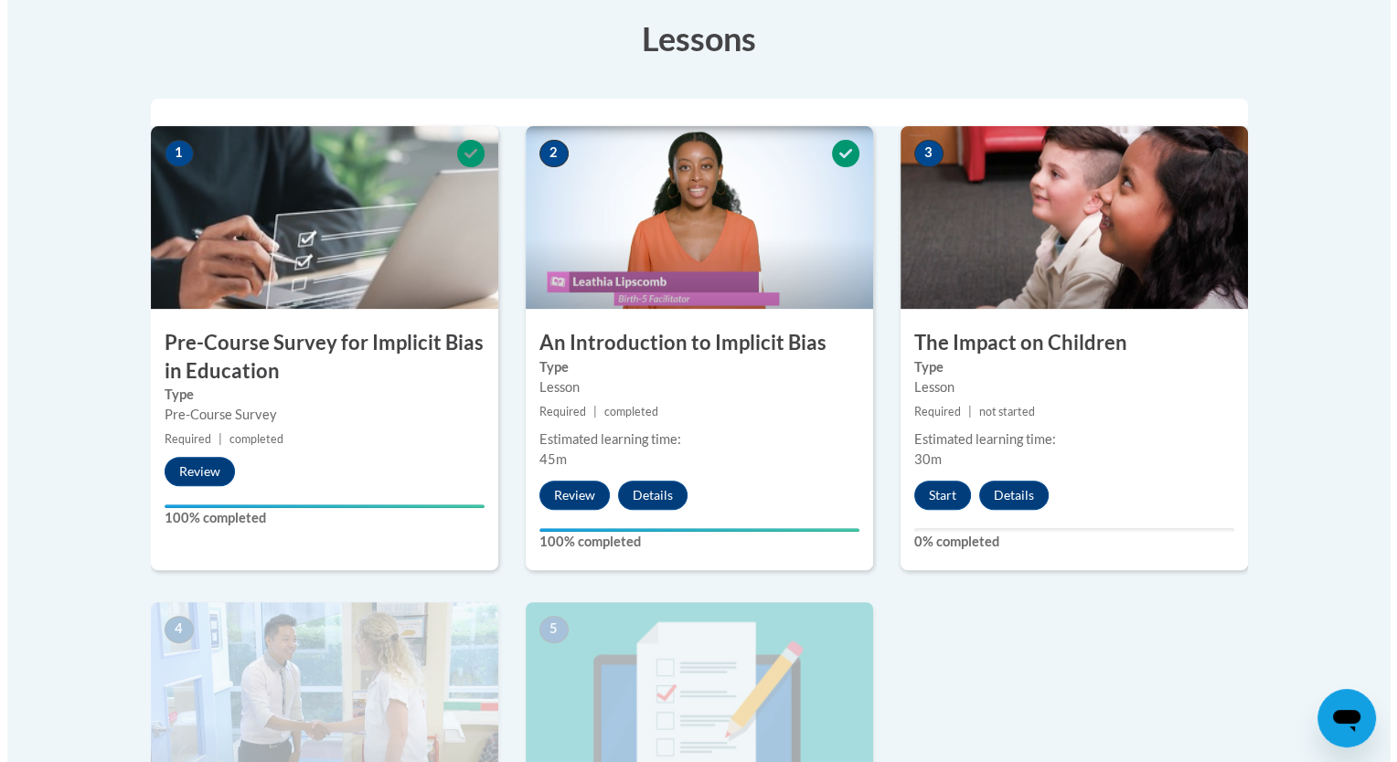
scroll to position [512, 0]
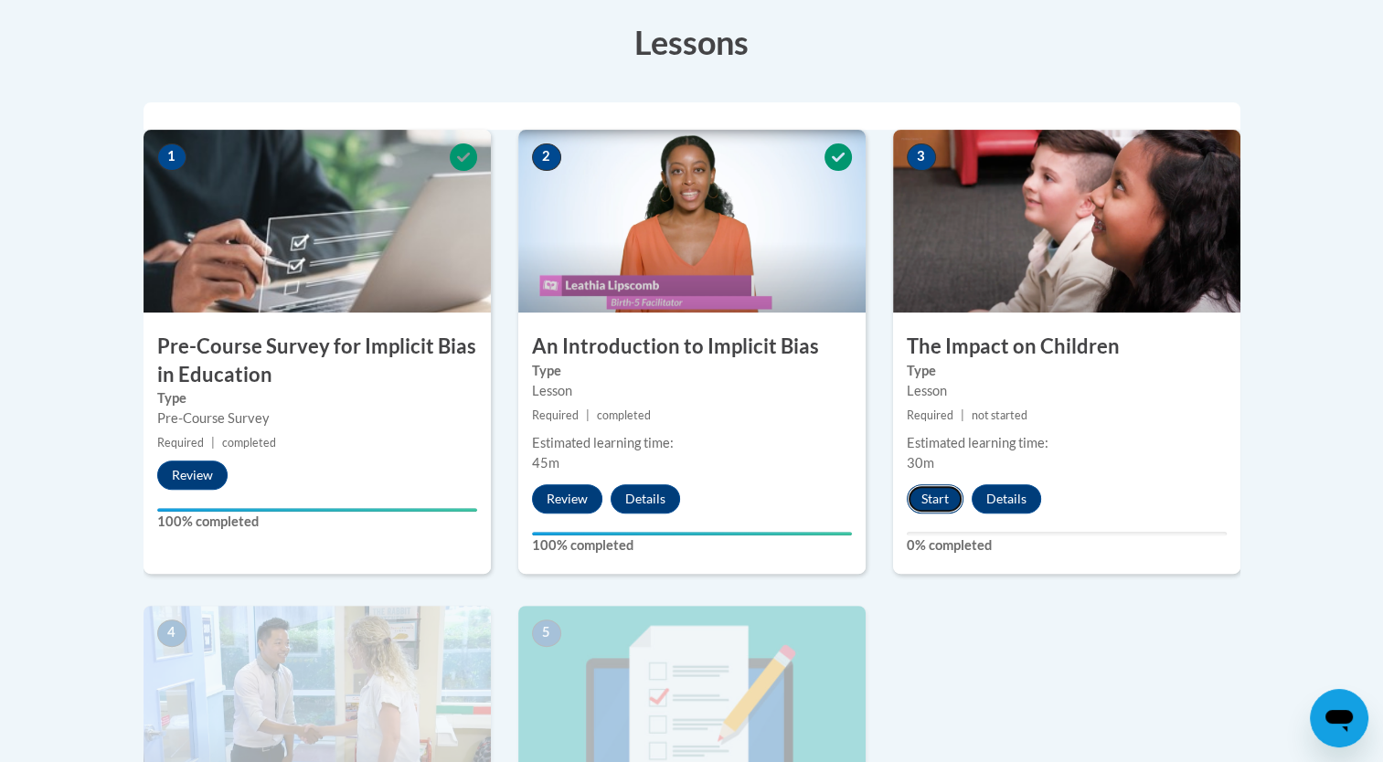
click at [945, 496] on button "Start" at bounding box center [935, 499] width 57 height 29
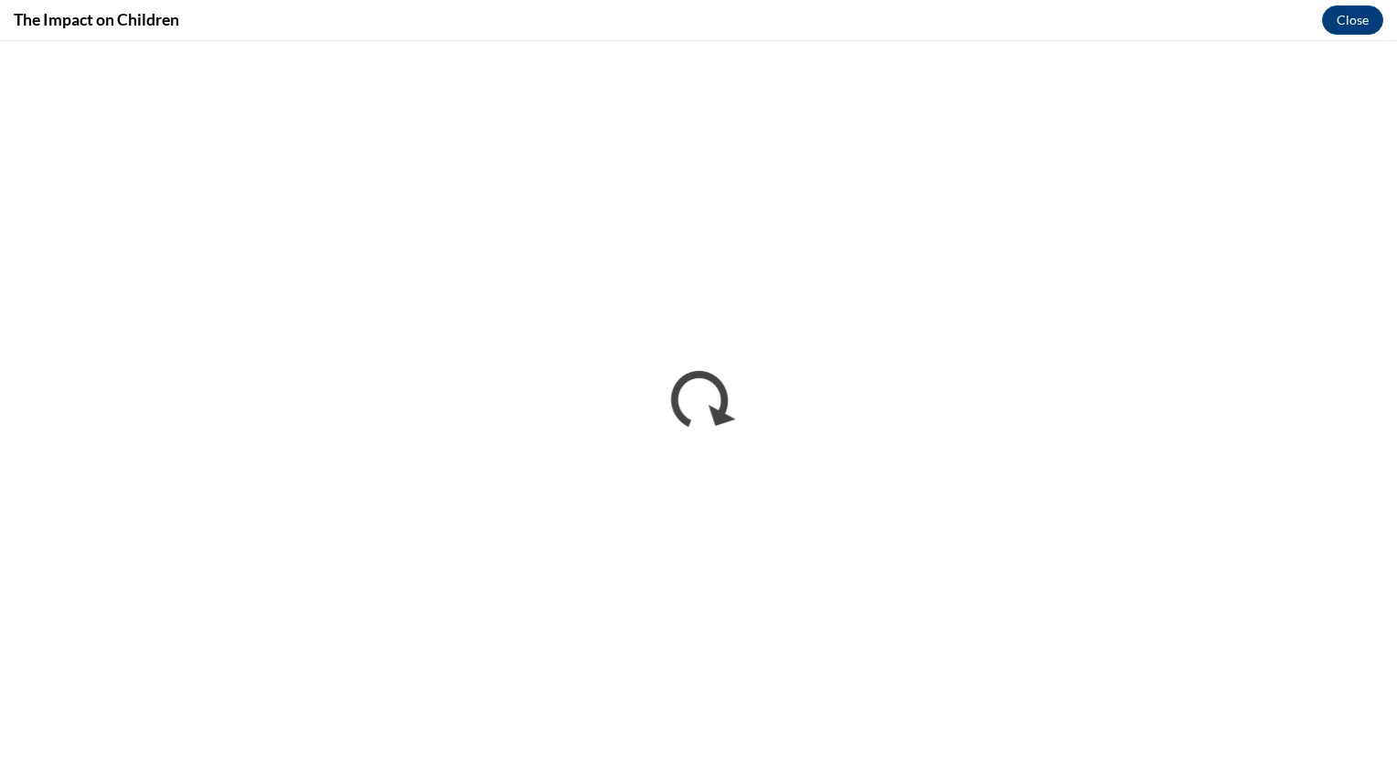
scroll to position [0, 0]
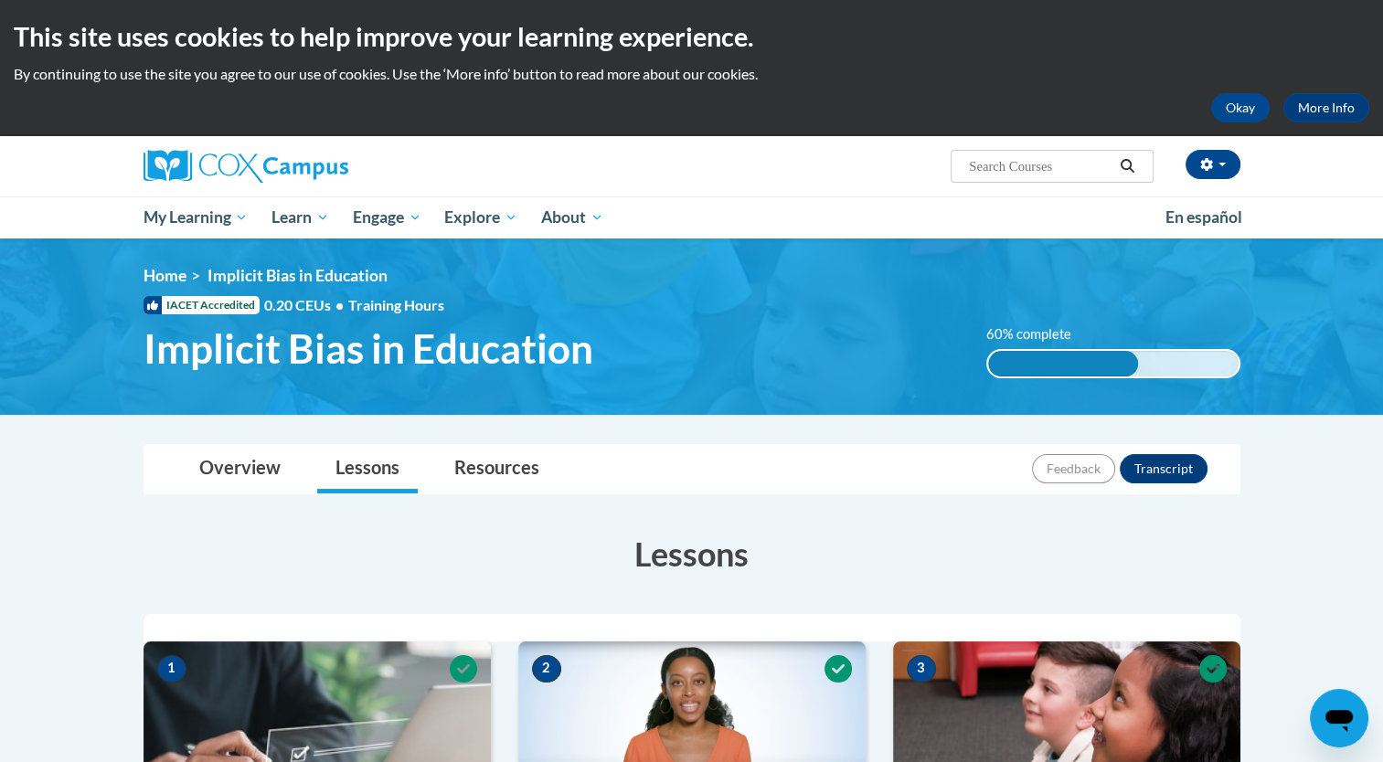
drag, startPoint x: 1395, startPoint y: 259, endPoint x: 1318, endPoint y: 658, distance: 406.8
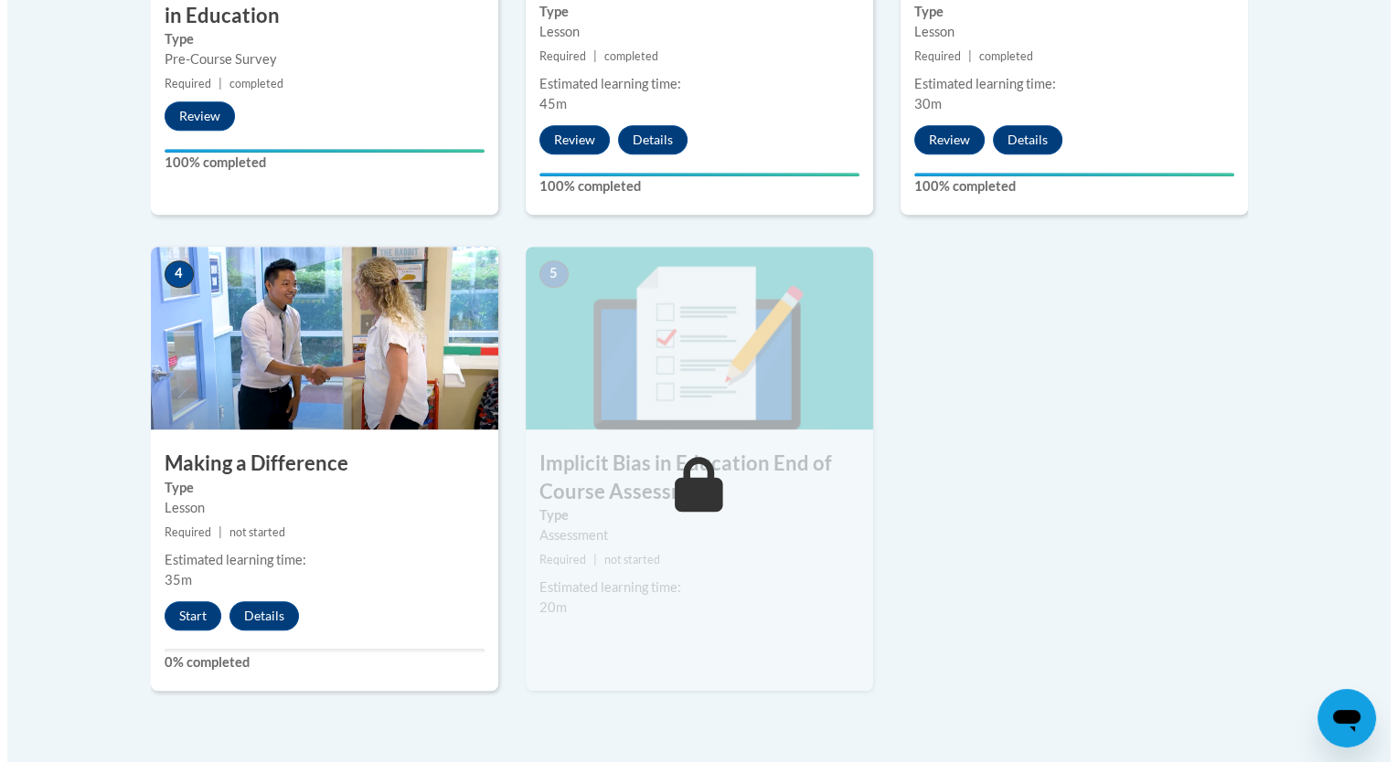
scroll to position [912, 0]
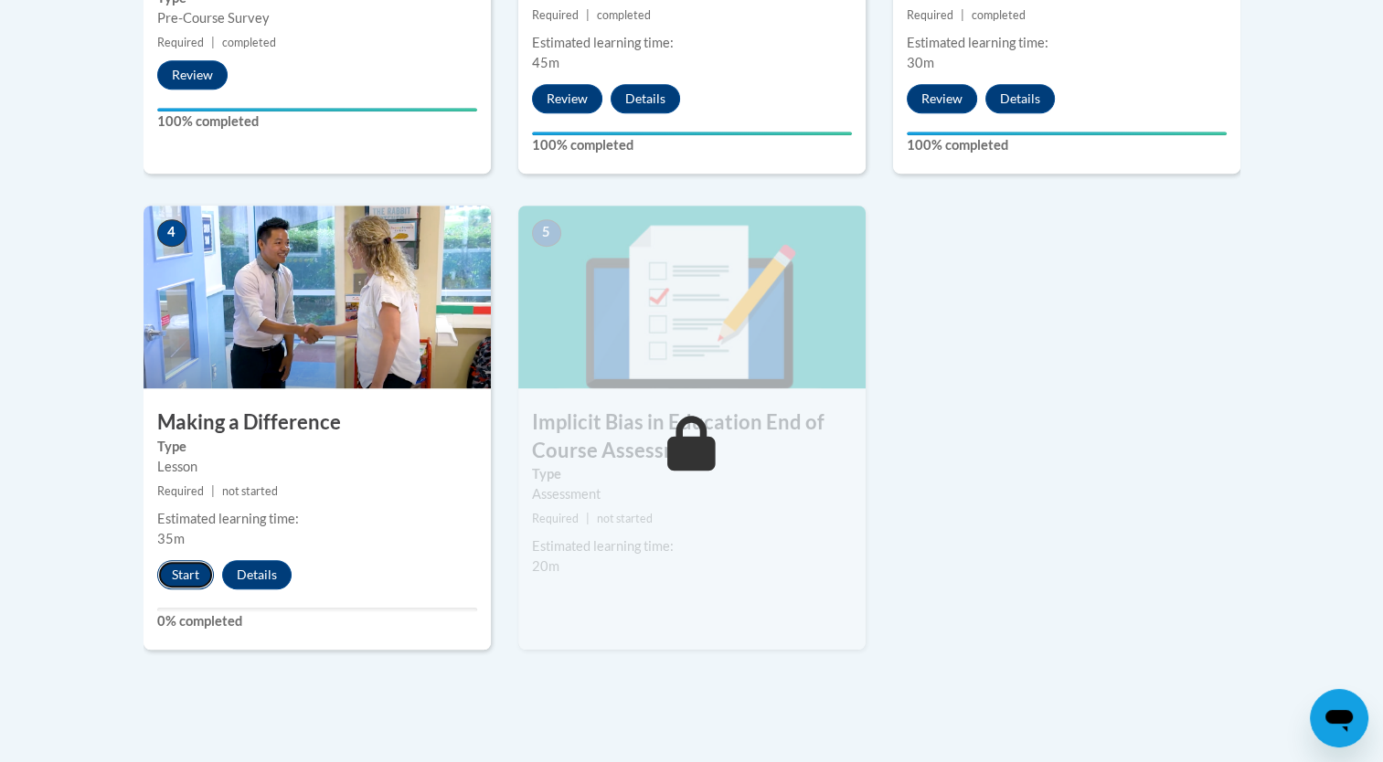
click at [169, 580] on button "Start" at bounding box center [185, 574] width 57 height 29
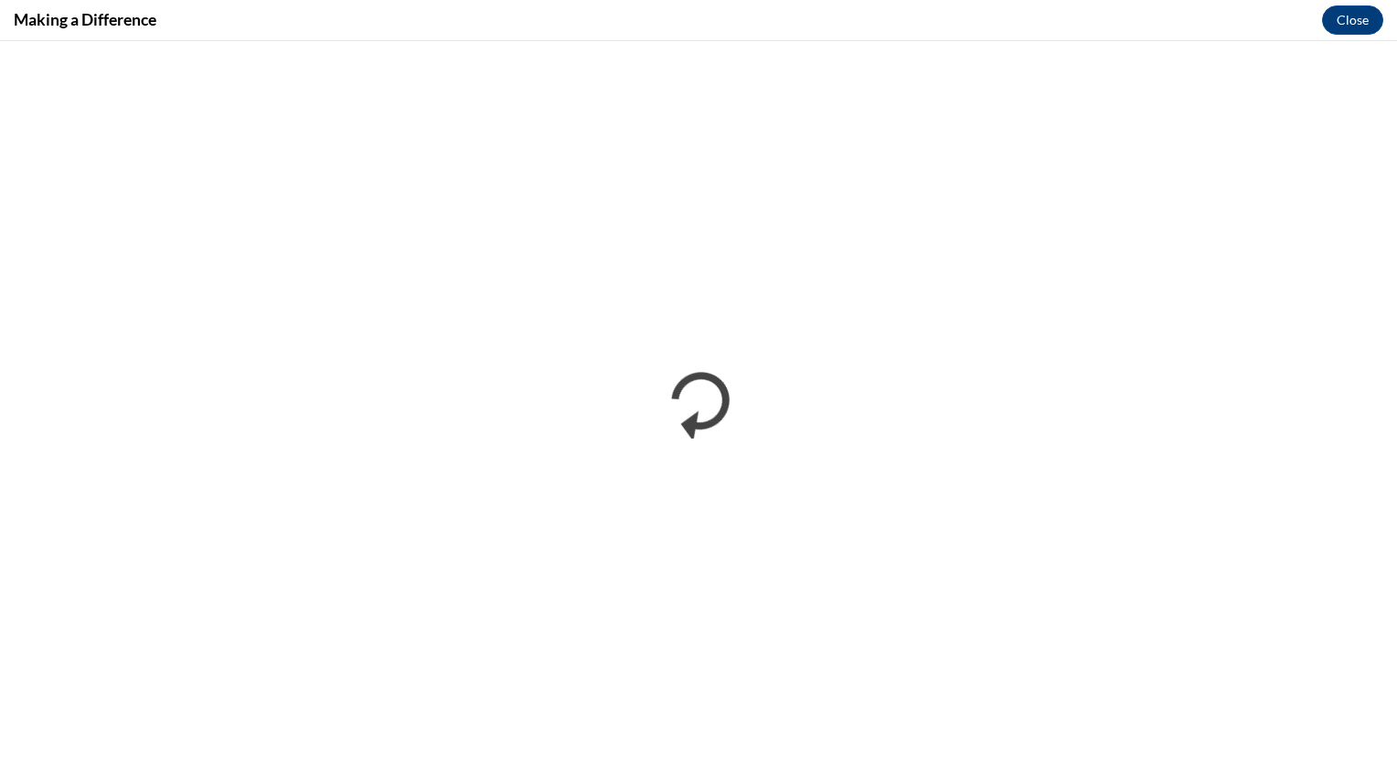
scroll to position [0, 0]
